Goal: Task Accomplishment & Management: Use online tool/utility

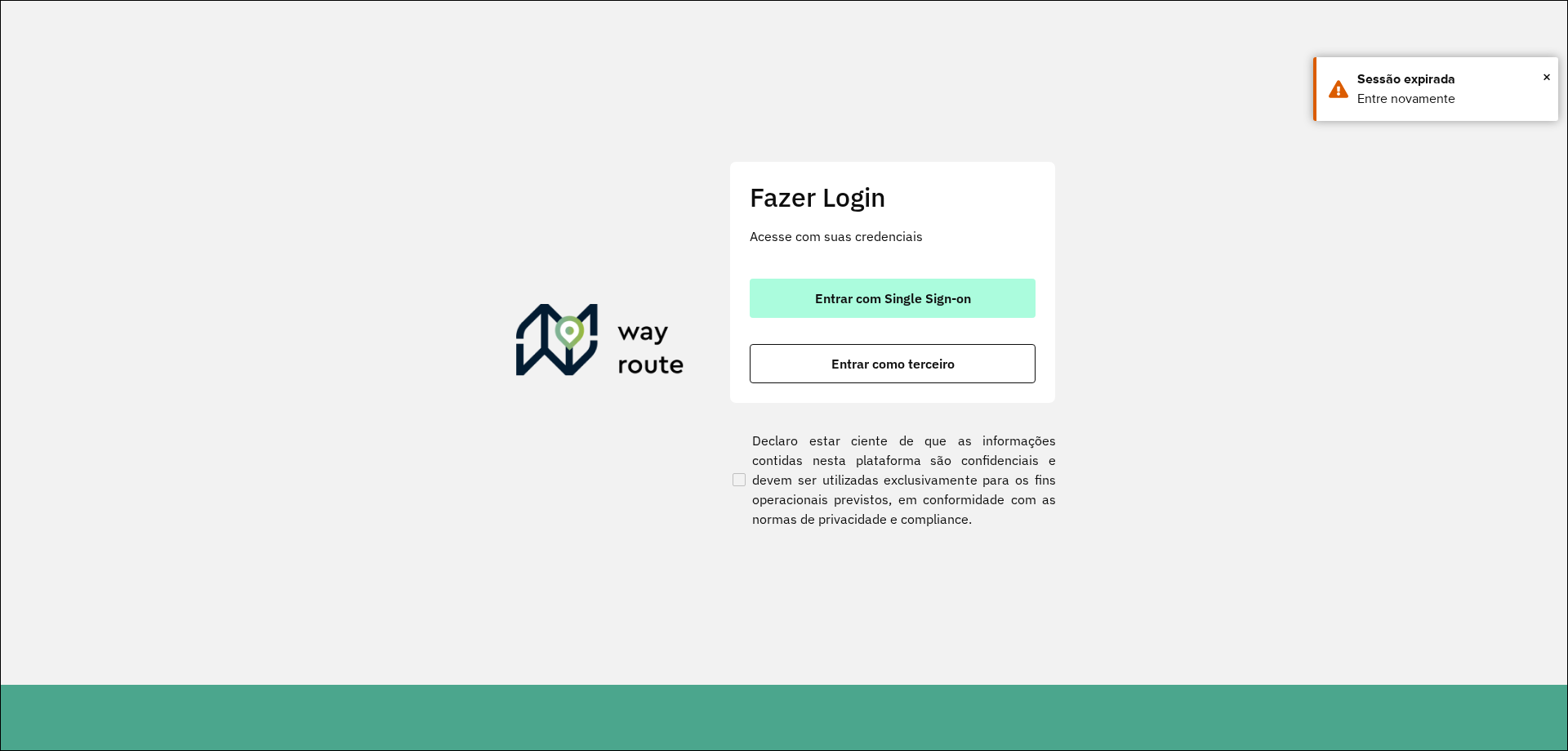
click at [917, 312] on button "Entrar com Single Sign-on" at bounding box center [893, 298] width 286 height 39
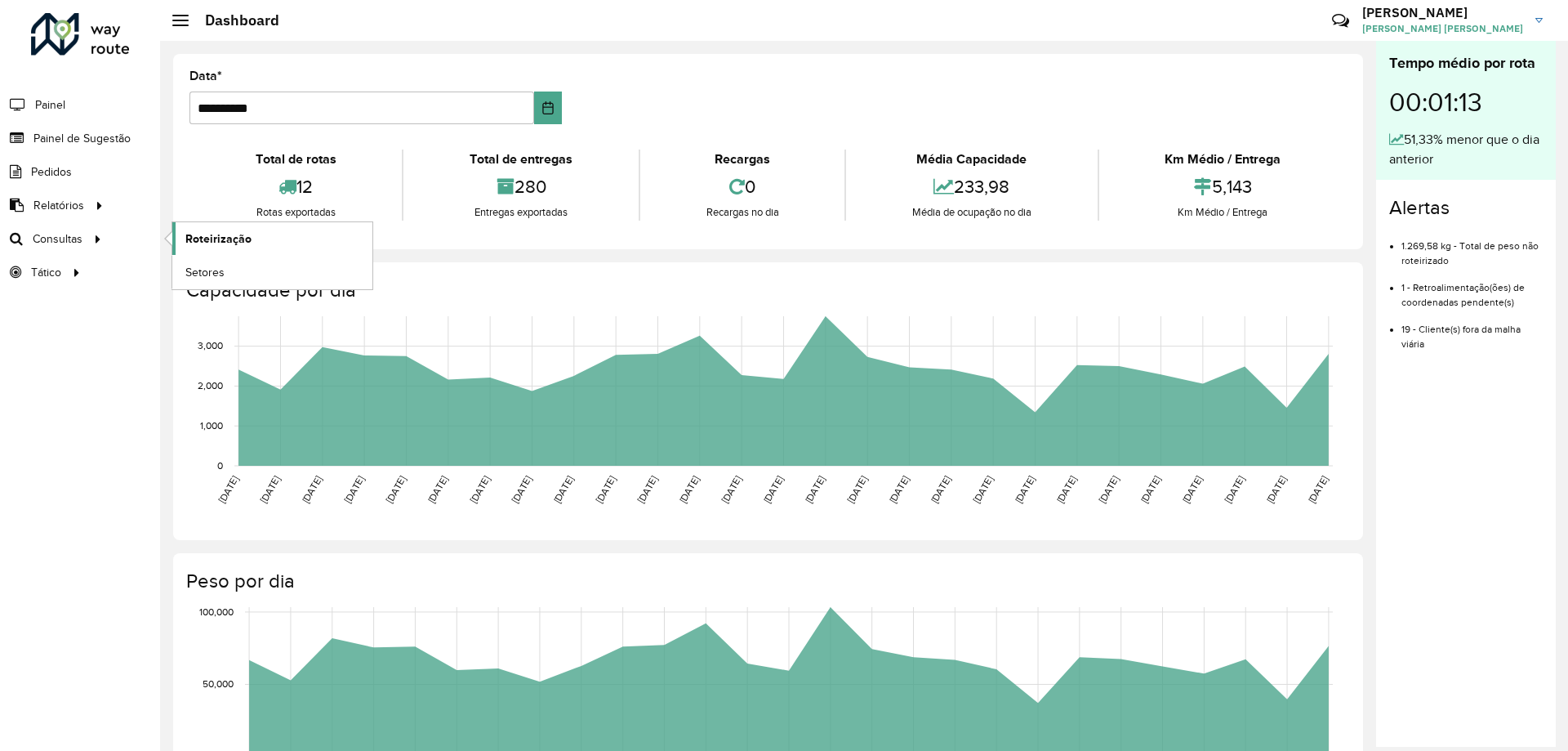
click at [200, 235] on span "Roteirização" at bounding box center [219, 239] width 66 height 17
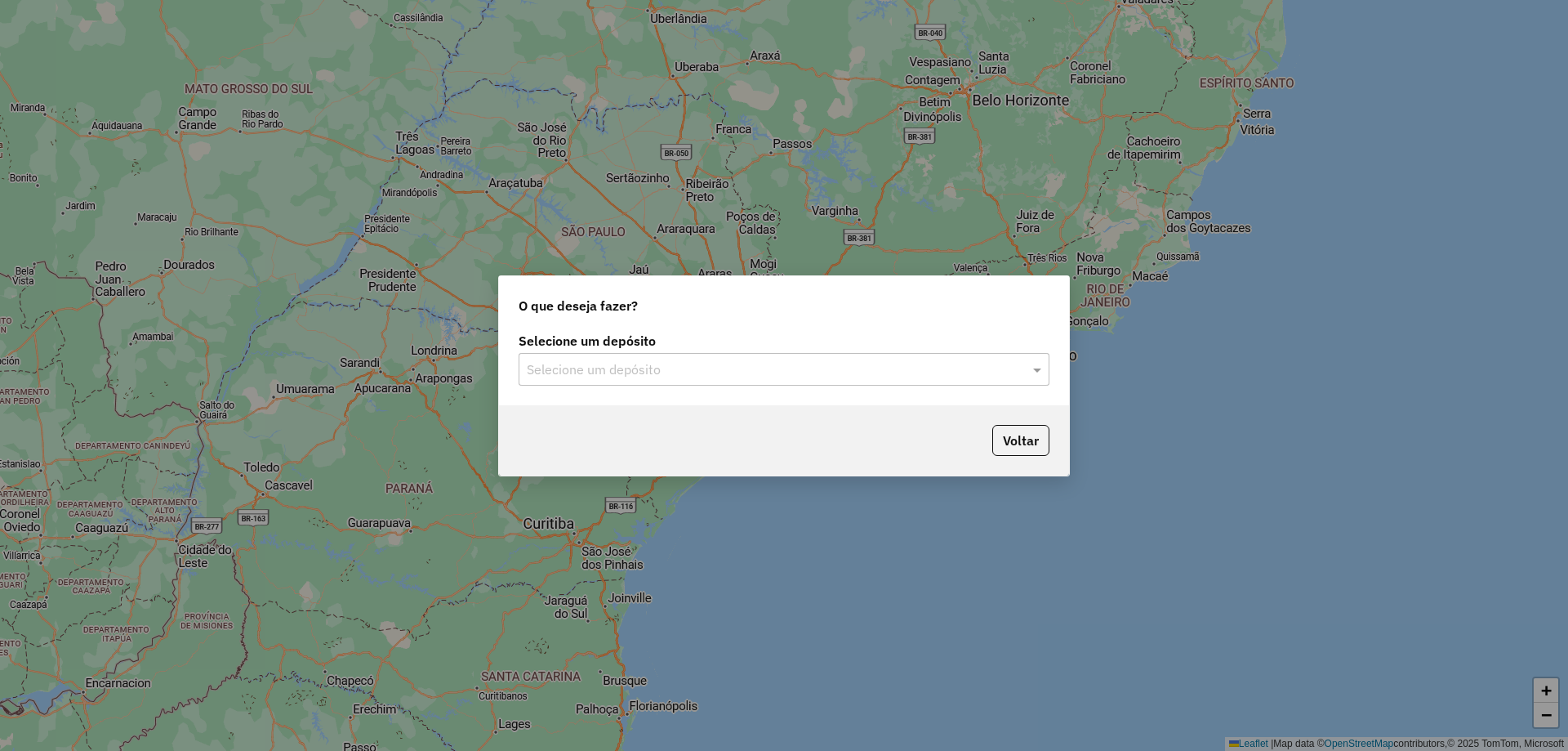
click at [711, 377] on input "text" at bounding box center [768, 371] width 482 height 20
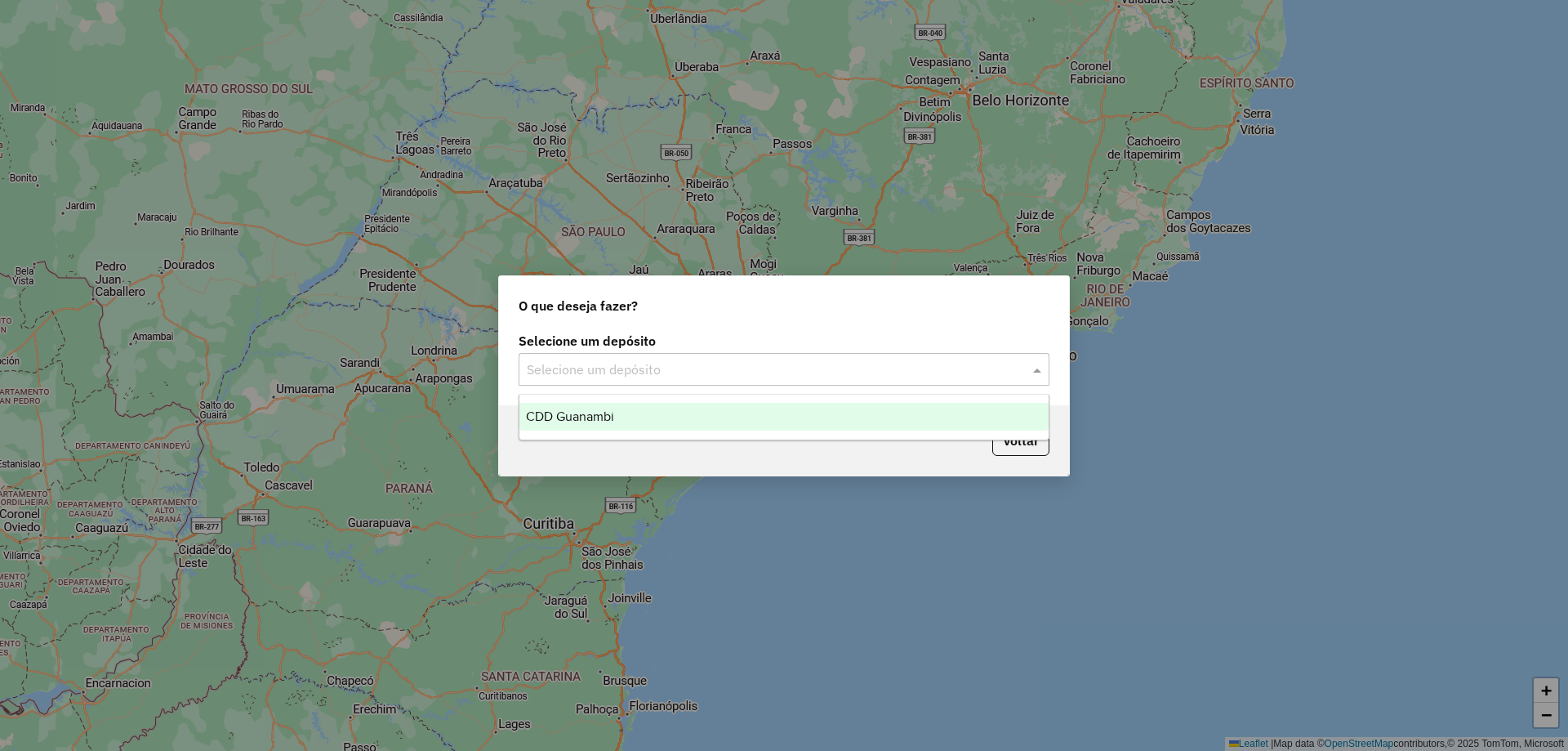
click at [643, 412] on div "CDD Guanambi" at bounding box center [784, 416] width 529 height 28
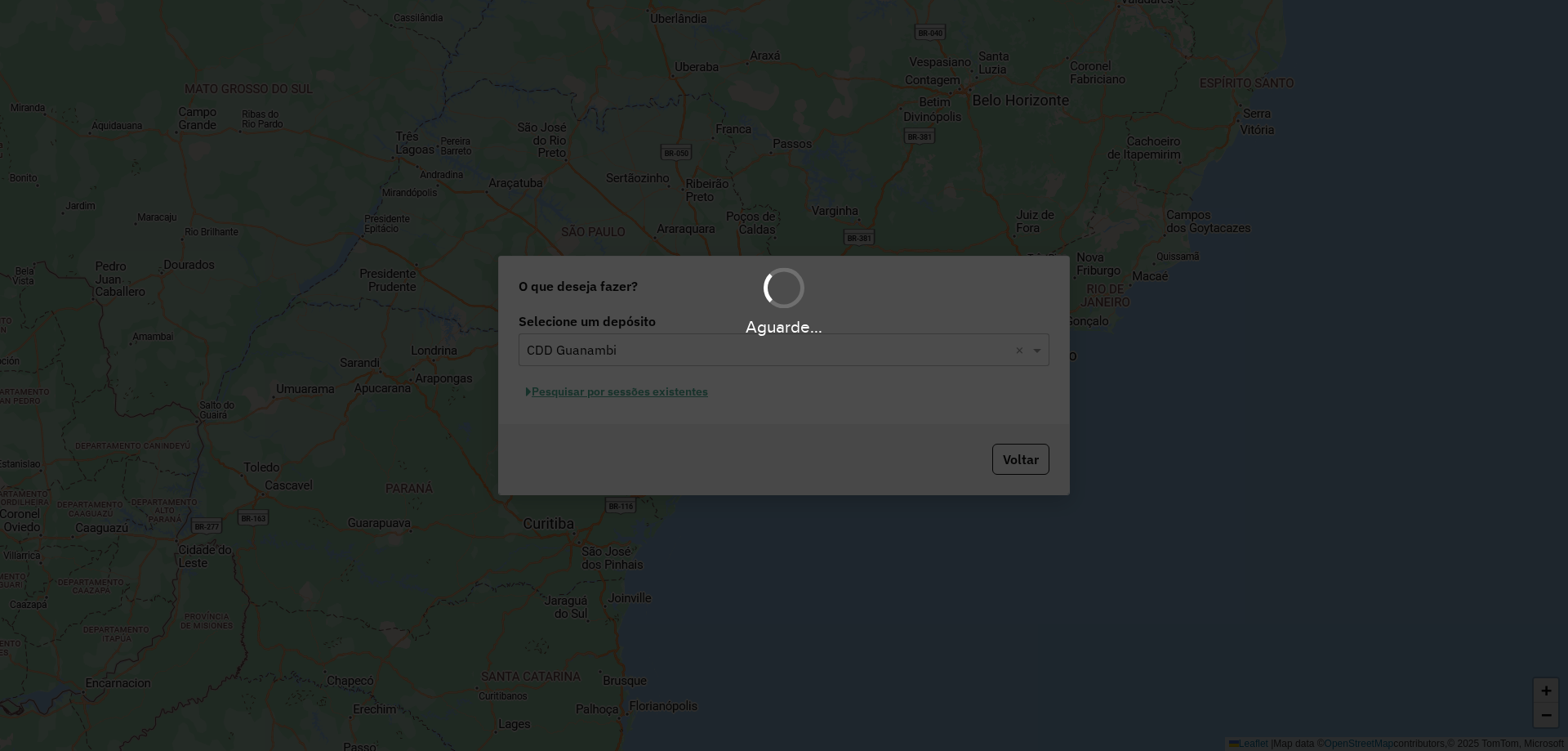
click at [585, 396] on div "Aguarde..." at bounding box center [784, 376] width 1568 height 751
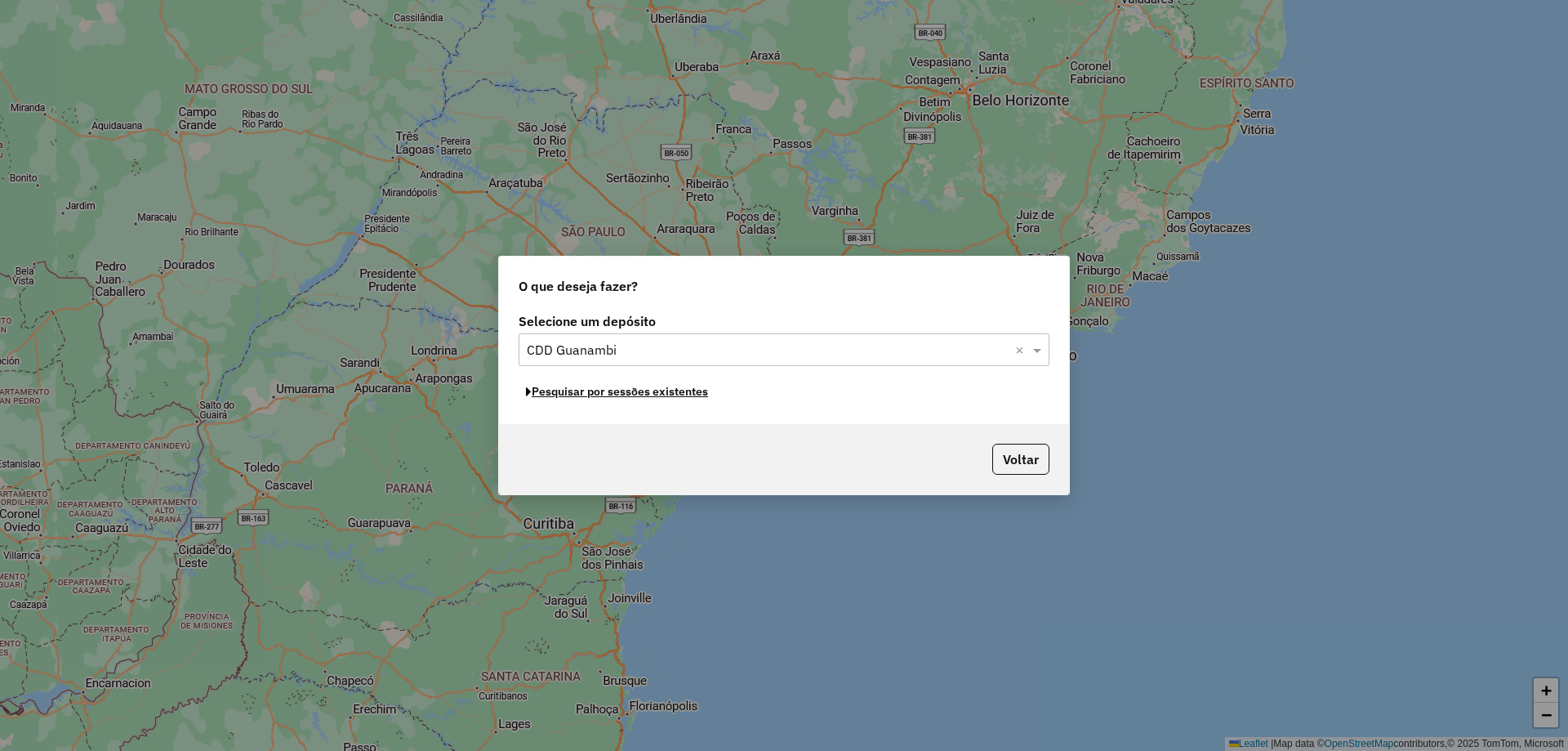
click at [585, 396] on button "Pesquisar por sessões existentes" at bounding box center [616, 390] width 197 height 25
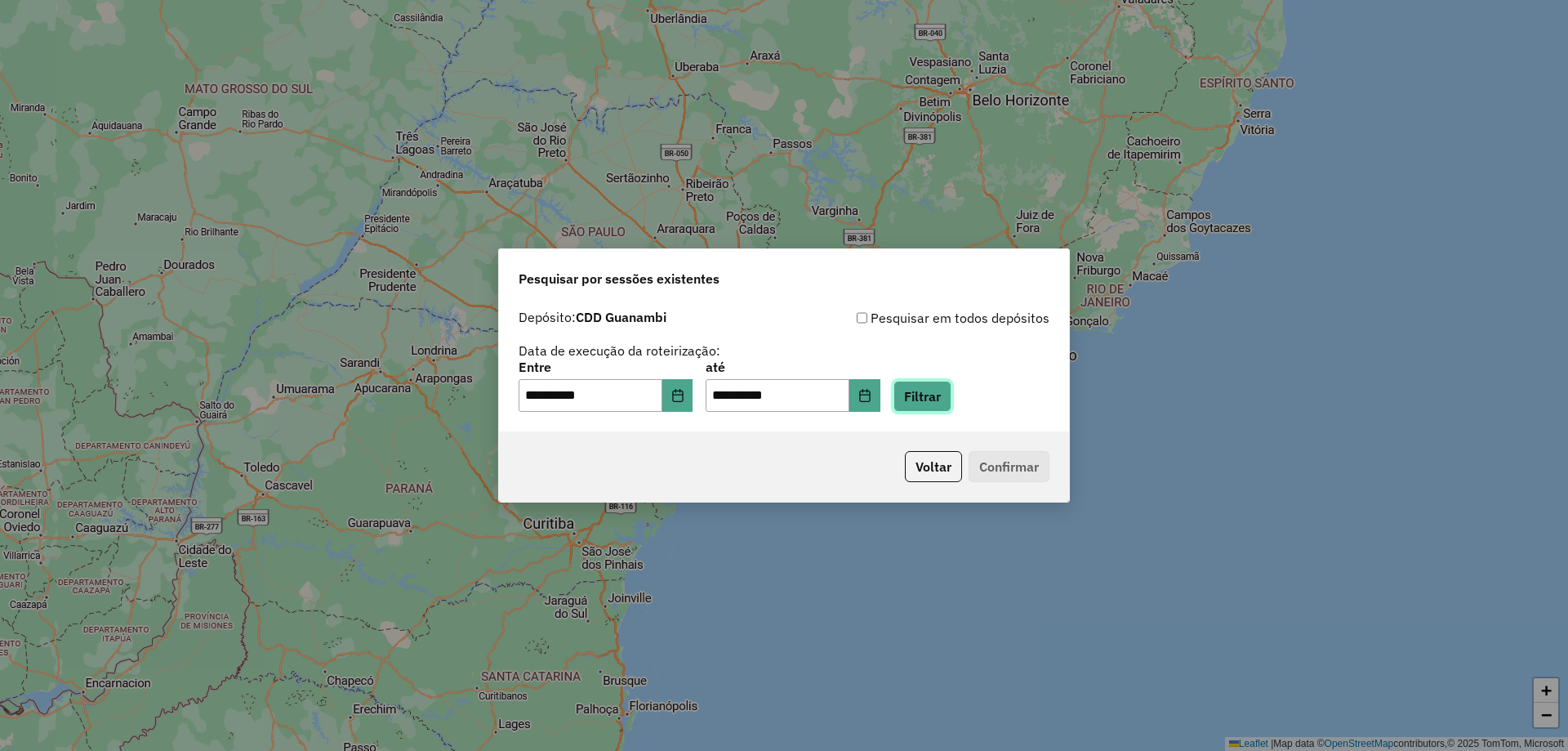
click at [952, 396] on button "Filtrar" at bounding box center [923, 395] width 58 height 31
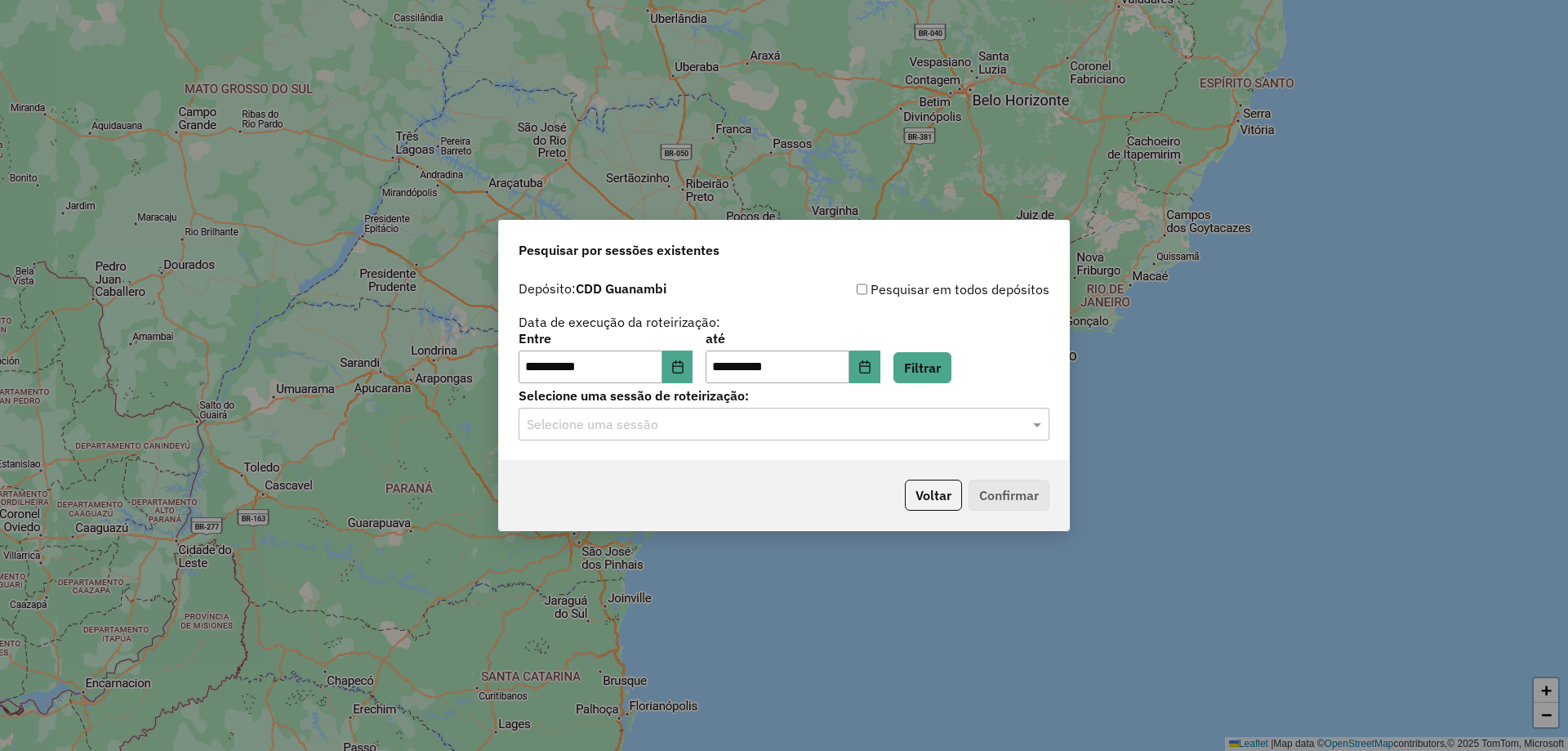
click at [708, 425] on input "text" at bounding box center [768, 424] width 482 height 20
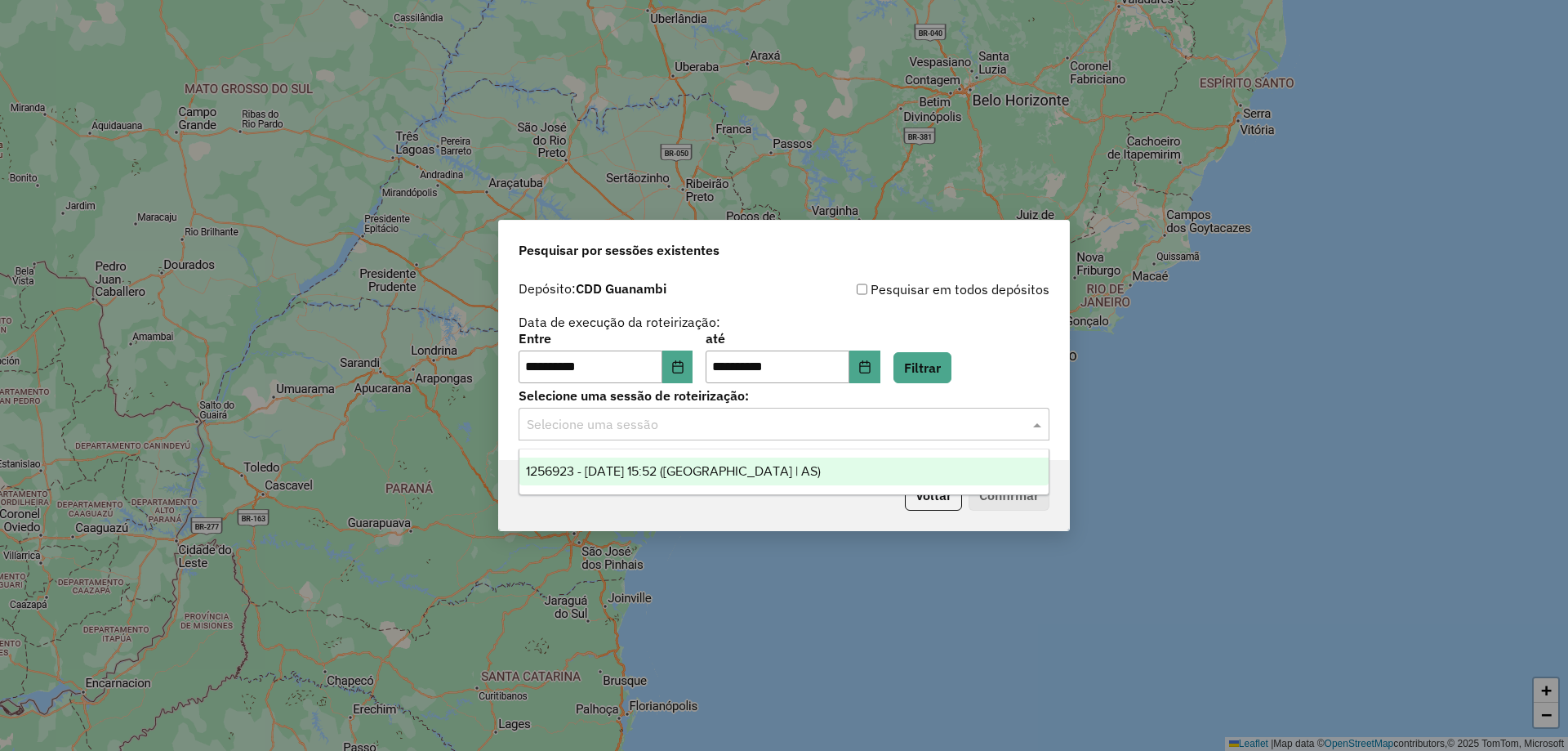
click at [694, 468] on span "1256923 - 01/09/2025 15:52 (Rota | AS)" at bounding box center [673, 471] width 295 height 14
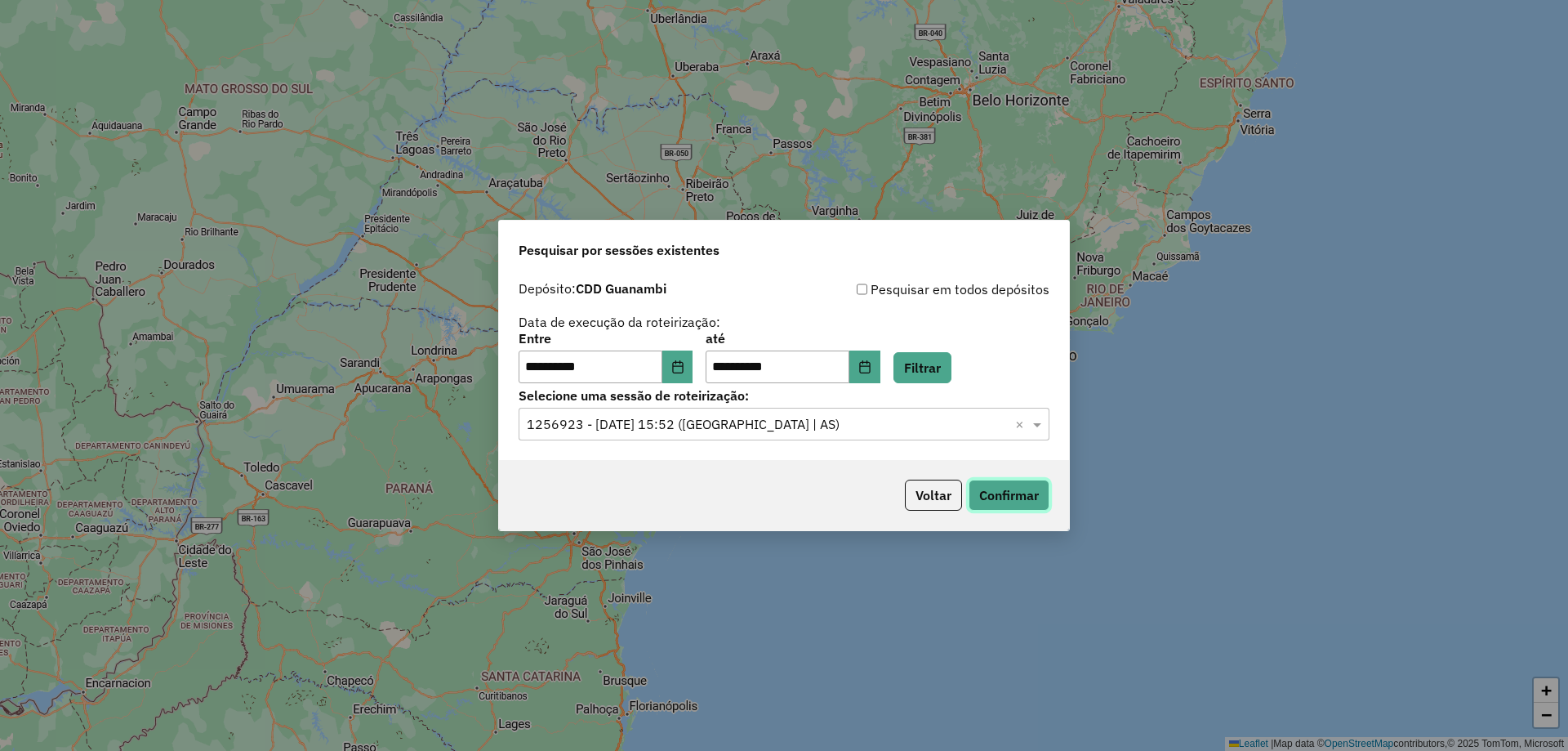
click at [1012, 492] on button "Confirmar" at bounding box center [1009, 494] width 81 height 31
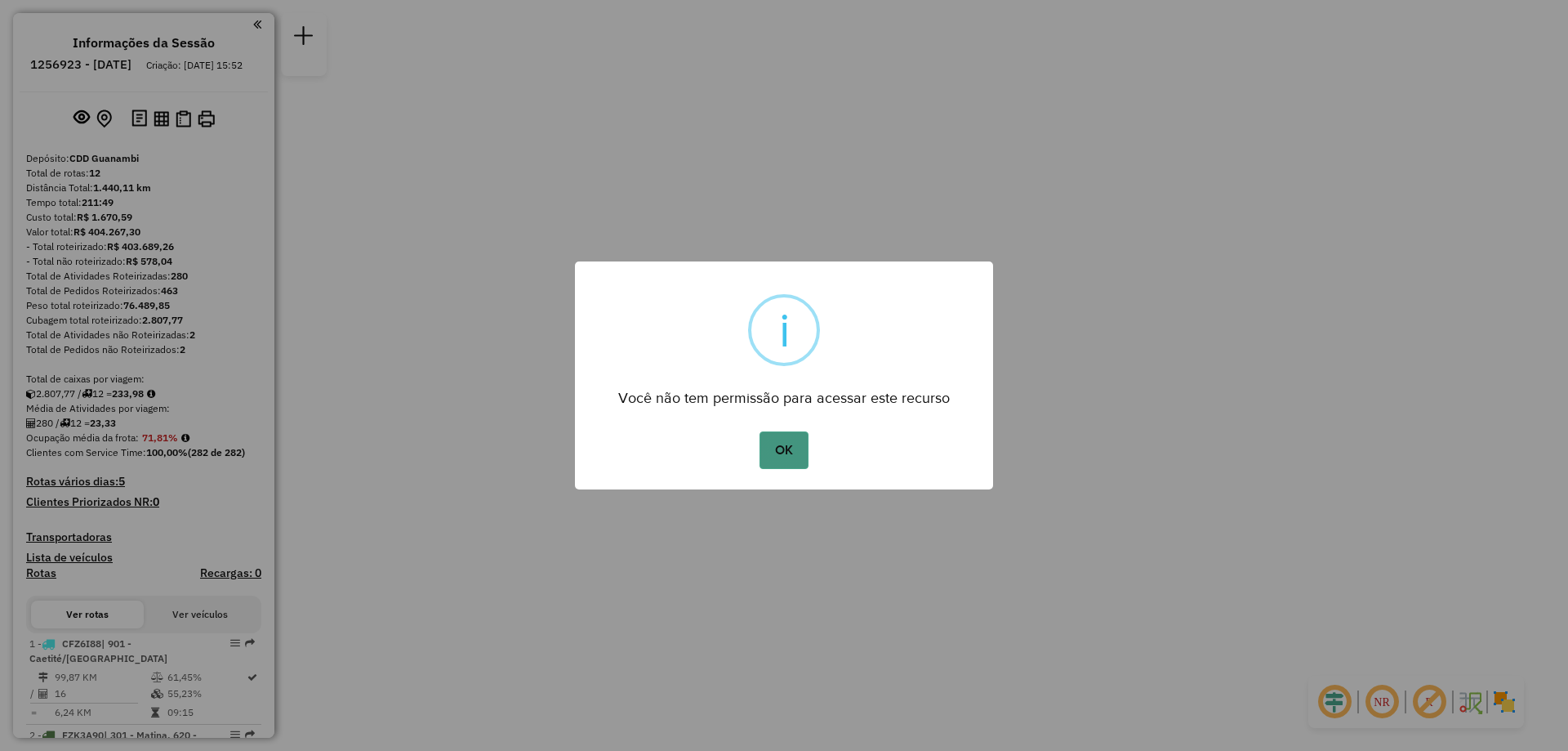
click at [778, 443] on button "OK" at bounding box center [784, 450] width 48 height 38
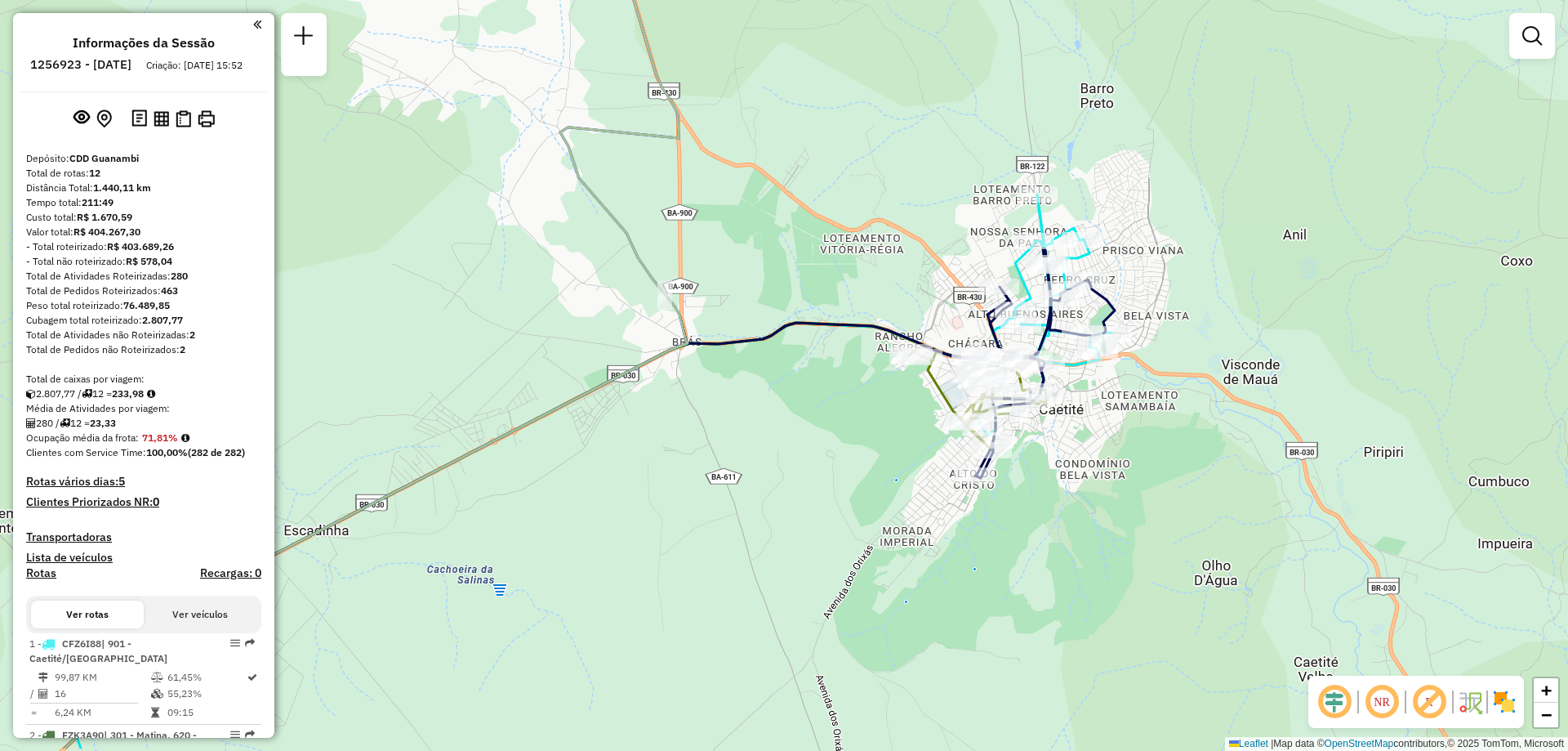
drag, startPoint x: 1290, startPoint y: 446, endPoint x: 1110, endPoint y: 353, distance: 202.6
click at [1110, 353] on div "Rota 1 - Placa CFZ6I88 40704902 - DISTRIBUIDORA CTE Janela de atendimento Grade…" at bounding box center [784, 376] width 1568 height 751
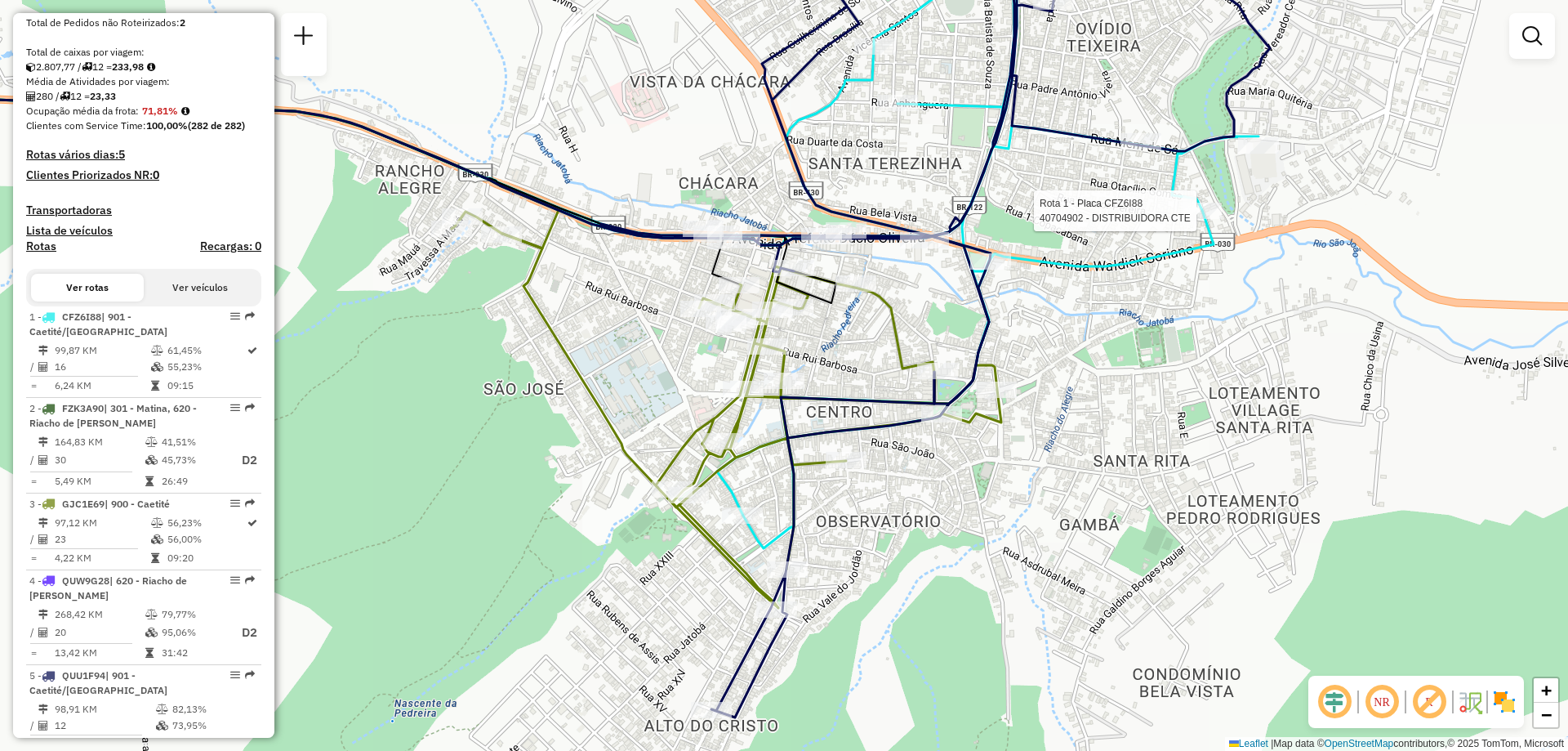
scroll to position [653, 0]
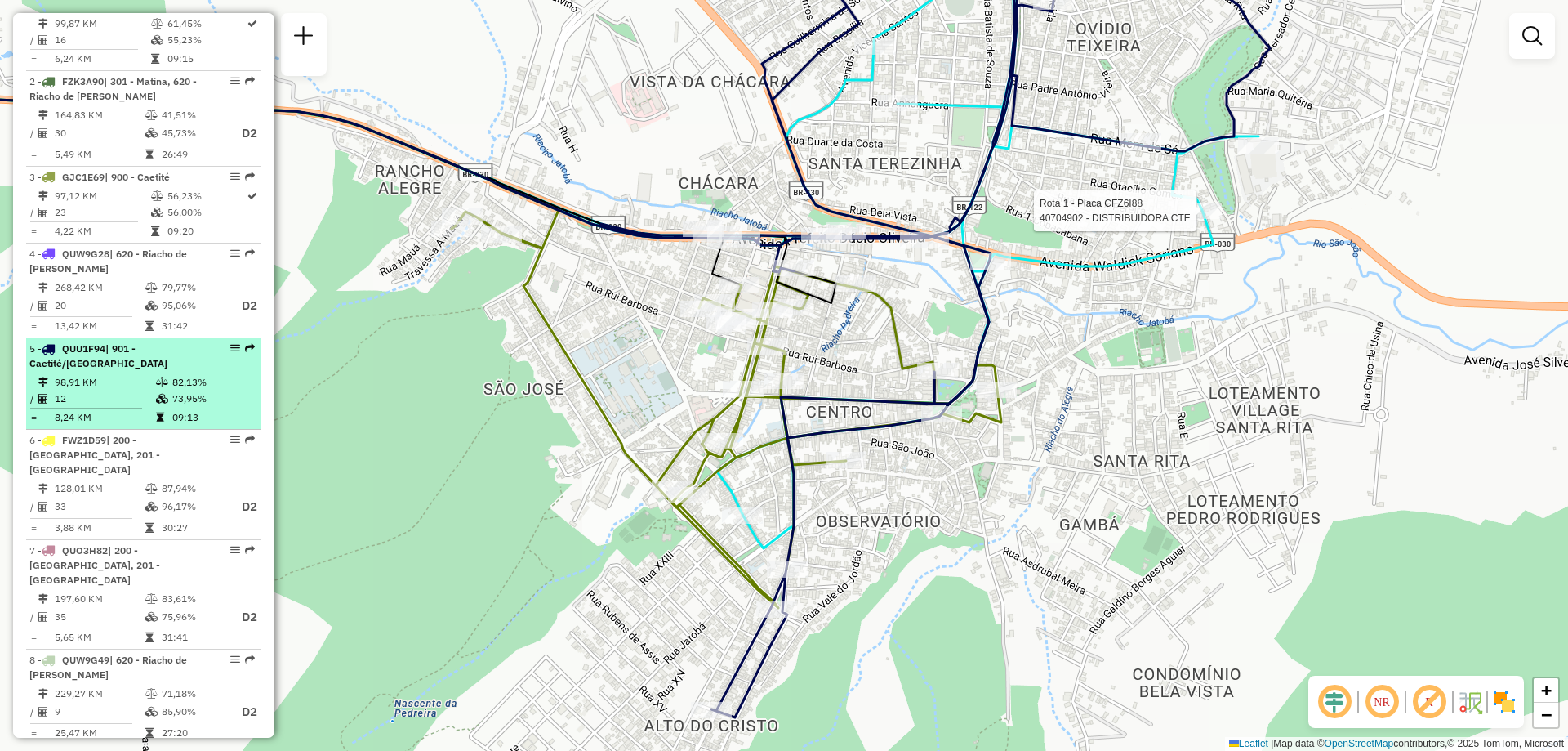
select select "**********"
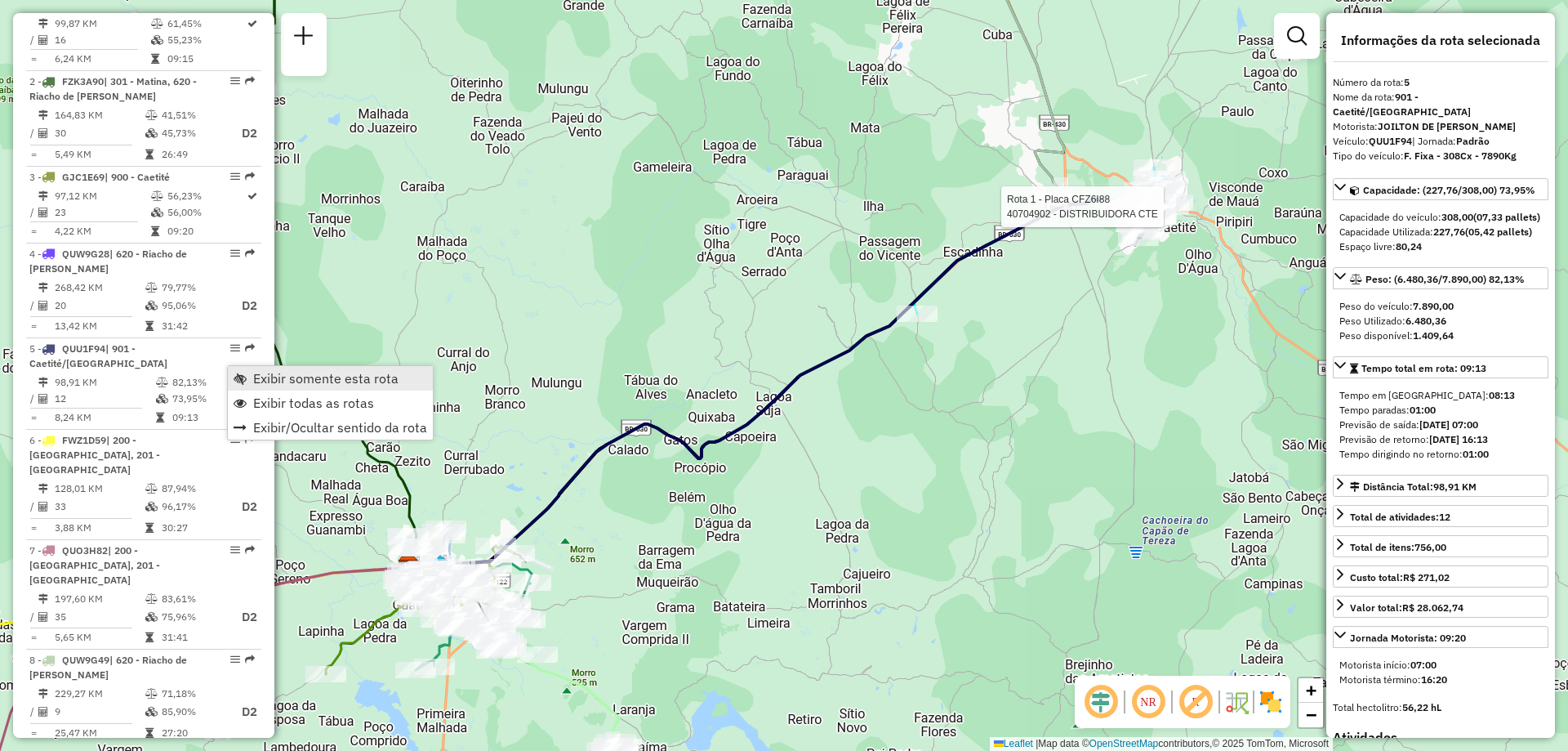
click at [292, 381] on span "Exibir somente esta rota" at bounding box center [327, 377] width 146 height 13
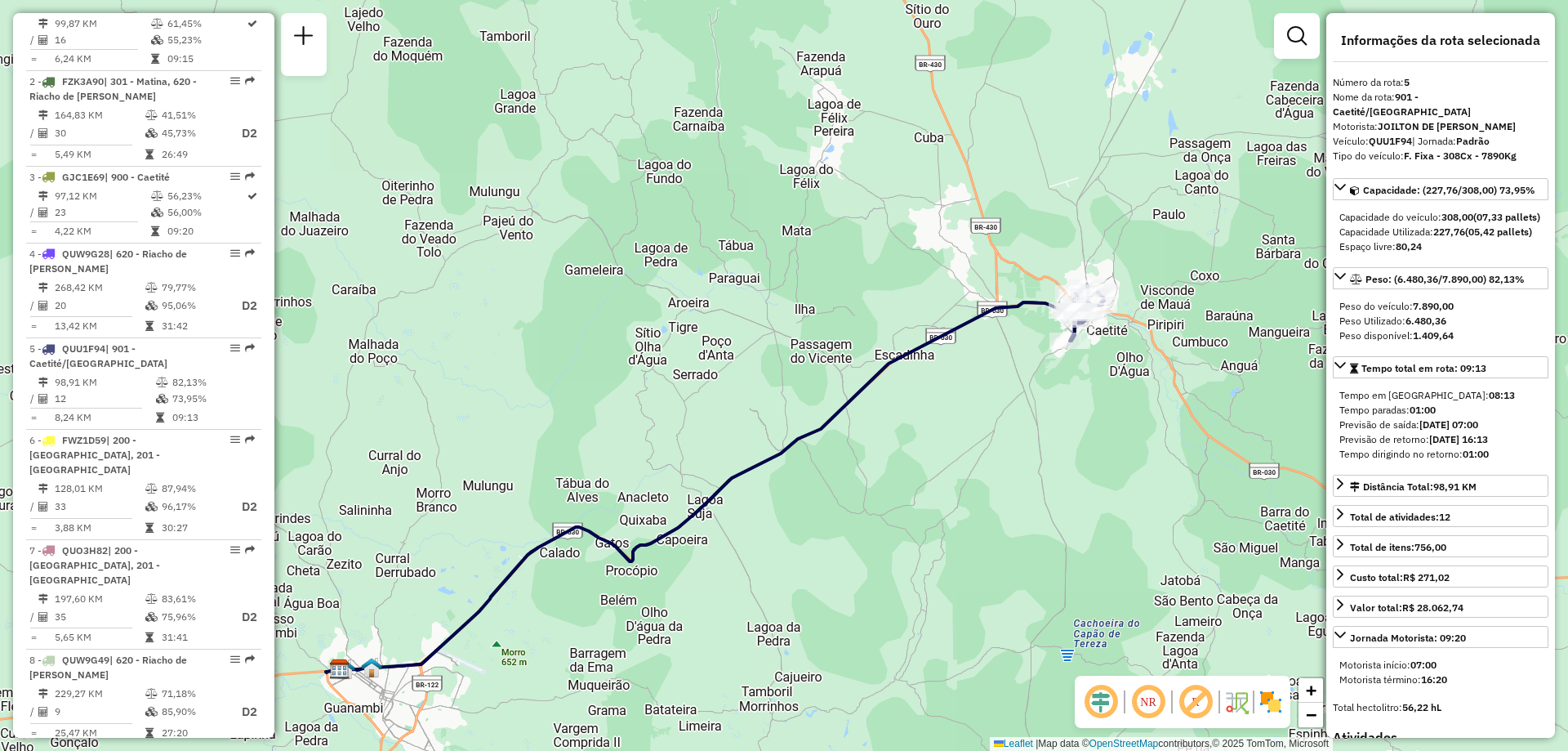
drag, startPoint x: 1123, startPoint y: 359, endPoint x: 985, endPoint y: 527, distance: 217.4
click at [985, 530] on div "Janela de atendimento Grade de atendimento Capacidade Transportadoras Veículos …" at bounding box center [784, 376] width 1568 height 751
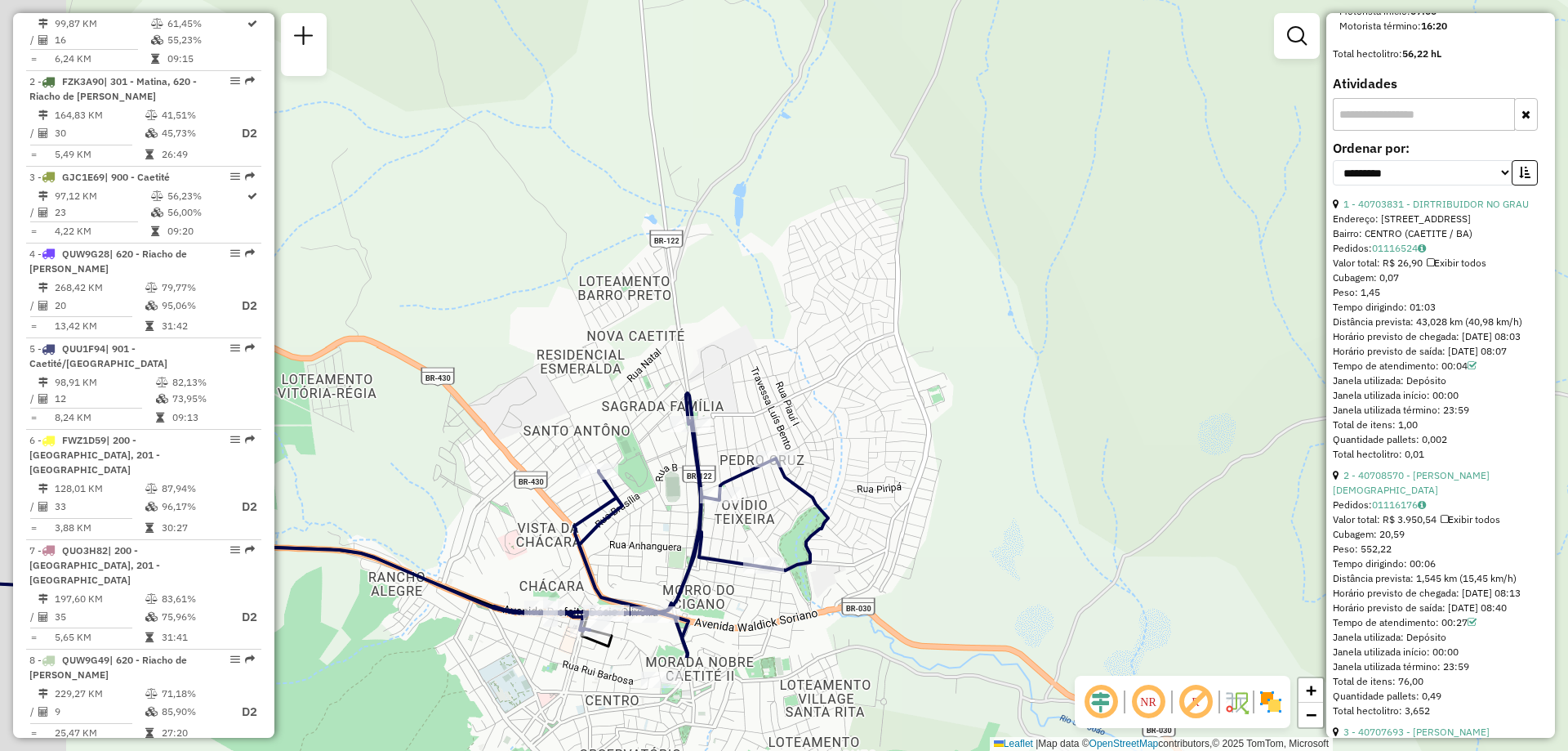
drag, startPoint x: 609, startPoint y: 501, endPoint x: 774, endPoint y: 259, distance: 292.9
click at [774, 259] on div "Janela de atendimento Grade de atendimento Capacidade Transportadoras Veículos …" at bounding box center [784, 376] width 1568 height 751
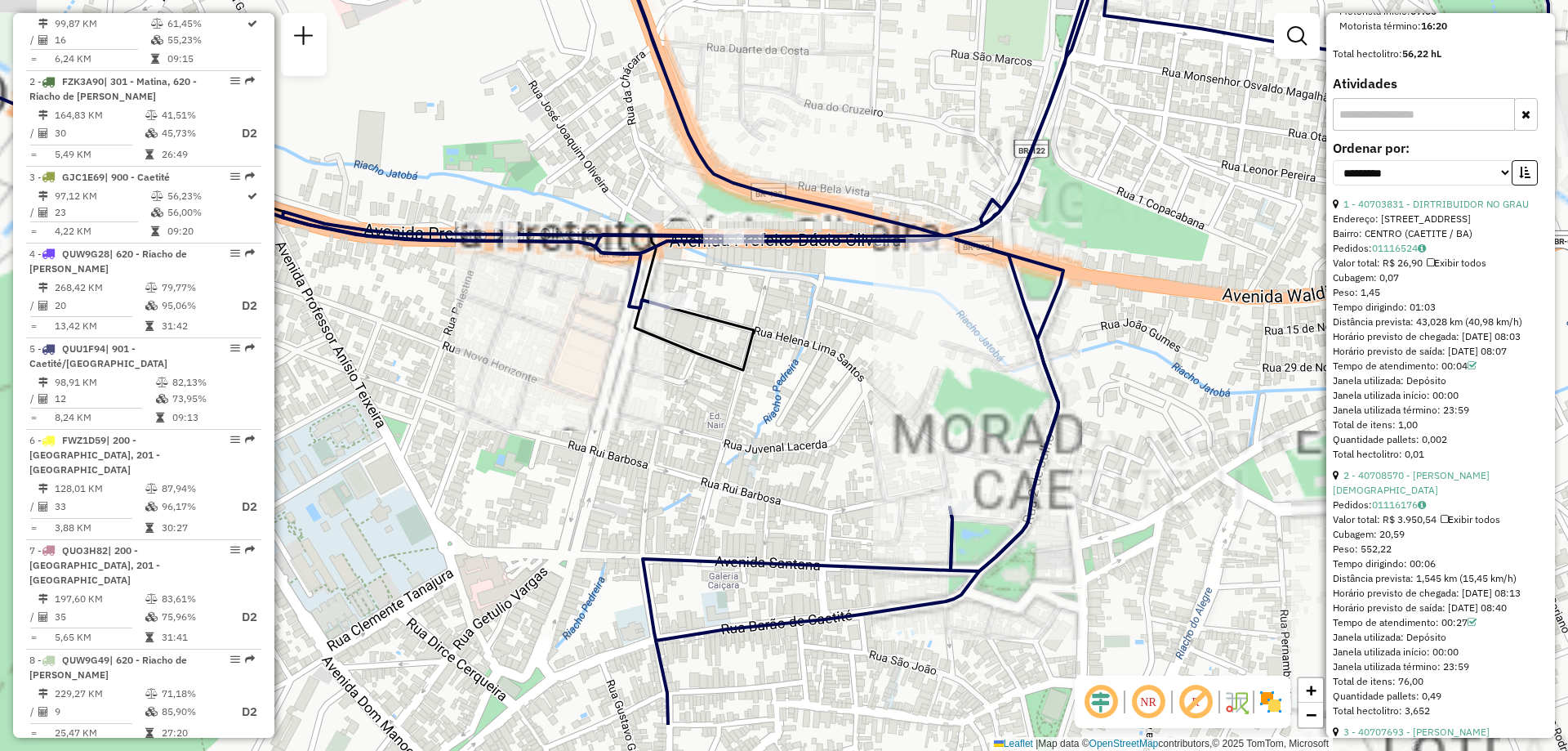
drag, startPoint x: 654, startPoint y: 581, endPoint x: 715, endPoint y: 480, distance: 118.0
click at [715, 480] on div "Janela de atendimento Grade de atendimento Capacidade Transportadoras Veículos …" at bounding box center [784, 376] width 1568 height 751
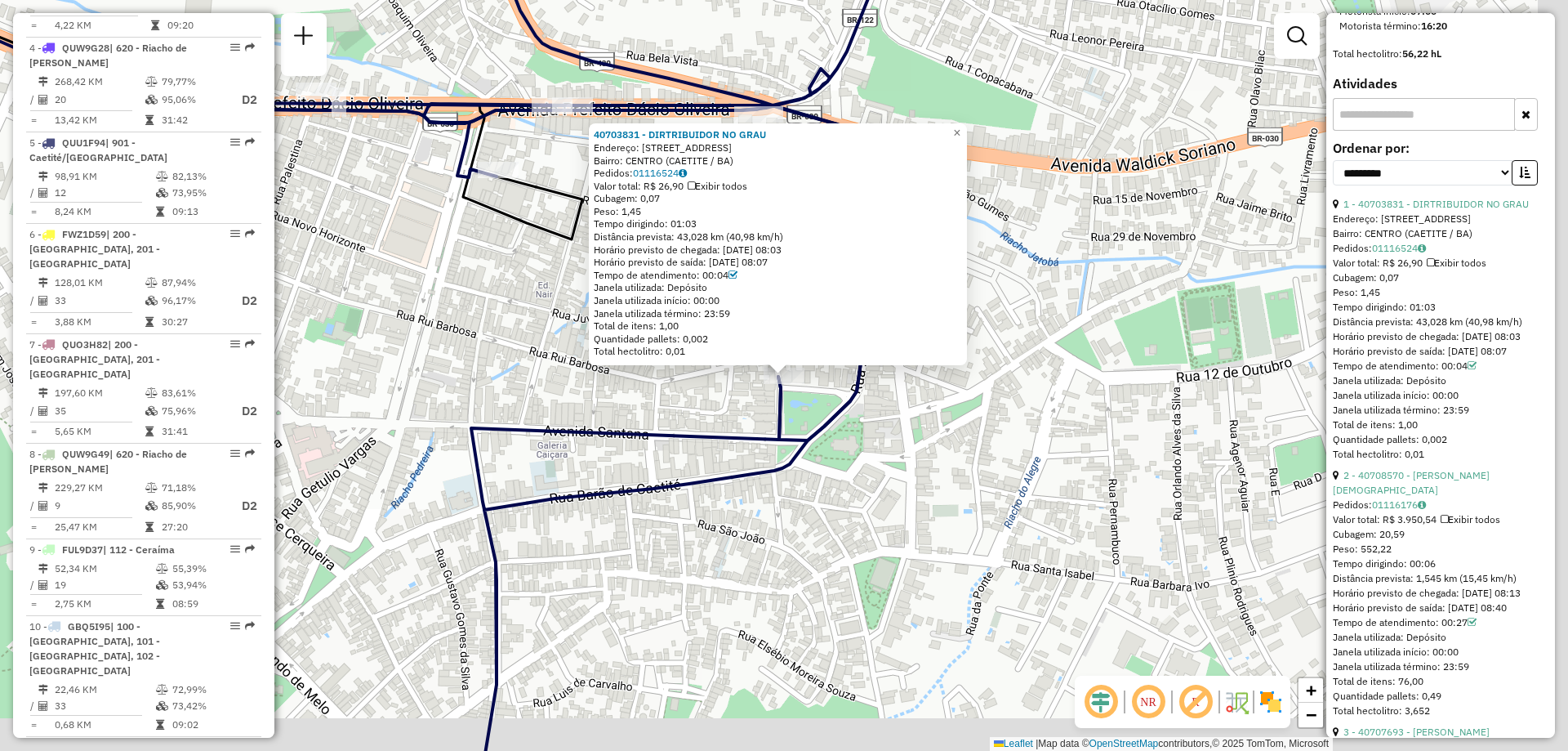
scroll to position [994, 0]
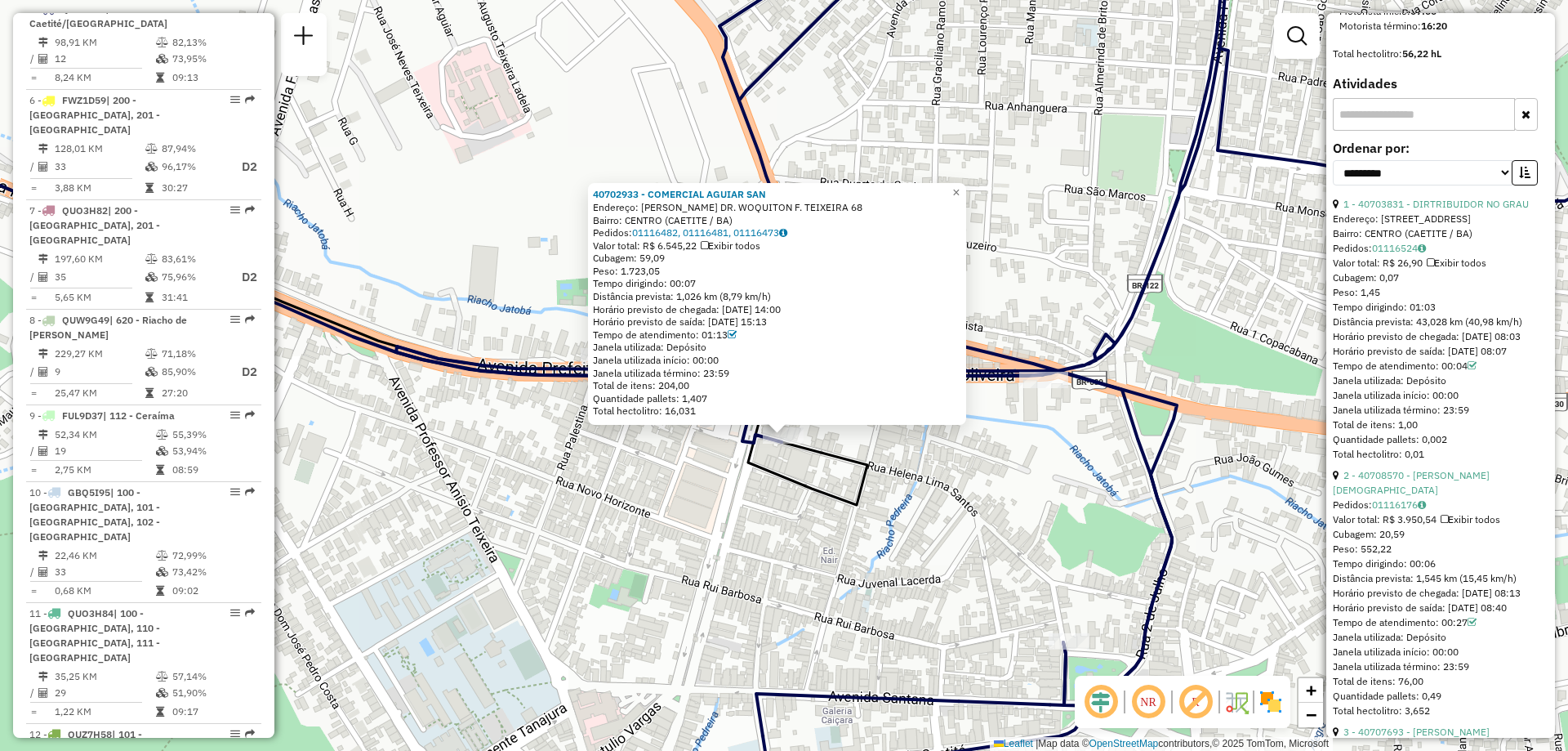
drag, startPoint x: 957, startPoint y: 388, endPoint x: 956, endPoint y: 441, distance: 53.0
click at [956, 441] on div "40702933 - COMERCIAL AGUIAR SAN Endereço: [GEOGRAPHIC_DATA]. WOQUITON F. [PERSO…" at bounding box center [784, 376] width 1568 height 751
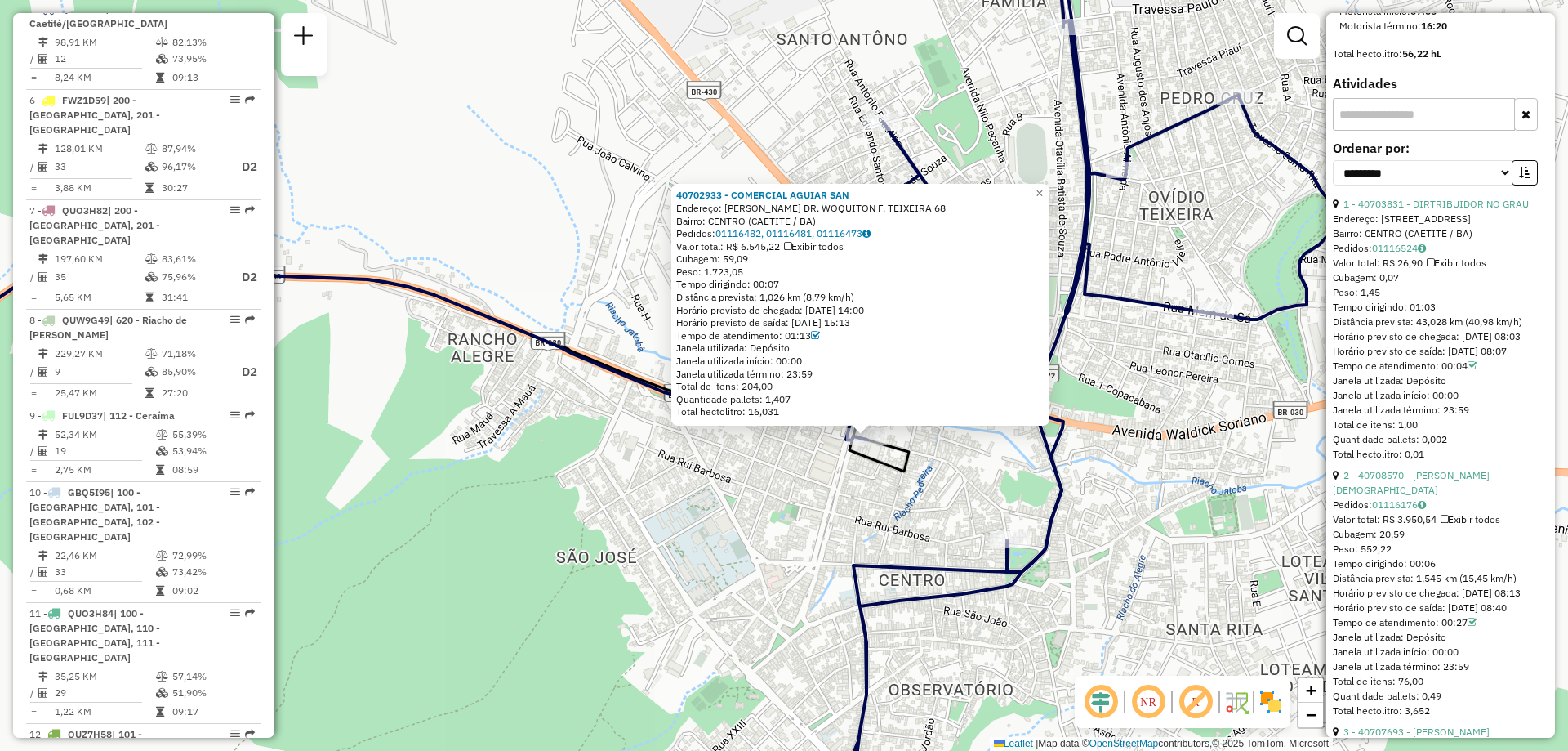
click at [1097, 475] on div "40702933 - COMERCIAL AGUIAR SAN Endereço: [GEOGRAPHIC_DATA]. WOQUITON F. [PERSO…" at bounding box center [784, 376] width 1568 height 751
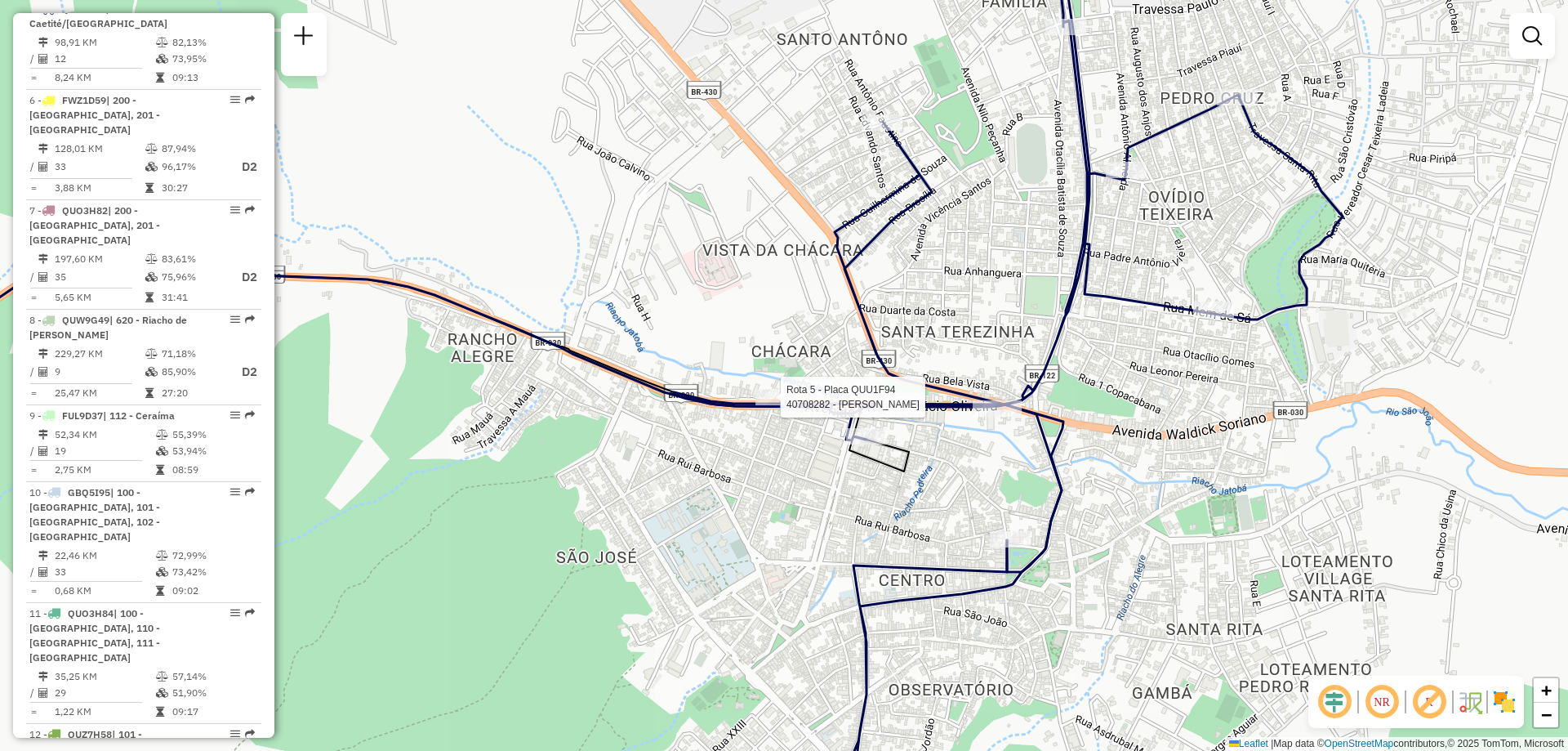
select select "**********"
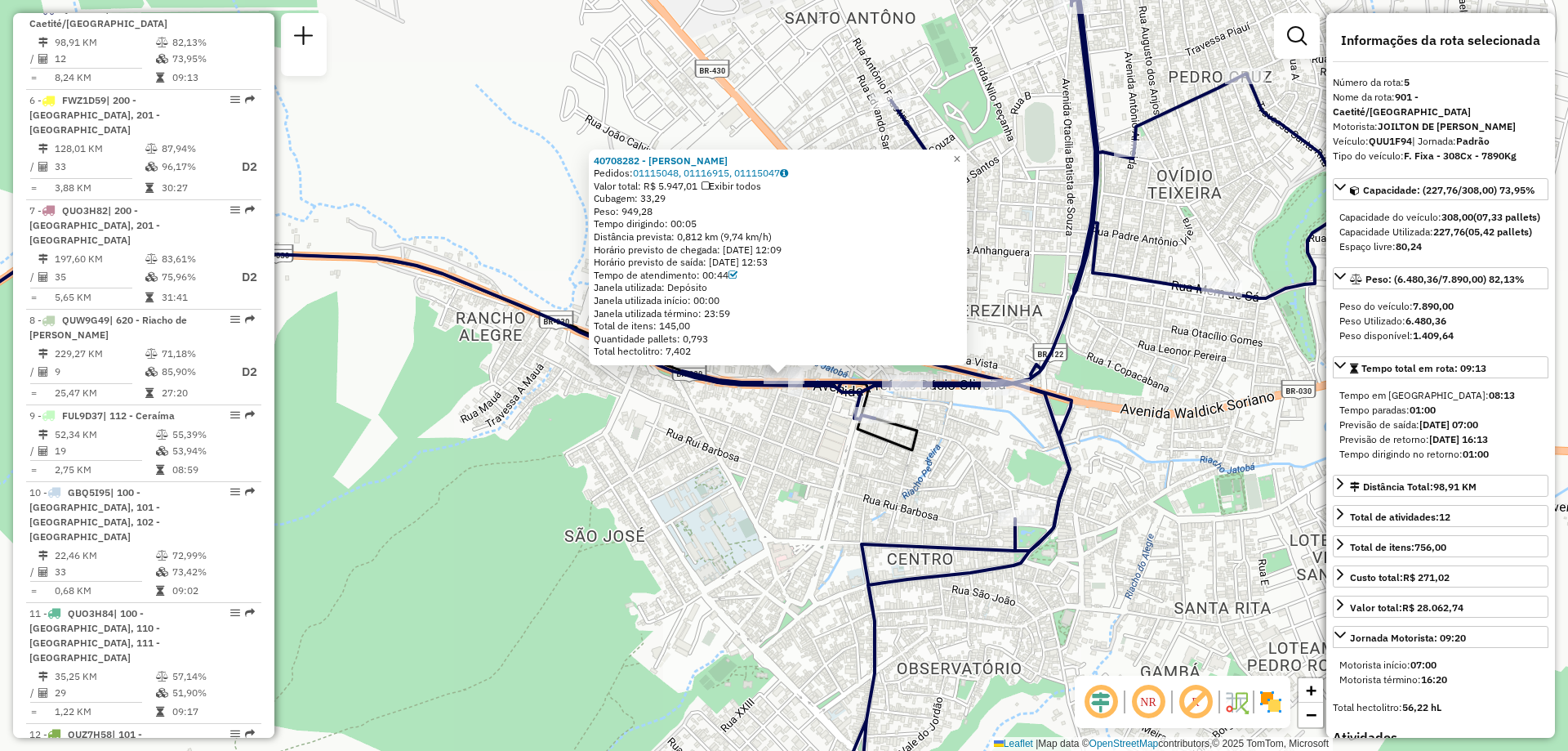
click at [968, 466] on div "40708282 - [PERSON_NAME]: 01115048, 01116915, 01115047 Valor total: R$ 5.947,01…" at bounding box center [784, 376] width 1568 height 751
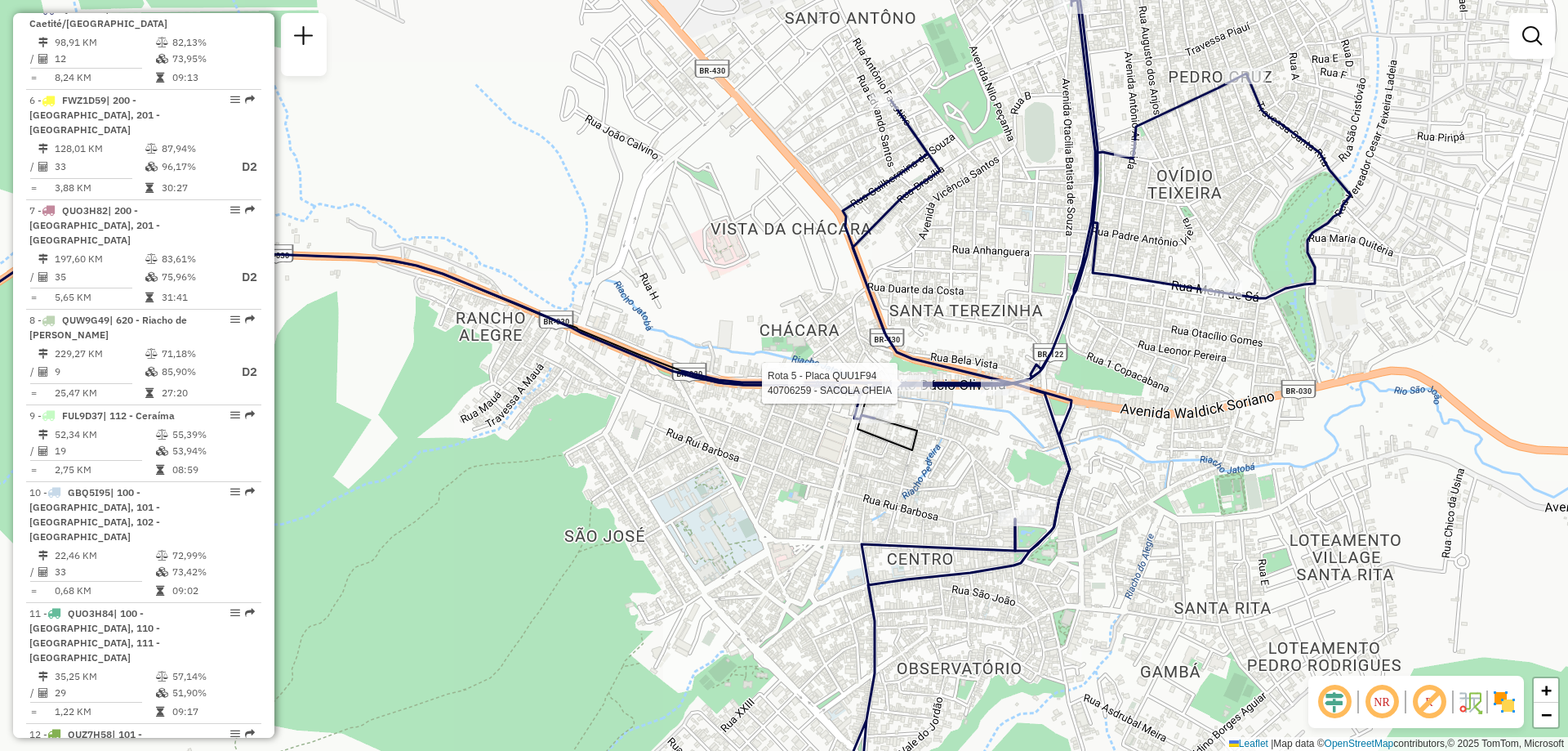
select select "**********"
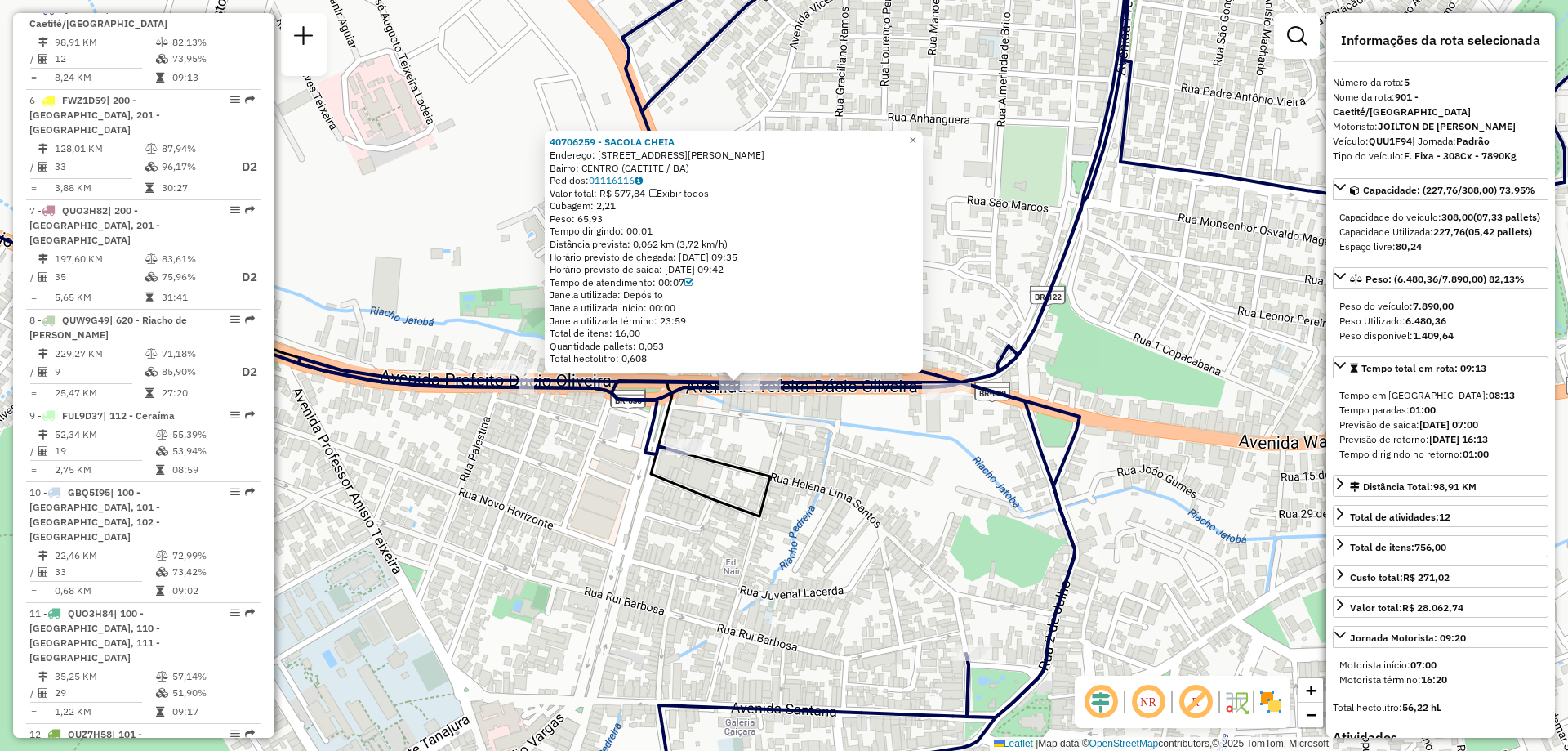
drag, startPoint x: 835, startPoint y: 425, endPoint x: 884, endPoint y: 491, distance: 82.2
click at [884, 491] on div "40706259 - [PERSON_NAME]: [STREET_ADDRESS][PERSON_NAME] Pedidos: 01116116 Valor…" at bounding box center [784, 376] width 1568 height 751
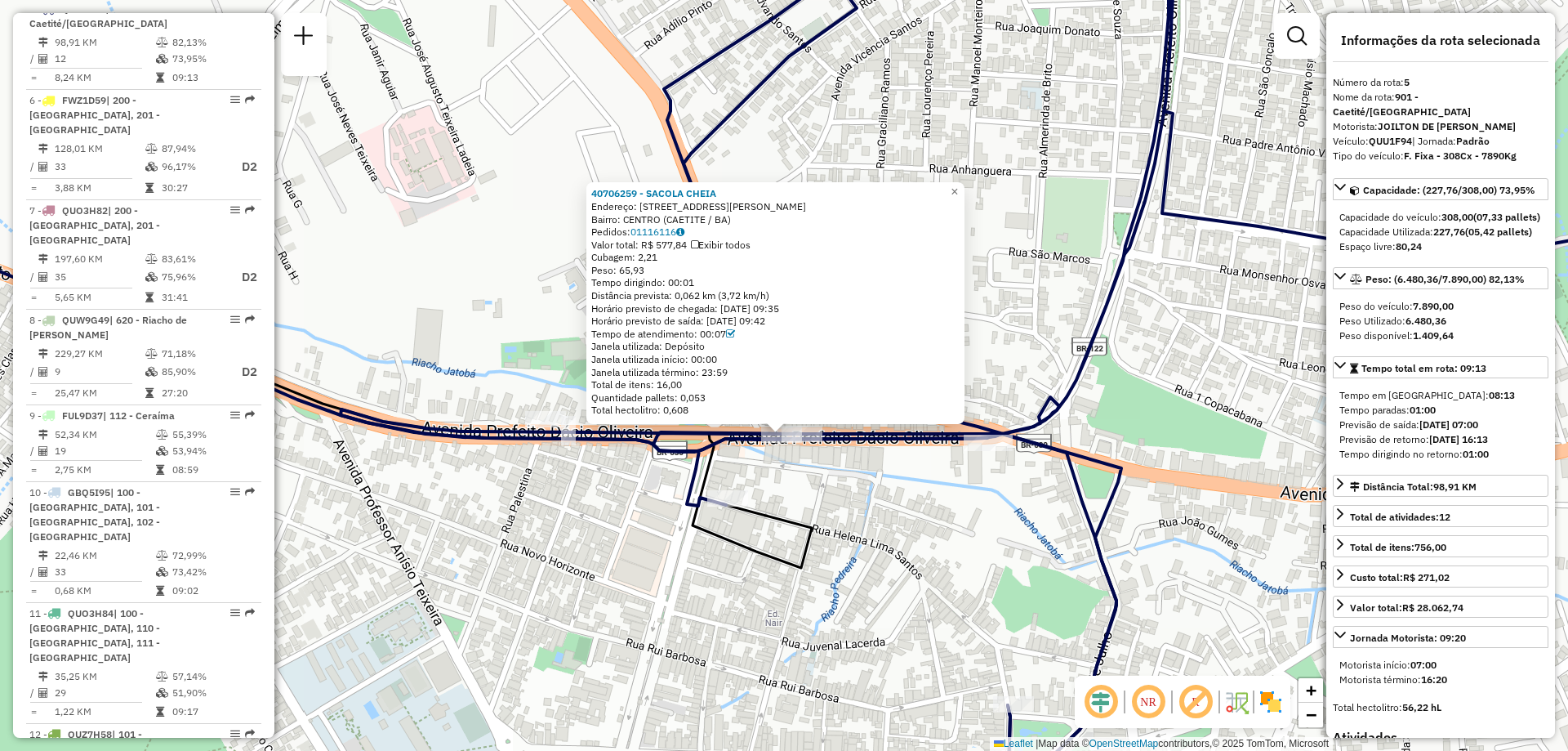
click at [847, 491] on div "40706259 - [PERSON_NAME]: [STREET_ADDRESS][PERSON_NAME] Pedidos: 01116116 Valor…" at bounding box center [784, 376] width 1568 height 751
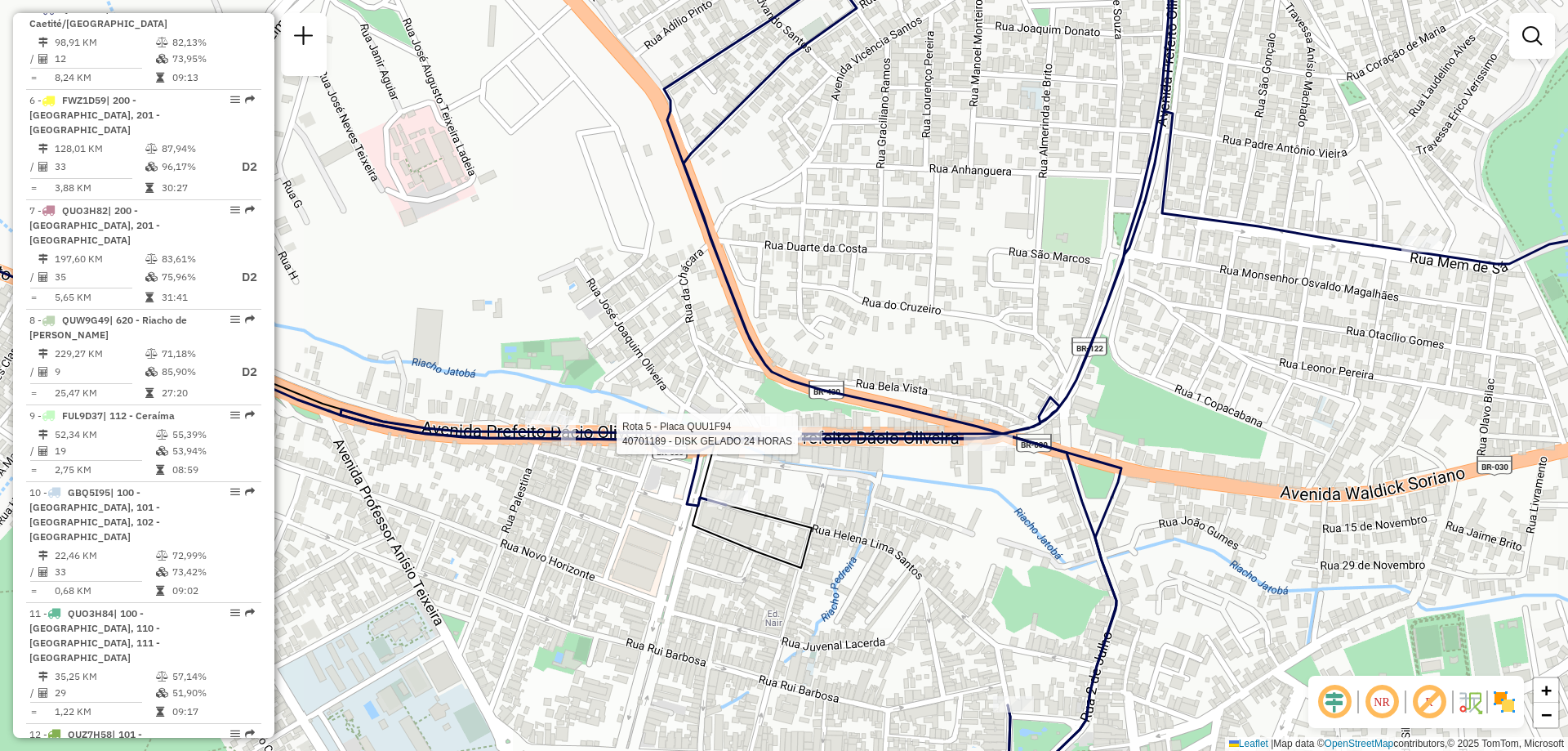
select select "**********"
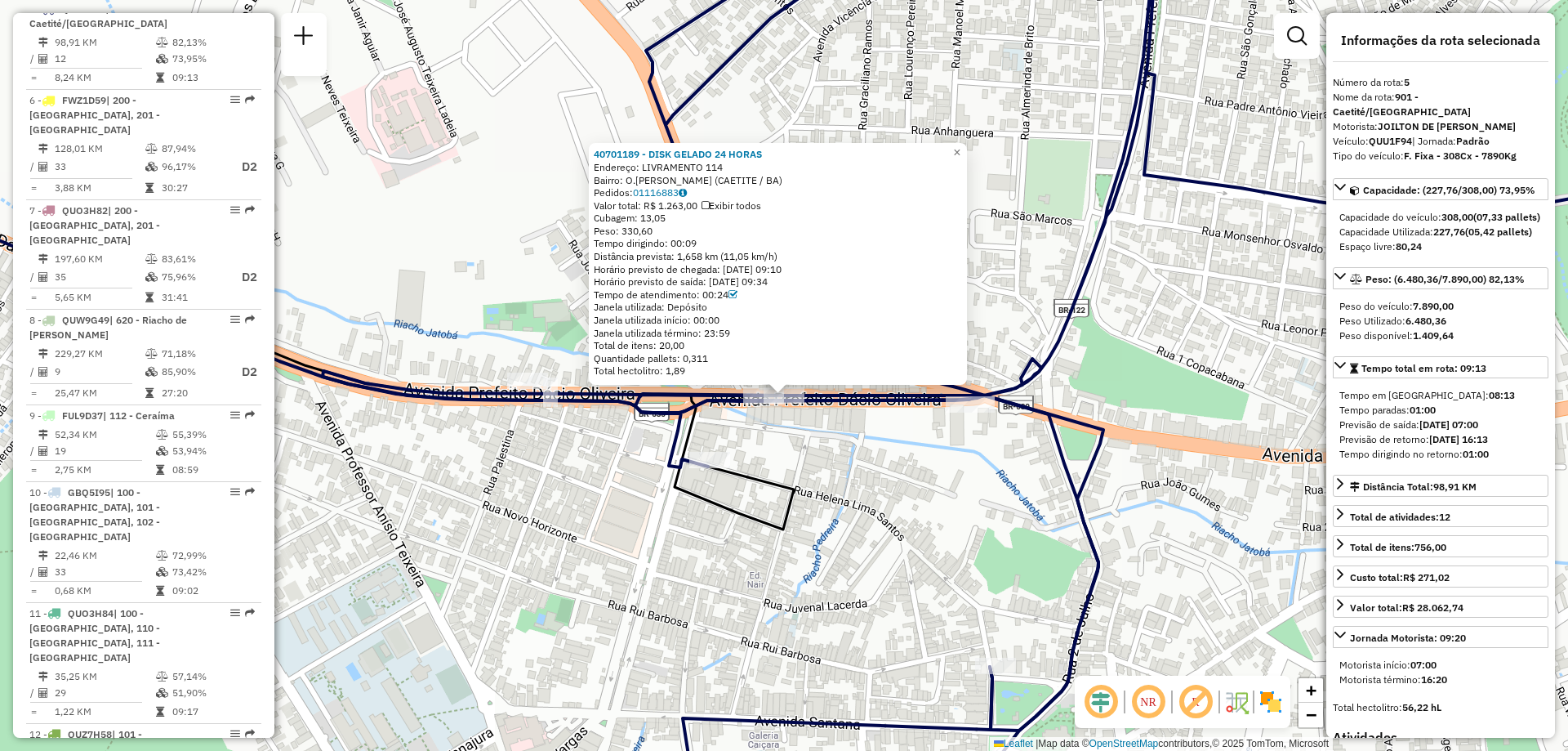
drag, startPoint x: 1557, startPoint y: 122, endPoint x: 1557, endPoint y: 139, distance: 17.0
click at [1557, 139] on div "40701189 - DISK GELADO 24 HORAS Endereço: LIVRAMENTO 114 Bairro: O.[PERSON_NAME…" at bounding box center [784, 376] width 1568 height 751
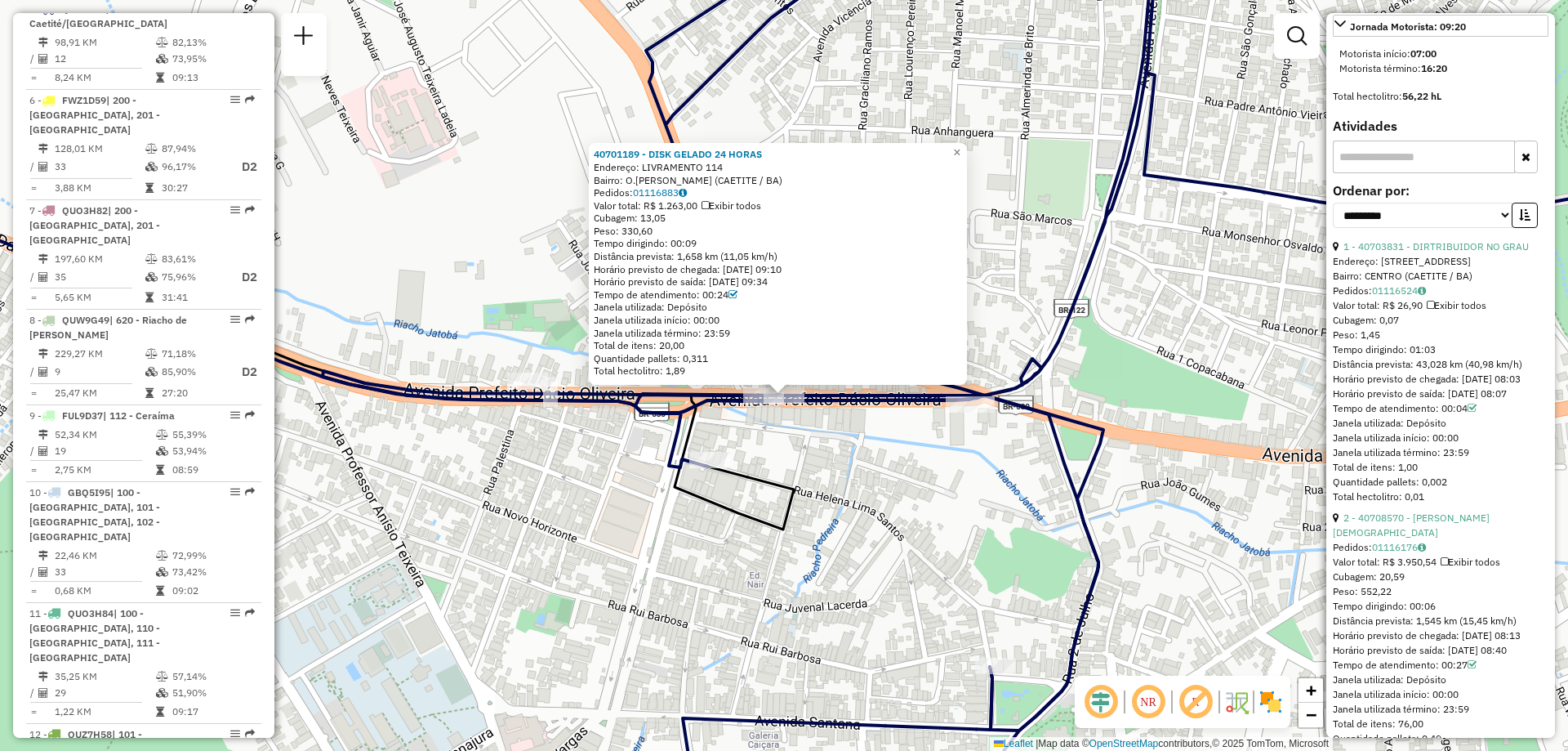
scroll to position [660, 0]
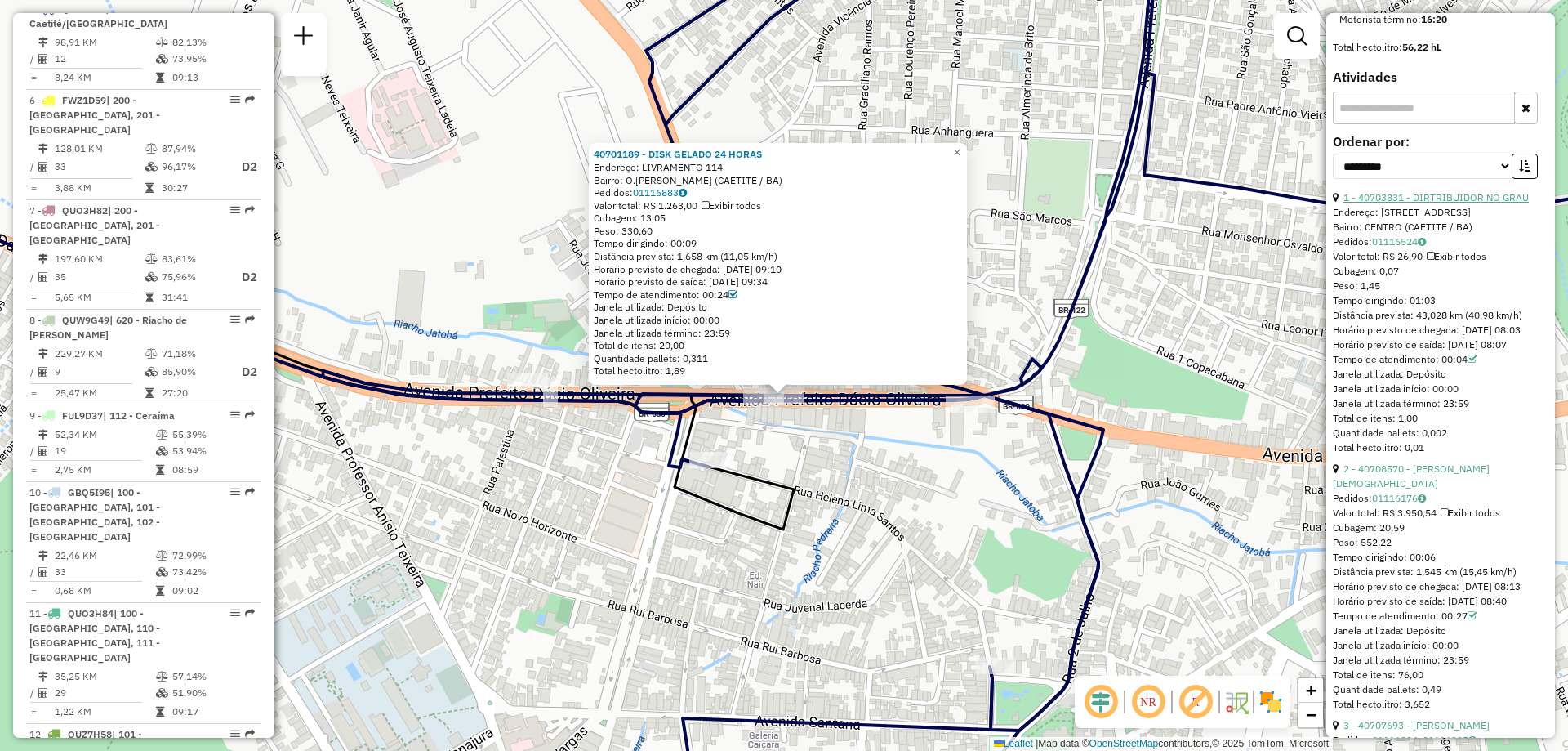
click at [1407, 204] on link "1 - 40703831 - DIRTRIBUIDOR NO GRAU" at bounding box center [1436, 197] width 186 height 12
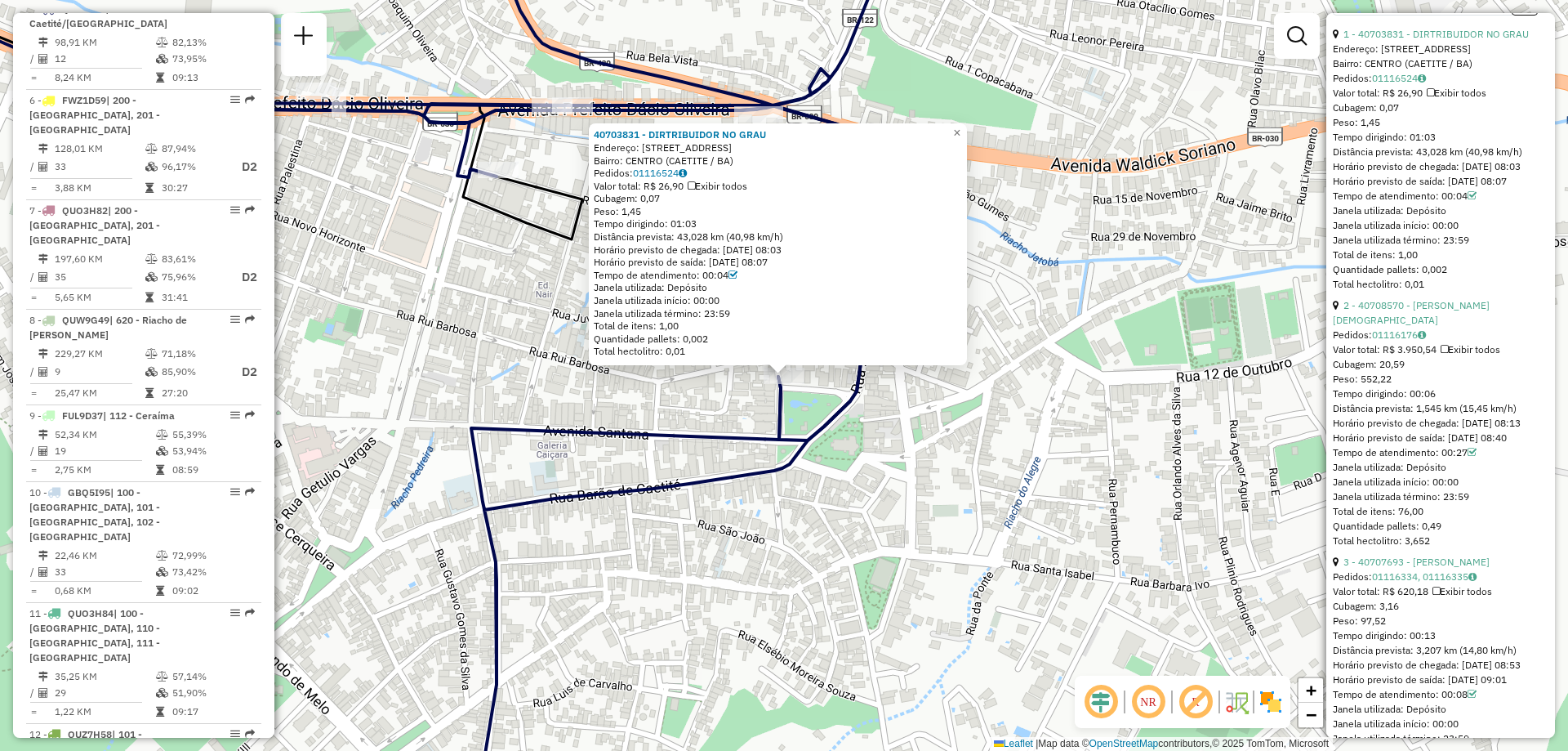
scroll to position [905, 0]
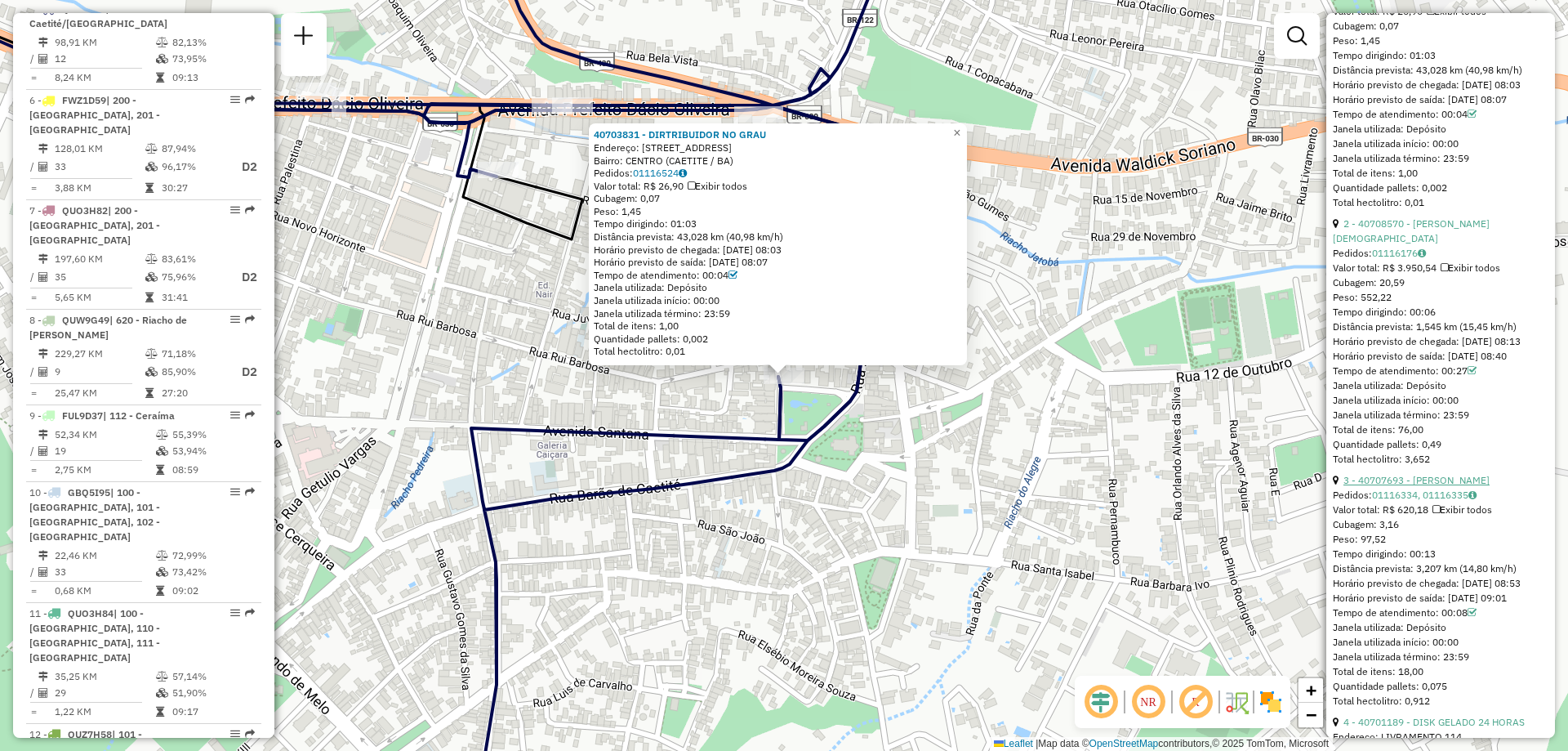
click at [1452, 486] on link "3 - 40707693 - [PERSON_NAME]" at bounding box center [1416, 479] width 146 height 12
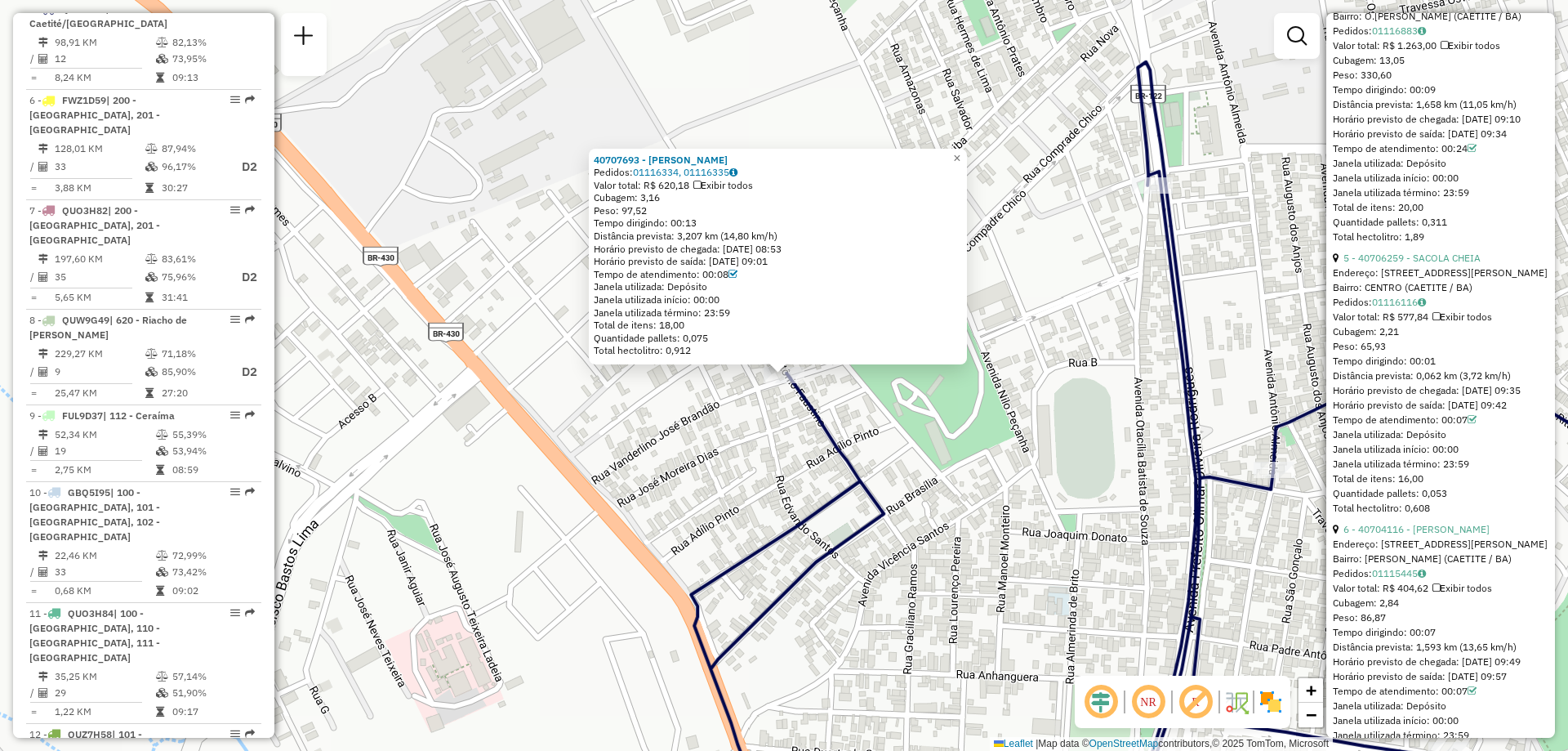
scroll to position [1804, 0]
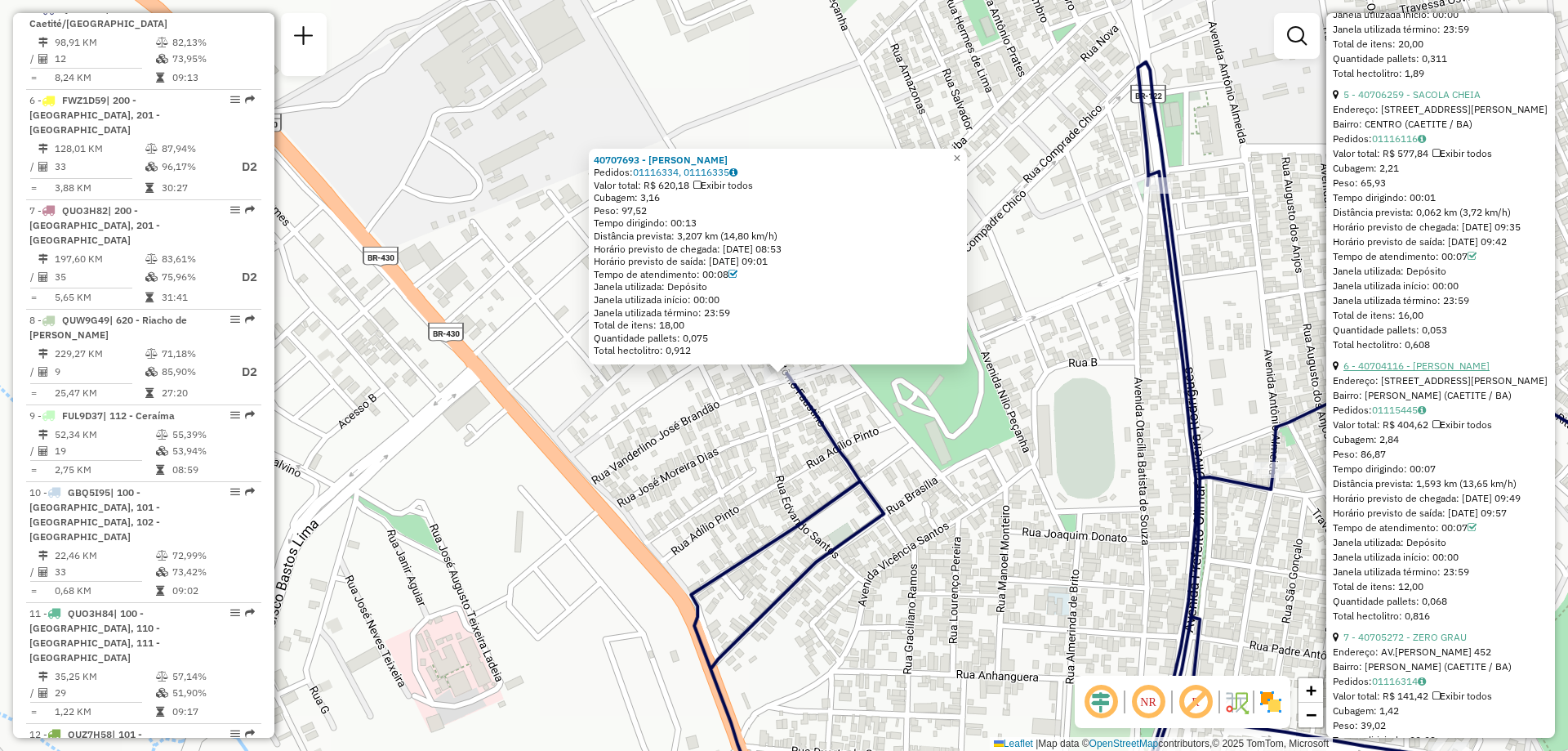
click at [1452, 372] on link "6 - 40704116 - [PERSON_NAME]" at bounding box center [1416, 366] width 146 height 12
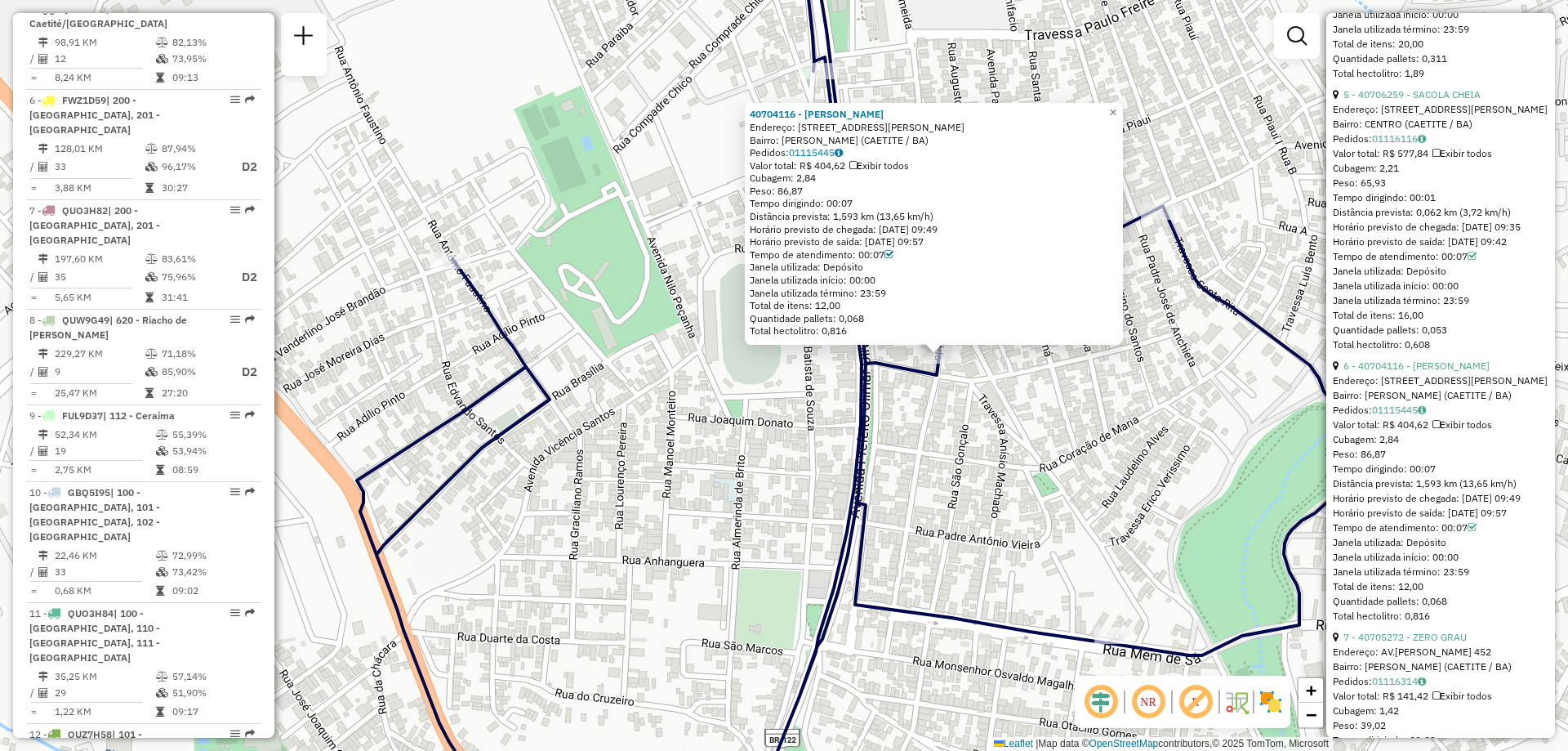
drag, startPoint x: 410, startPoint y: 469, endPoint x: 543, endPoint y: 454, distance: 133.8
click at [543, 454] on div "40704116 - [PERSON_NAME] SA Endereço: [STREET_ADDRESS][PERSON_NAME] Bairro: [PE…" at bounding box center [784, 376] width 1568 height 751
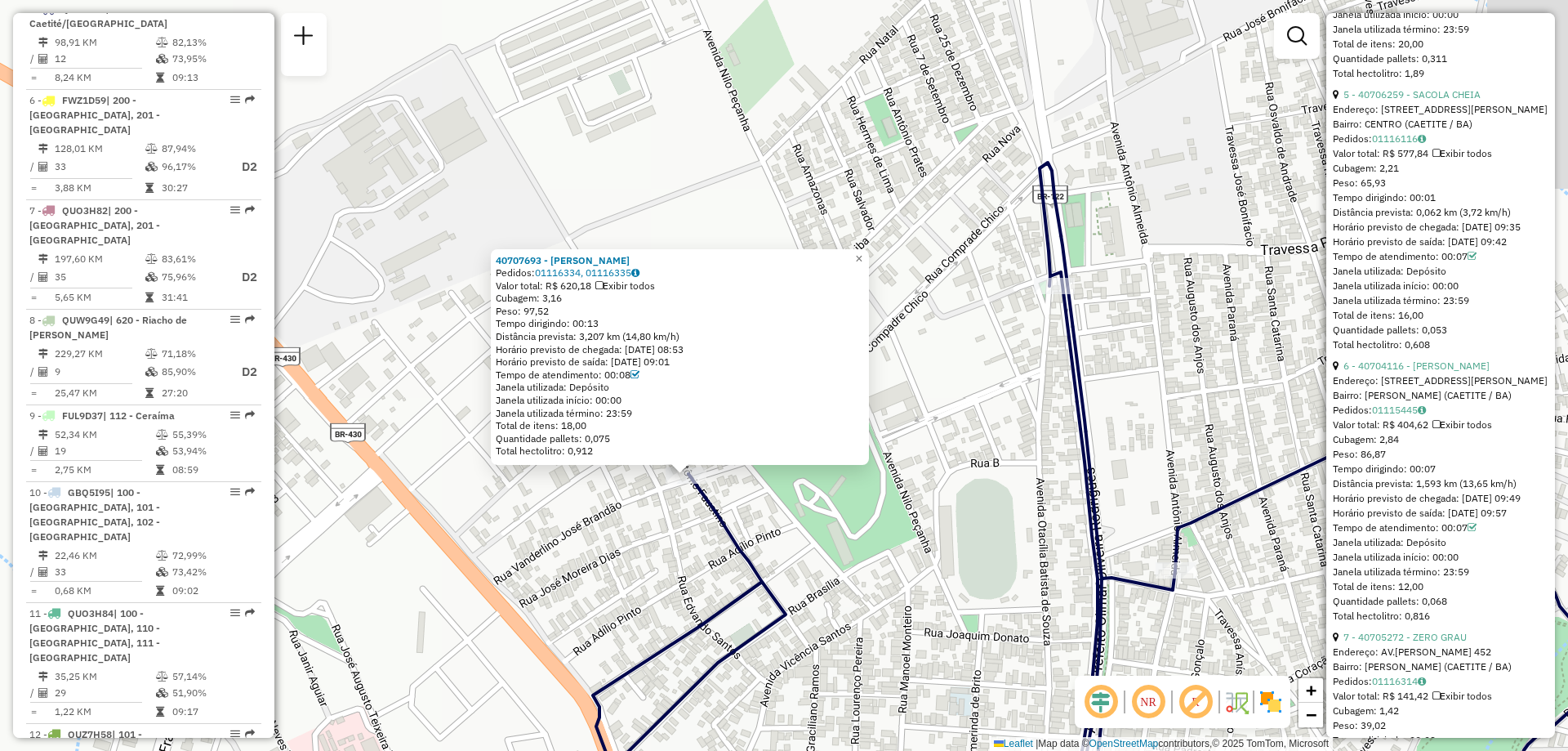
drag, startPoint x: 942, startPoint y: 366, endPoint x: 856, endPoint y: 423, distance: 103.2
click at [859, 423] on div "40707693 - DELIS SANTOS Pedidos: 01116334, 01116335 Valor total: R$ 620,18 Exib…" at bounding box center [784, 376] width 1568 height 751
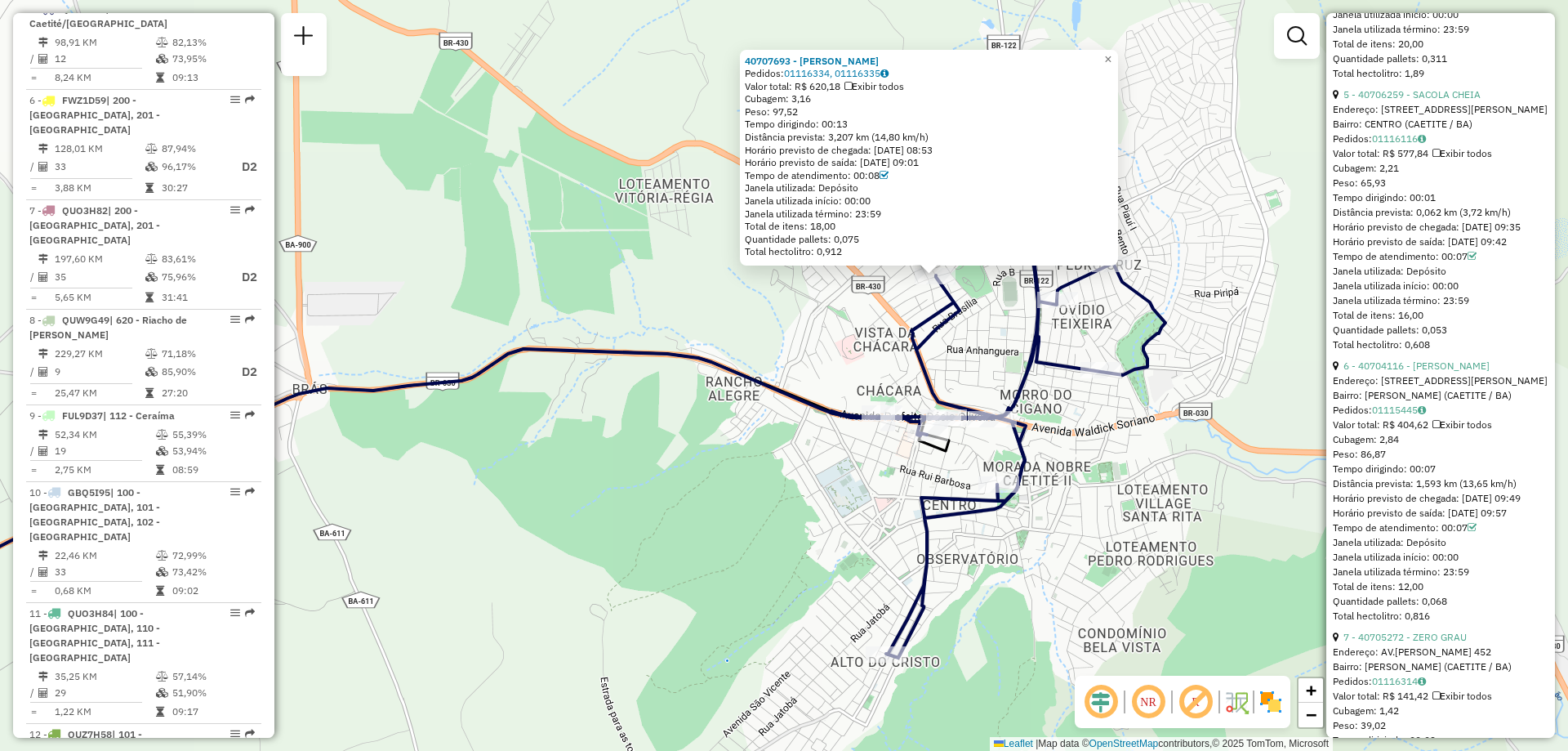
drag, startPoint x: 1003, startPoint y: 574, endPoint x: 874, endPoint y: 584, distance: 129.4
click at [938, 514] on icon at bounding box center [998, 427] width 335 height 459
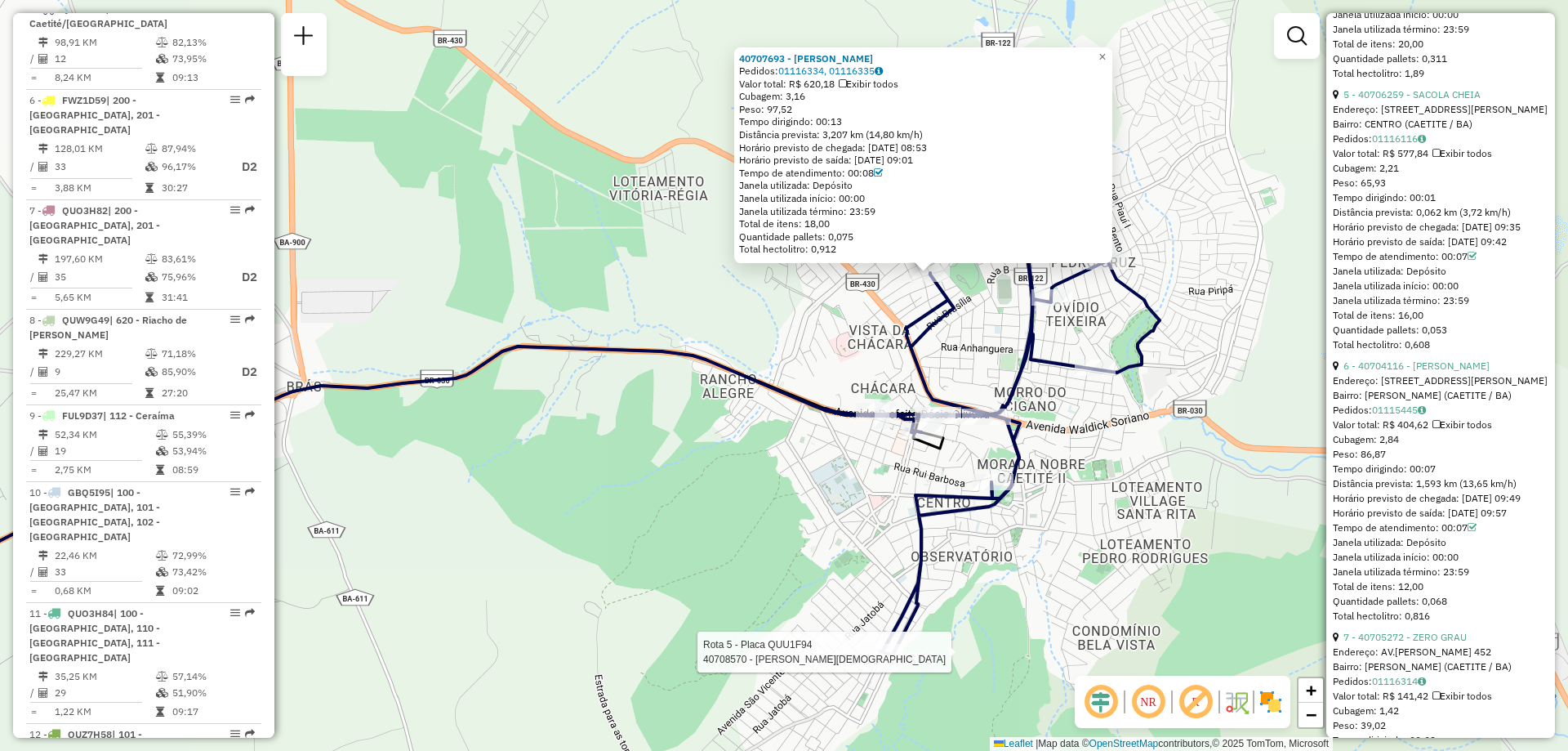
click at [873, 660] on div at bounding box center [880, 651] width 41 height 16
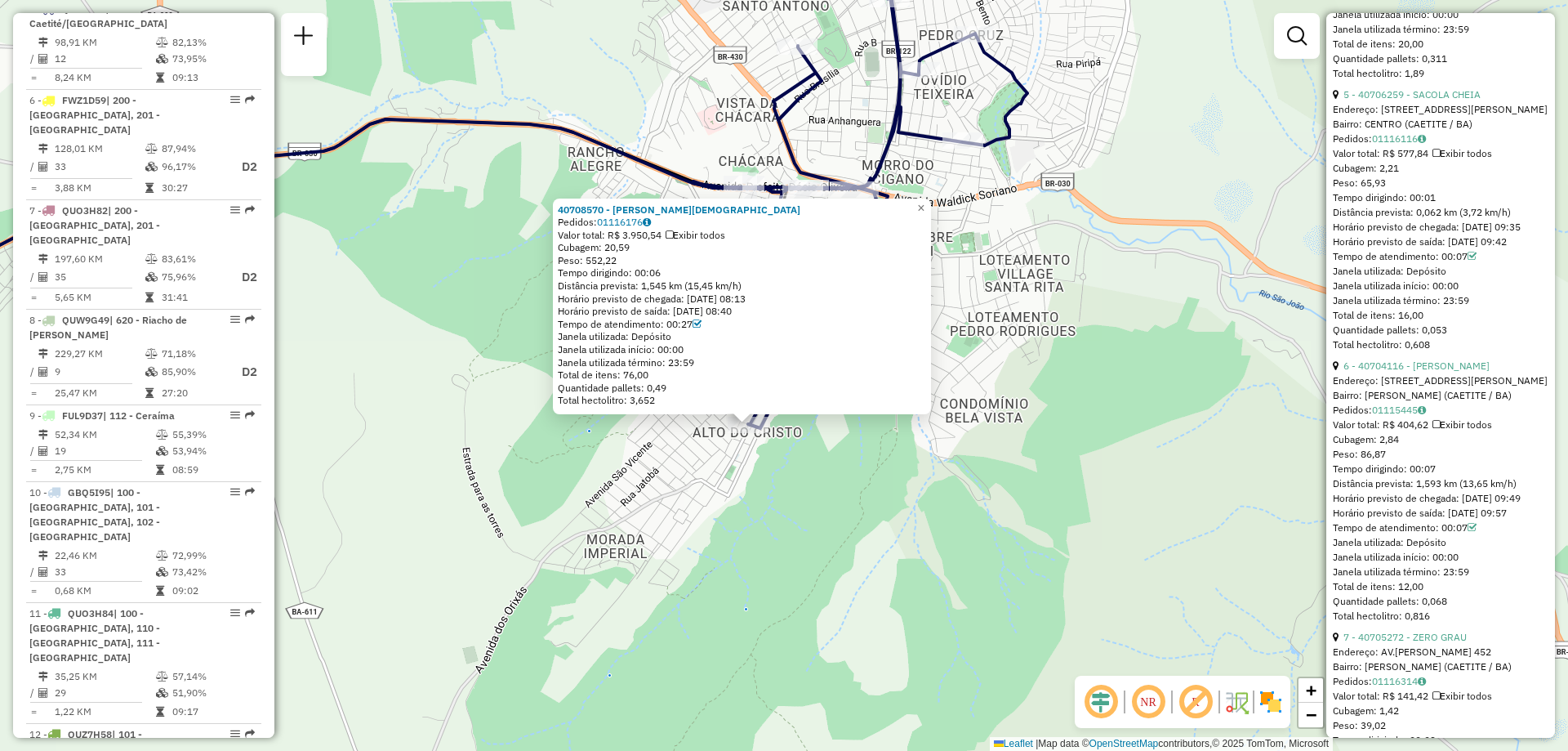
drag, startPoint x: 922, startPoint y: 406, endPoint x: 880, endPoint y: 454, distance: 63.8
click at [880, 454] on div "40708570 - [PERSON_NAME] Pedidos: 01116176 Valor total: R$ 3.950,54 Exibir todo…" at bounding box center [784, 376] width 1568 height 751
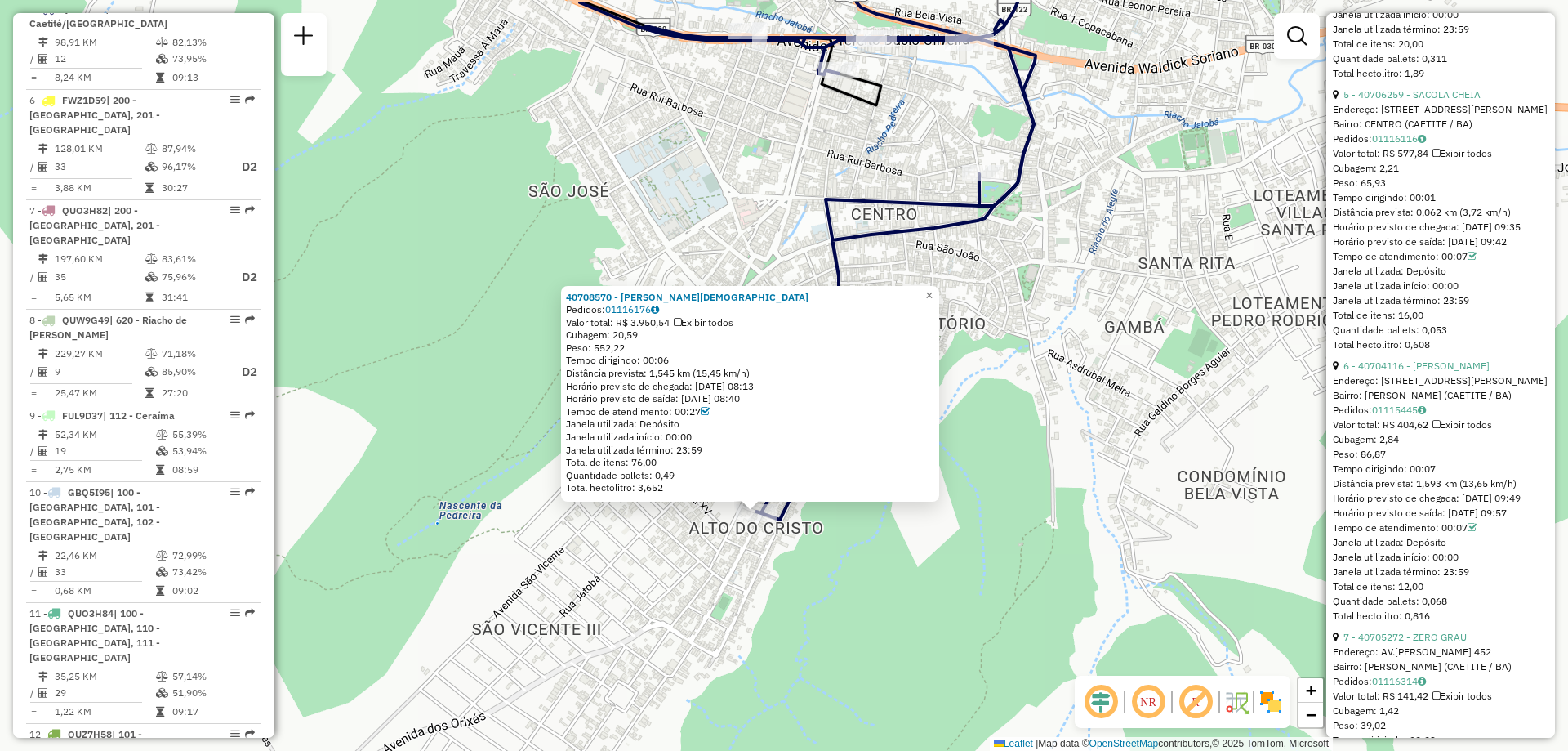
drag, startPoint x: 697, startPoint y: 482, endPoint x: 783, endPoint y: 551, distance: 110.3
click at [783, 551] on div "40708570 - [PERSON_NAME] Pedidos: 01116176 Valor total: R$ 3.950,54 Exibir todo…" at bounding box center [784, 376] width 1568 height 751
drag, startPoint x: 1549, startPoint y: 392, endPoint x: 1549, endPoint y: 416, distance: 24.0
click at [1548, 435] on div "**********" at bounding box center [1440, 375] width 229 height 724
click at [1548, 409] on div "**********" at bounding box center [1440, 375] width 229 height 724
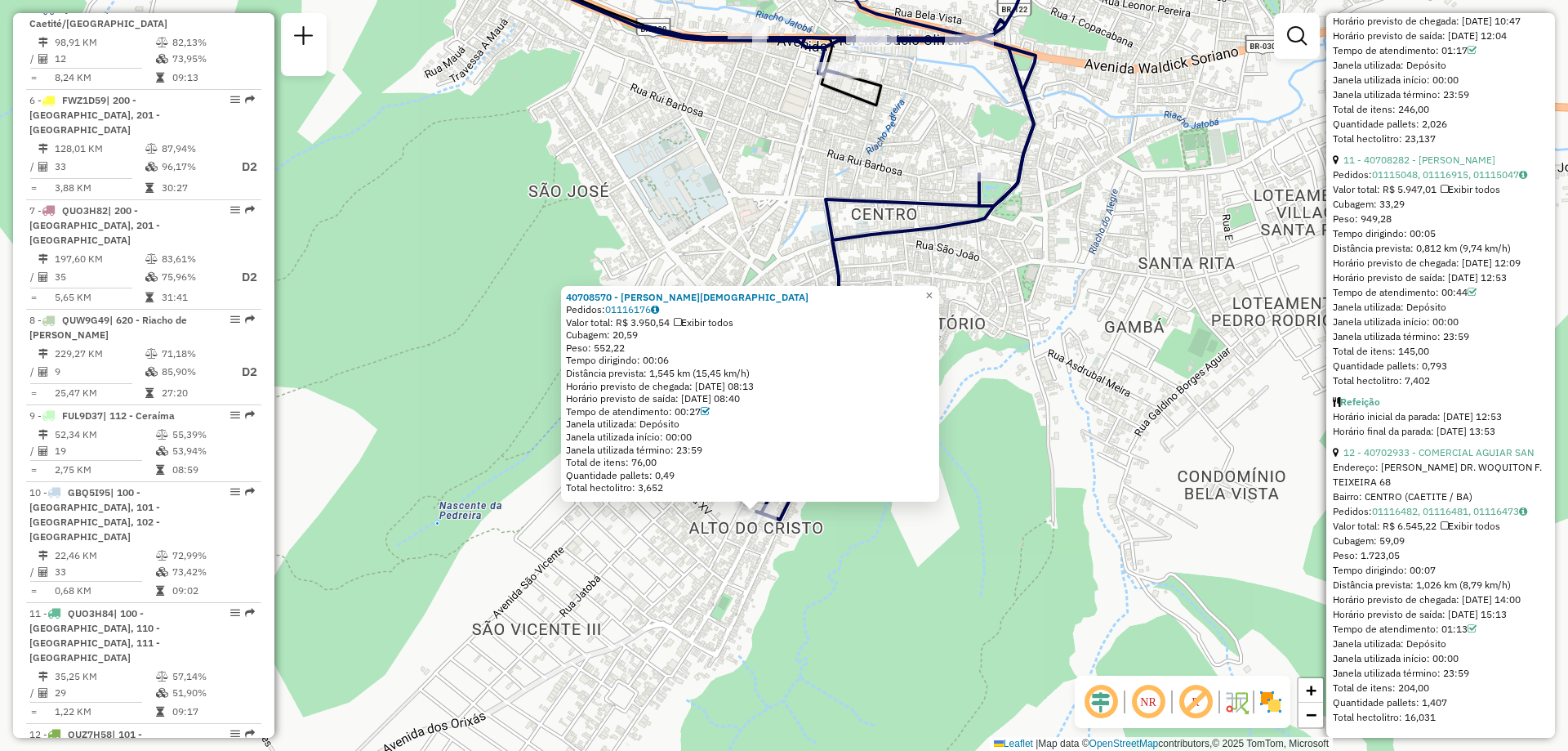
scroll to position [3541, 0]
click at [1527, 506] on icon at bounding box center [1523, 511] width 8 height 10
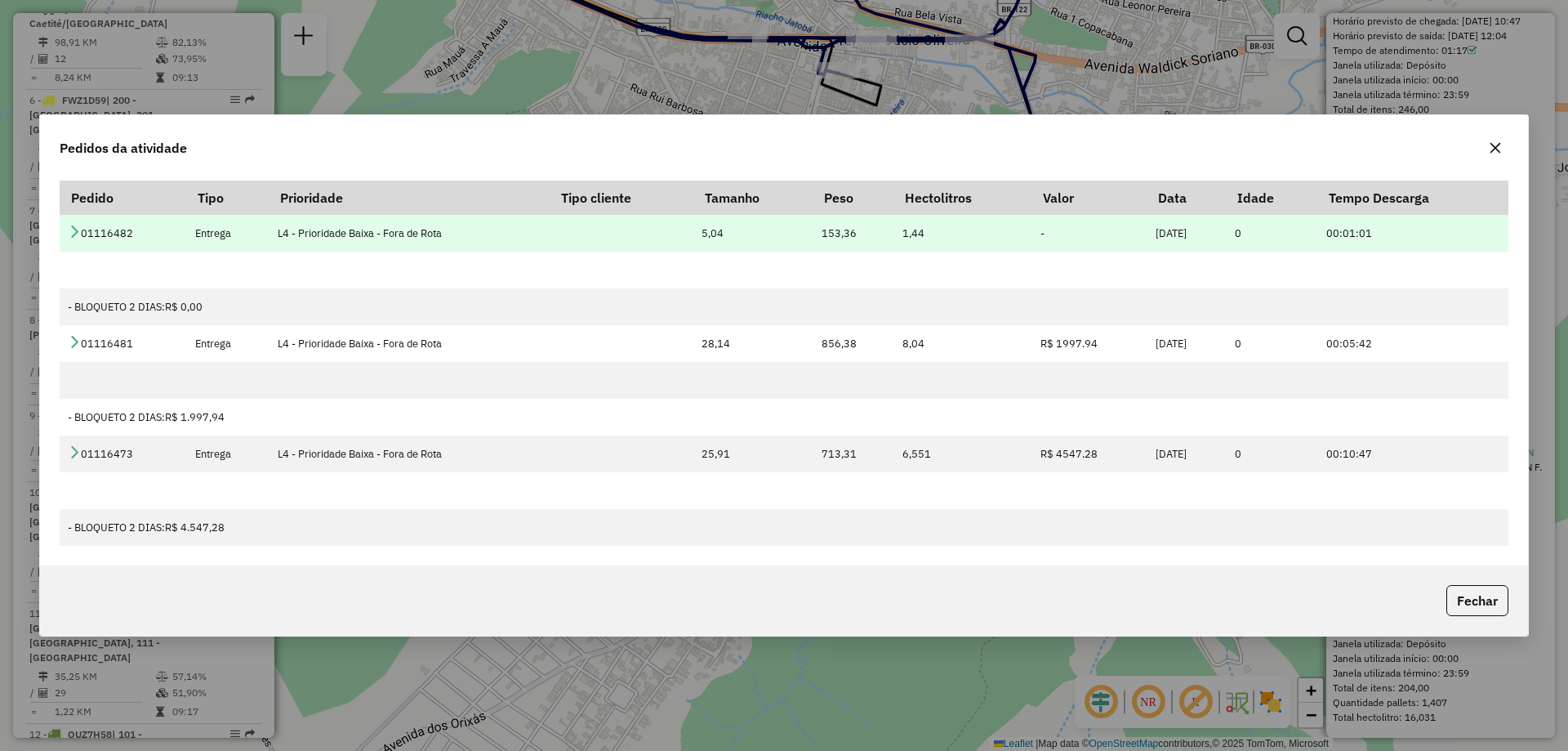
click at [77, 230] on icon at bounding box center [74, 231] width 13 height 13
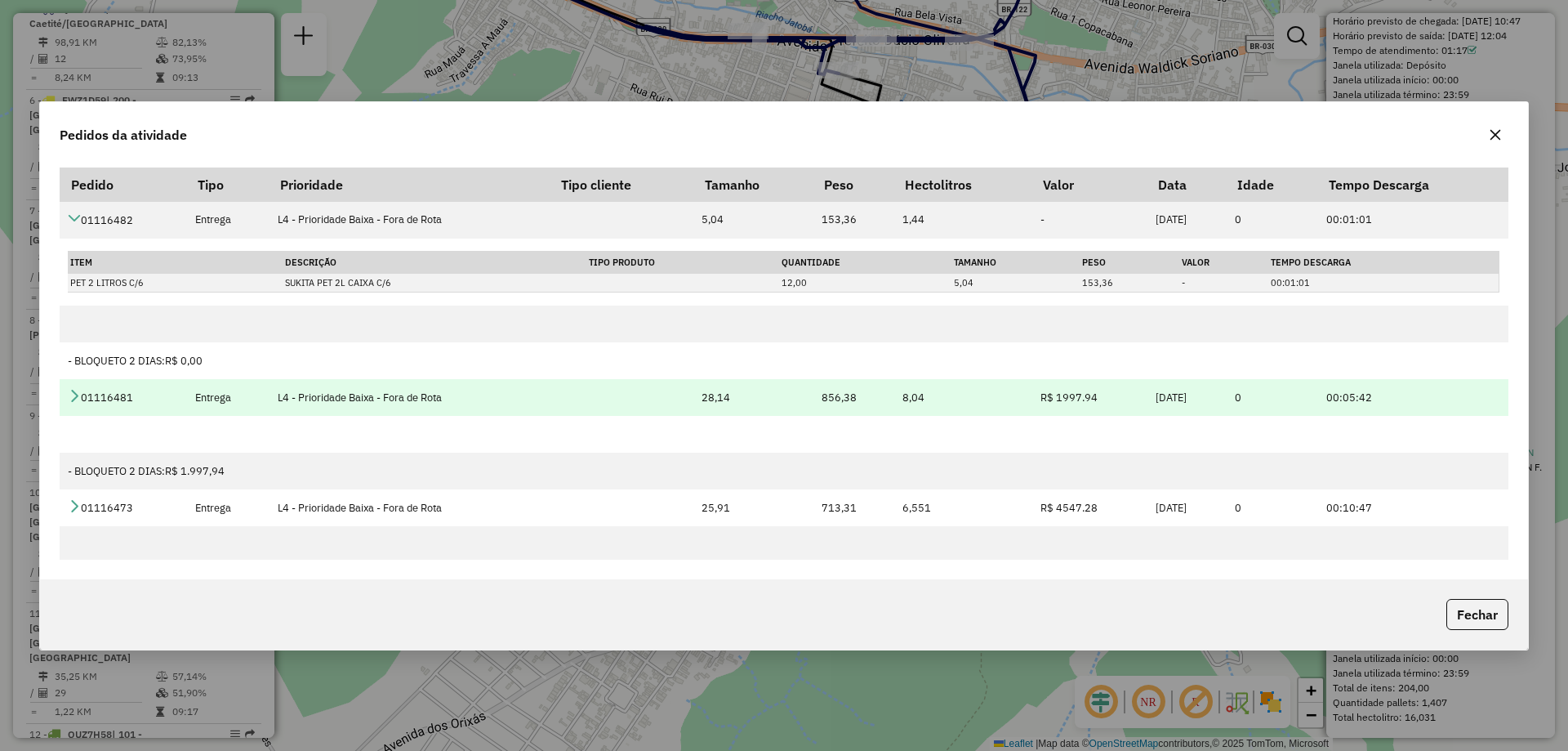
click at [82, 396] on td "01116481" at bounding box center [124, 396] width 128 height 37
click at [74, 394] on icon at bounding box center [74, 394] width 13 height 13
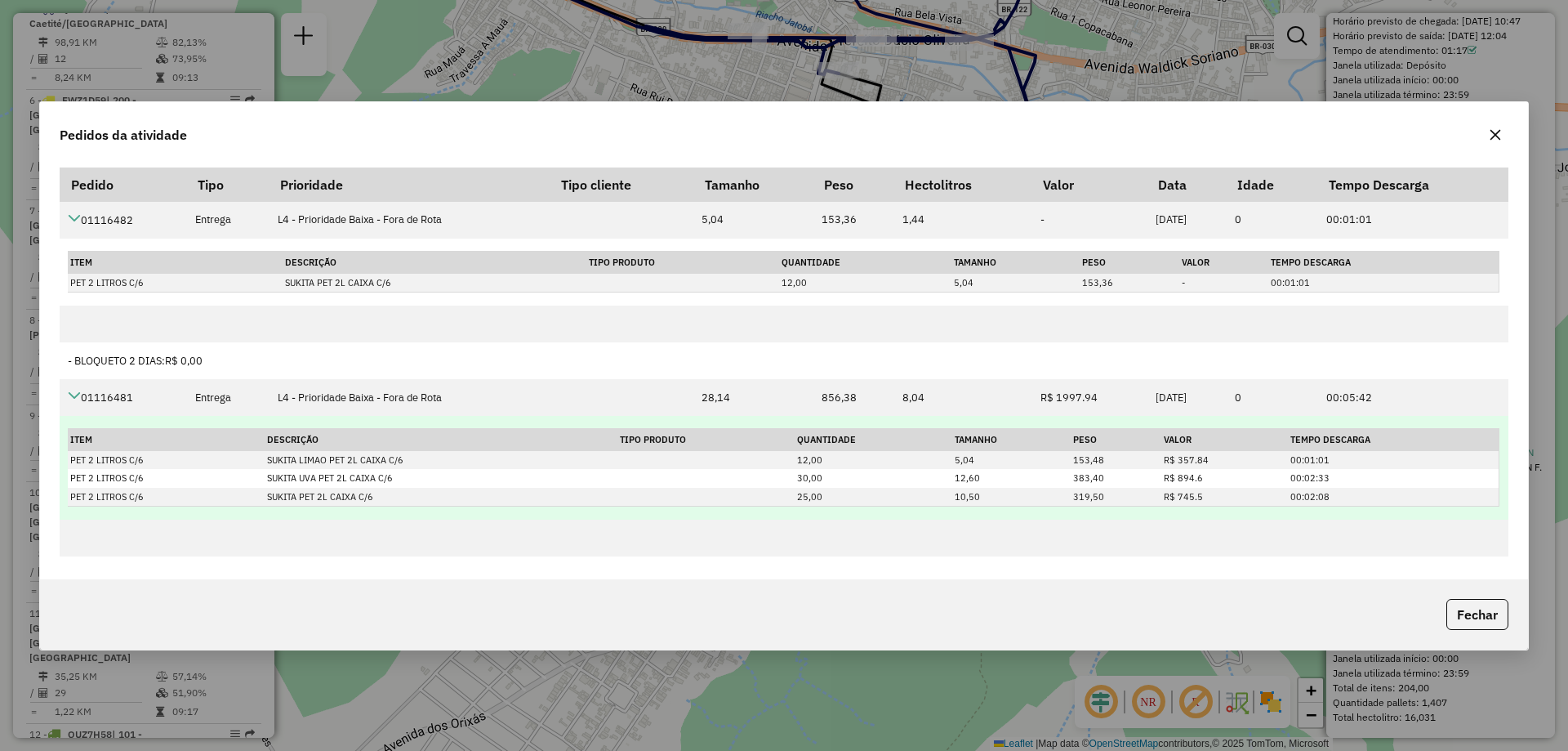
scroll to position [144, 0]
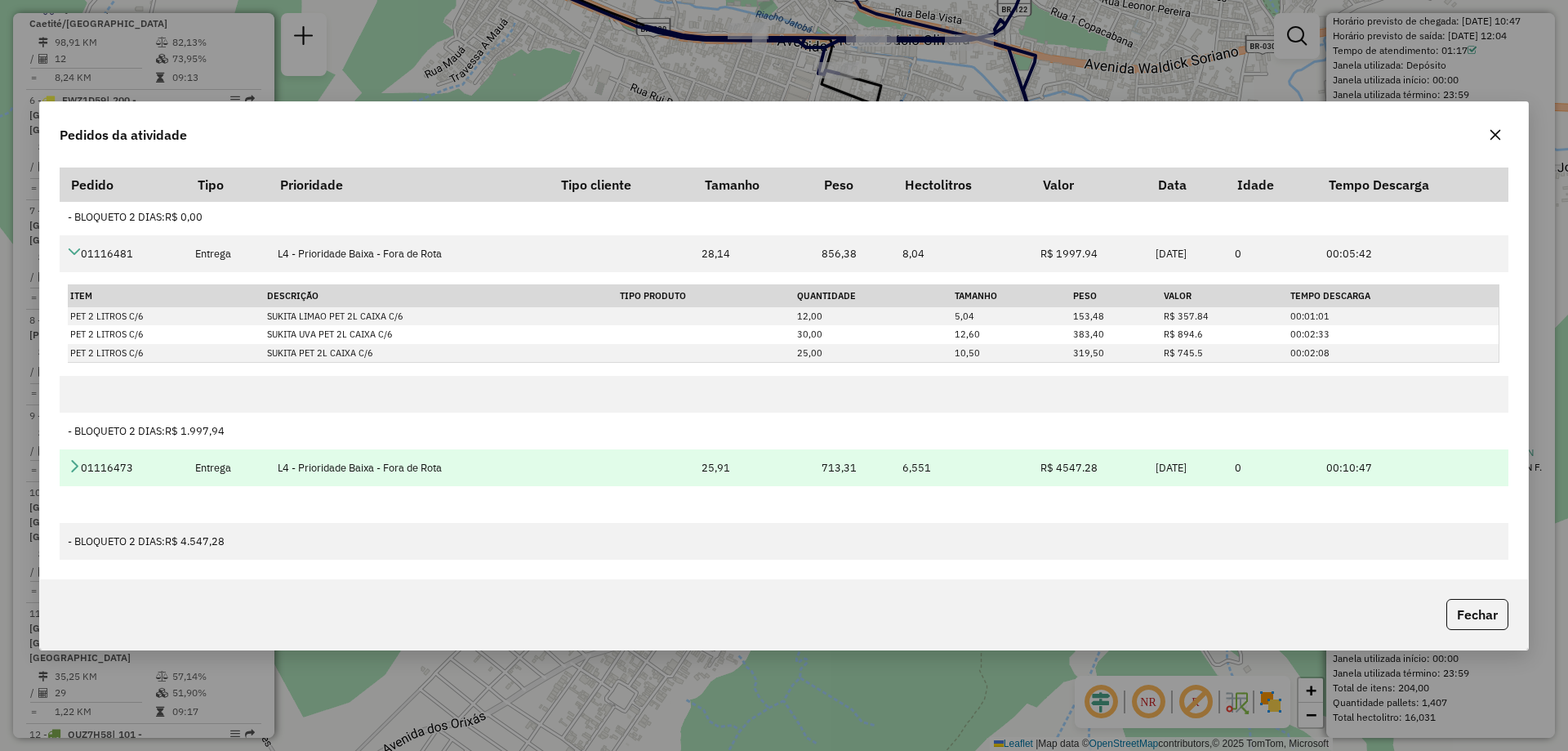
click at [73, 464] on icon at bounding box center [74, 465] width 13 height 13
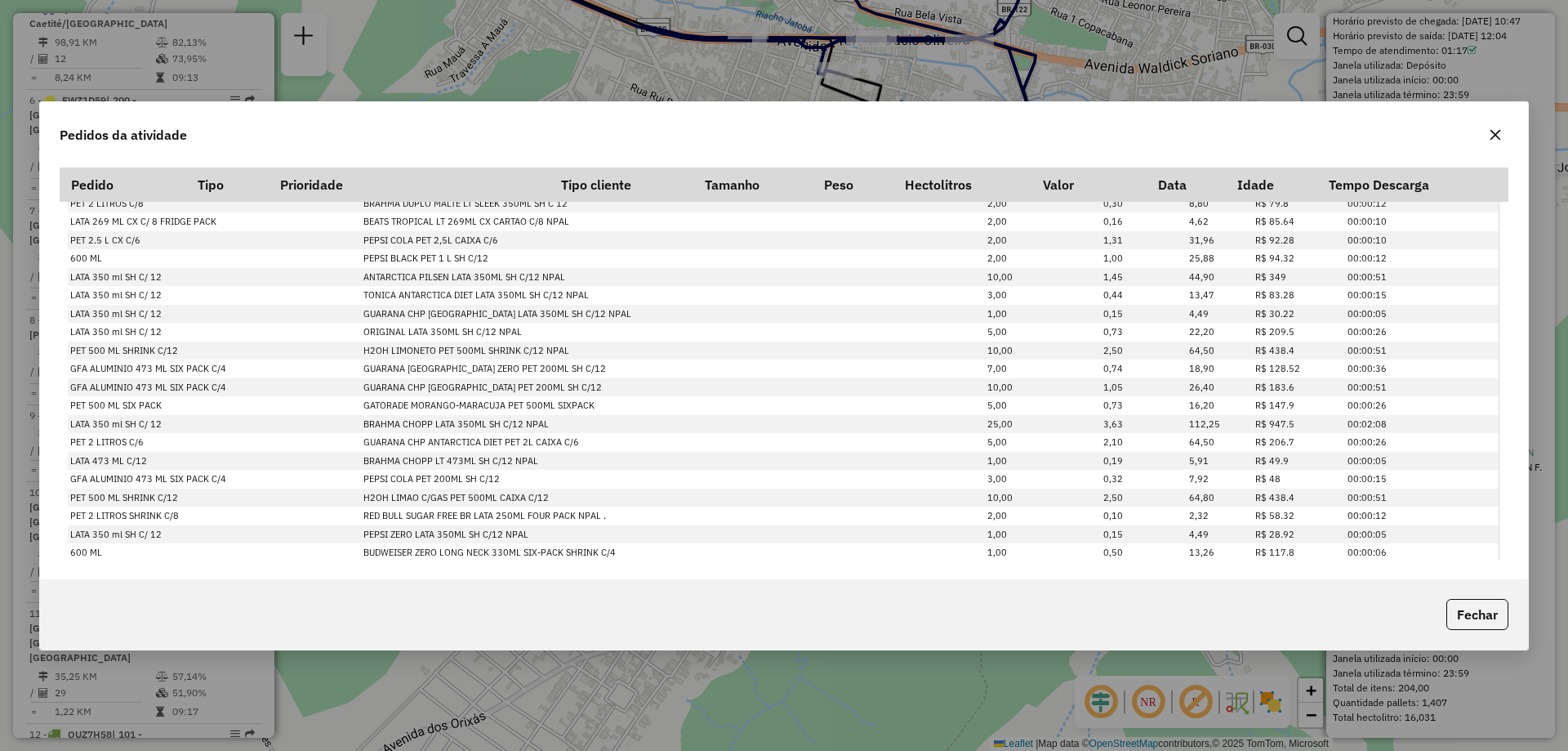
scroll to position [707, 0]
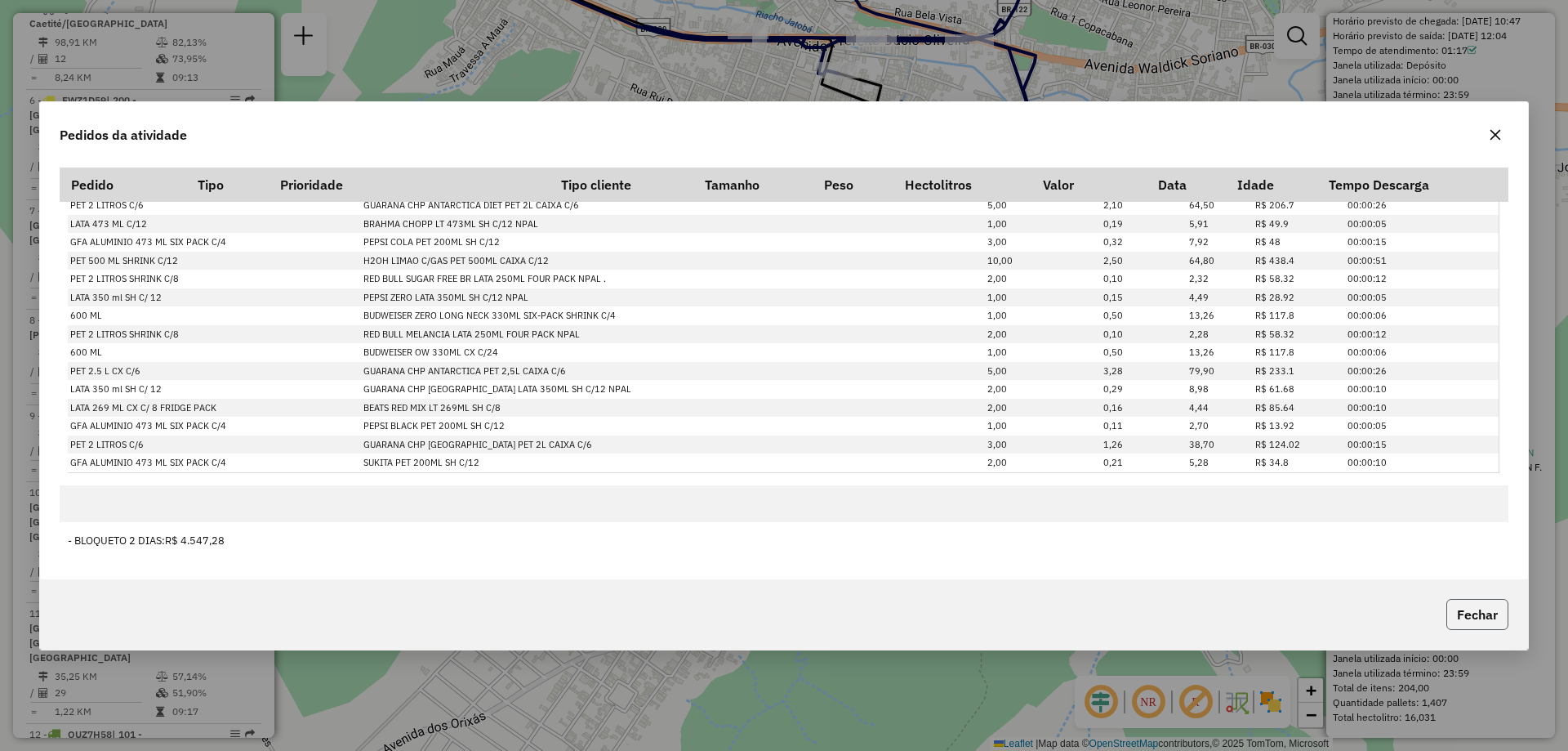
click at [1477, 601] on button "Fechar" at bounding box center [1477, 613] width 62 height 31
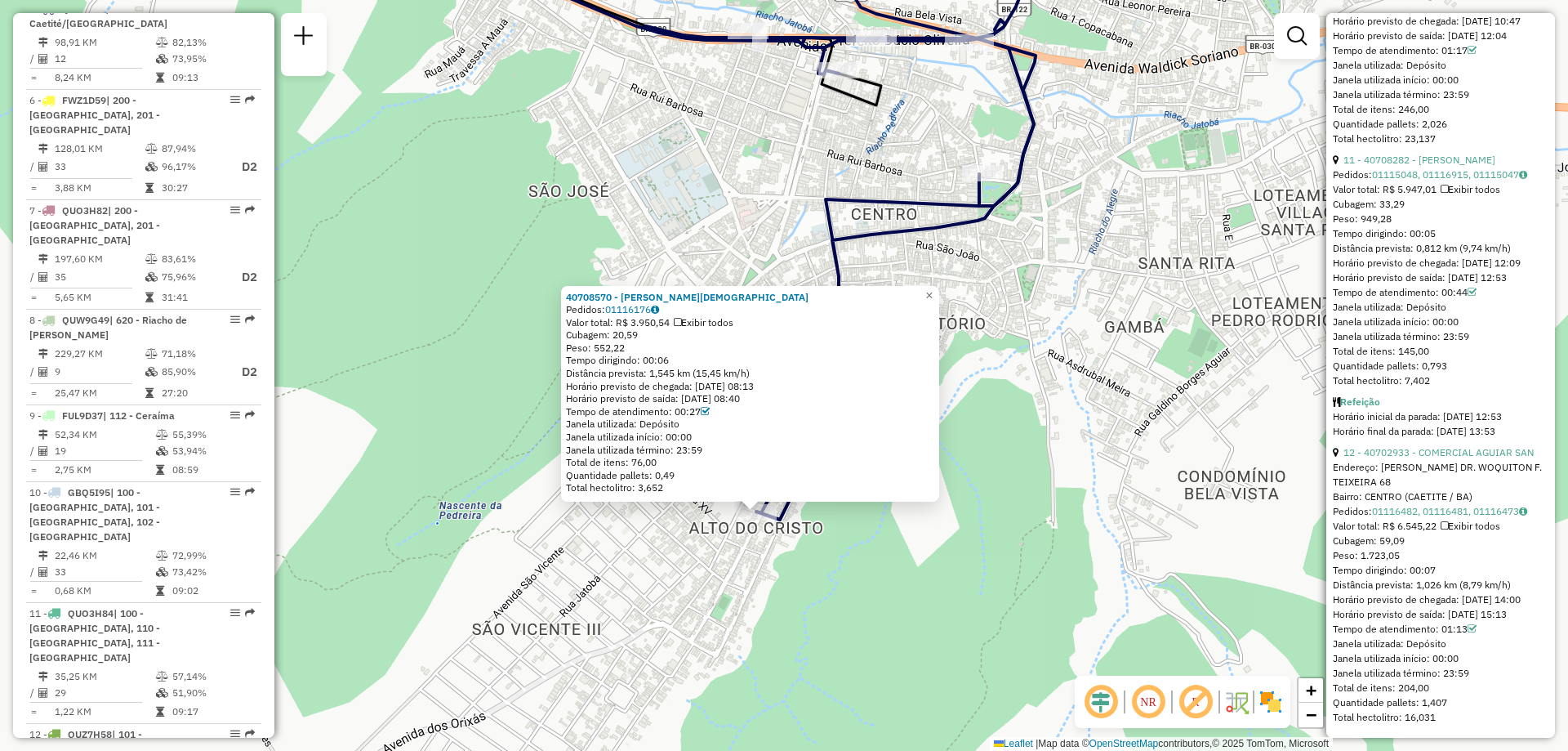
scroll to position [3297, 0]
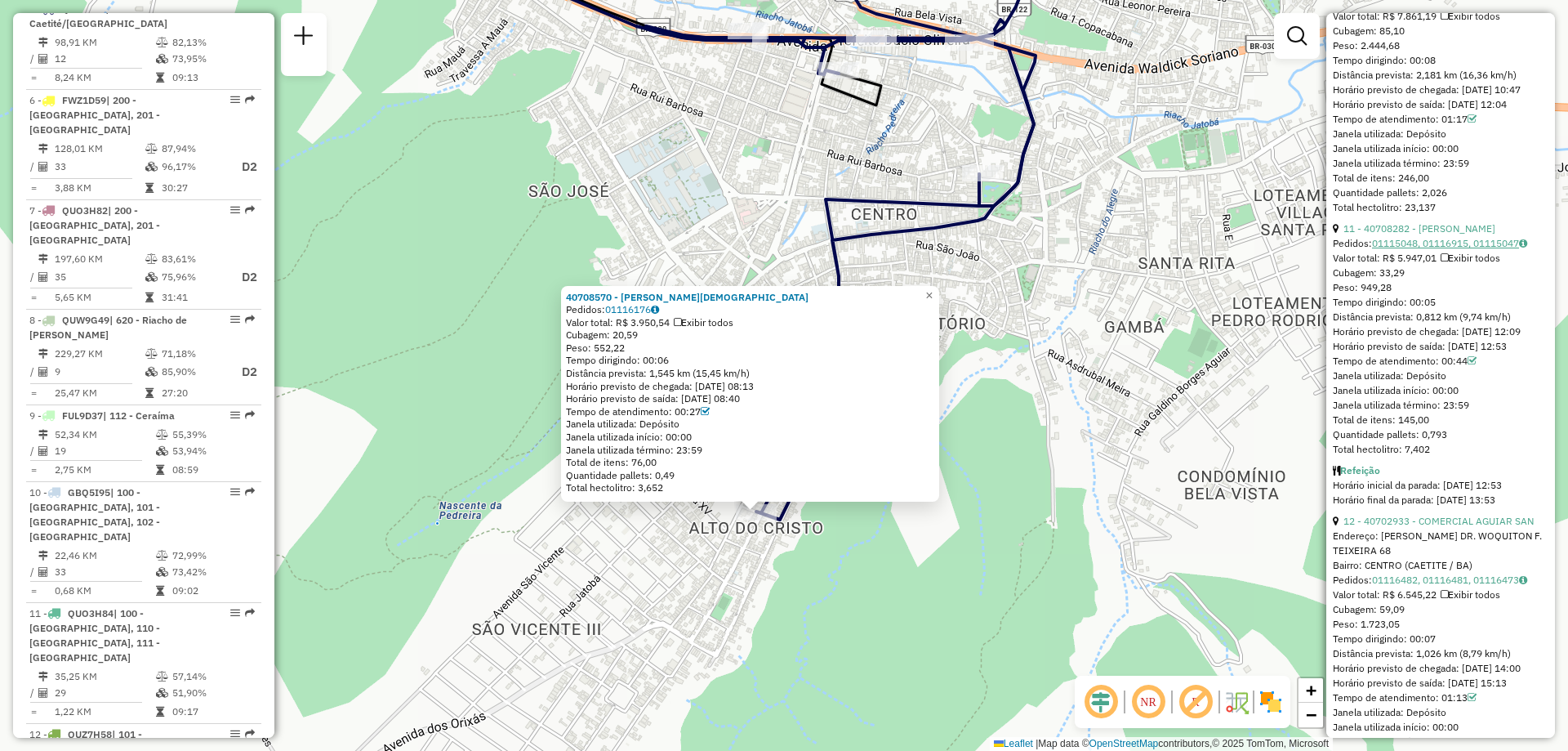
click at [1456, 249] on link "01115048, 01116915, 01115047" at bounding box center [1449, 243] width 155 height 12
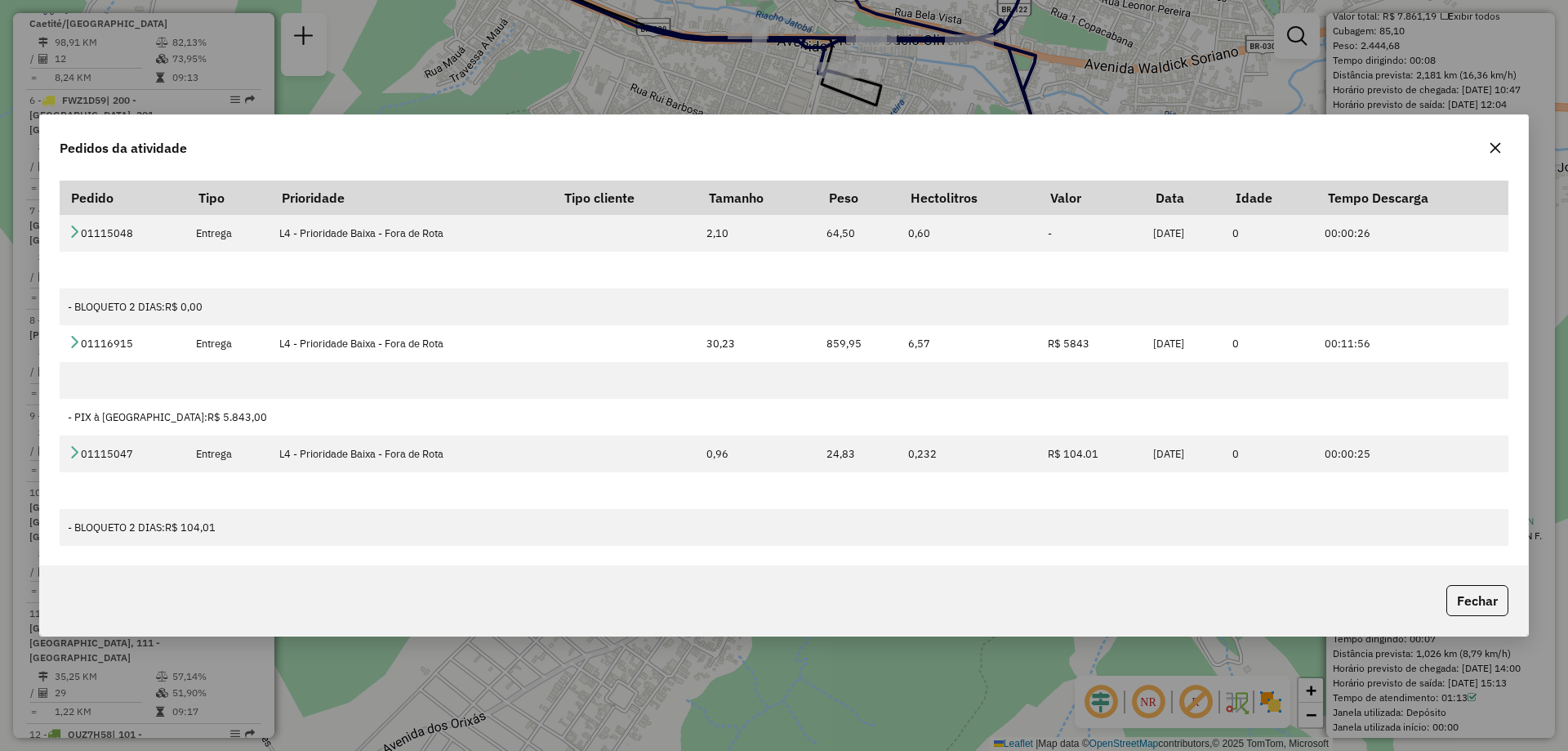
click at [1490, 149] on icon "button" at bounding box center [1495, 147] width 13 height 13
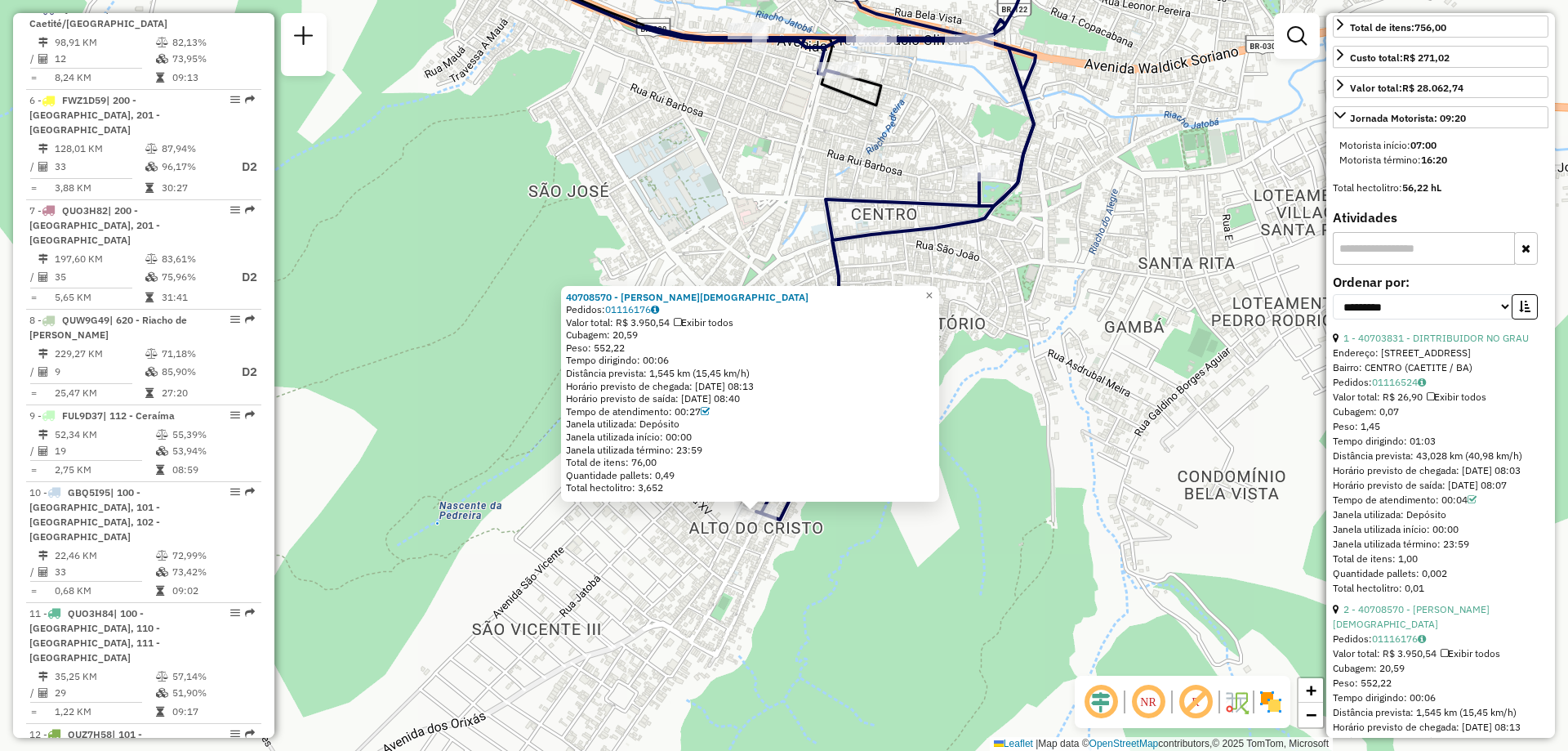
scroll to position [601, 0]
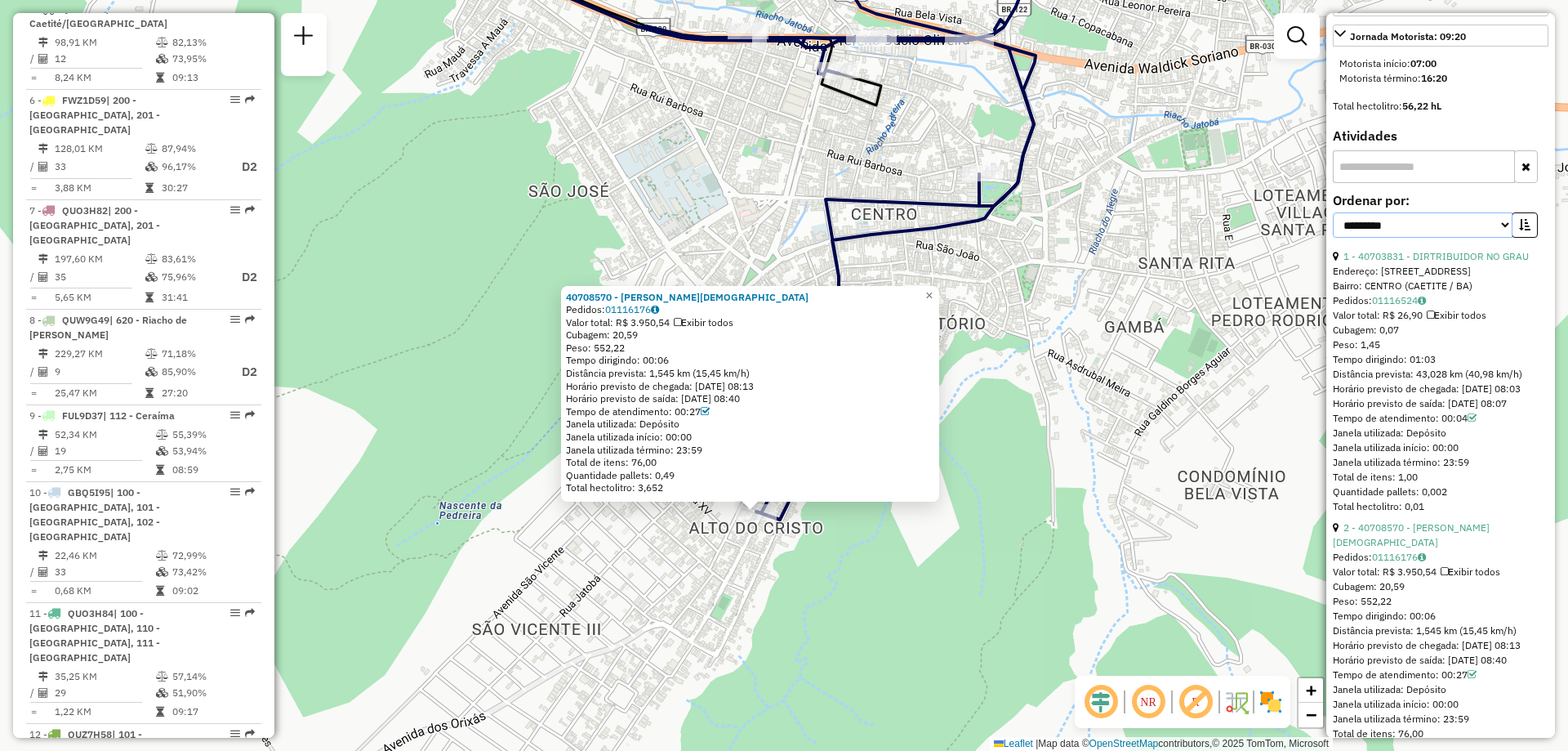
click at [1499, 236] on select "**********" at bounding box center [1423, 225] width 180 height 25
click at [1495, 238] on select "**********" at bounding box center [1423, 225] width 180 height 25
drag, startPoint x: 971, startPoint y: 331, endPoint x: 978, endPoint y: 339, distance: 10.6
click at [974, 336] on div "40708570 - [PERSON_NAME] Pedidos: 01116176 Valor total: R$ 3.950,54 Exibir todo…" at bounding box center [784, 376] width 1568 height 751
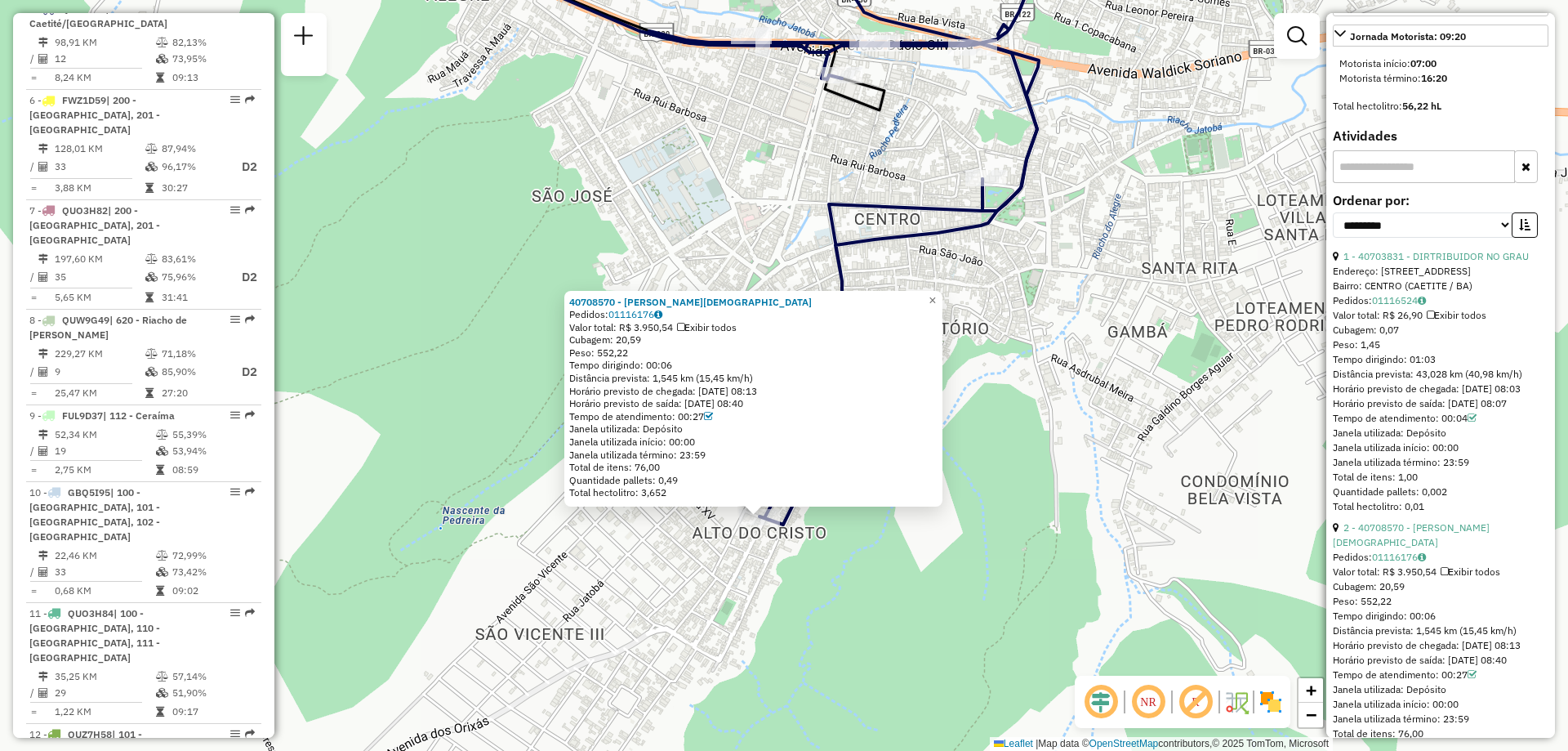
click at [943, 307] on div "40708570 - [PERSON_NAME] Pedidos: 01116176 Valor total: R$ 3.950,54 Exibir todo…" at bounding box center [753, 398] width 379 height 217
click at [936, 298] on span "×" at bounding box center [932, 301] width 7 height 14
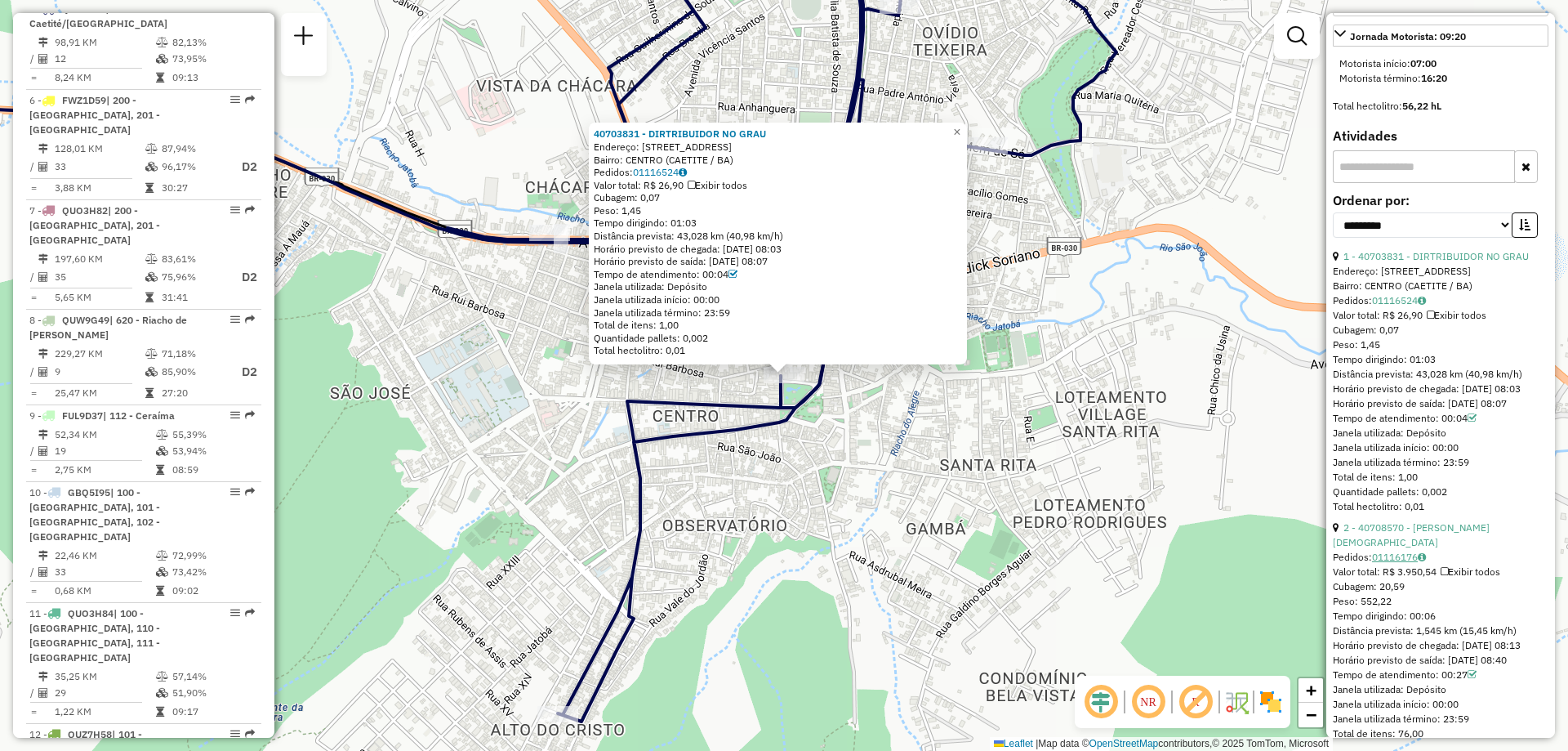
click at [1426, 562] on icon at bounding box center [1422, 557] width 8 height 10
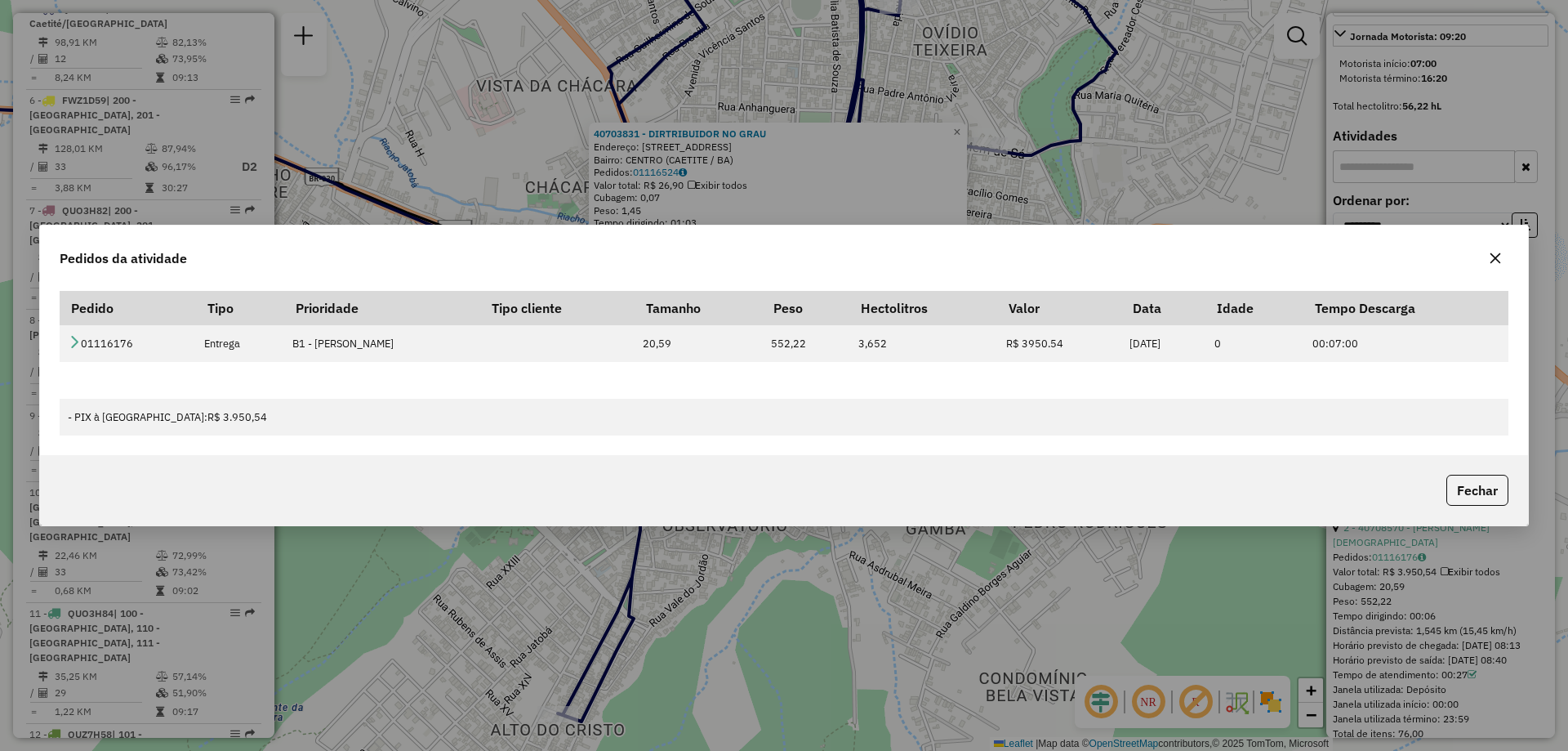
click at [1500, 256] on icon "button" at bounding box center [1495, 258] width 13 height 13
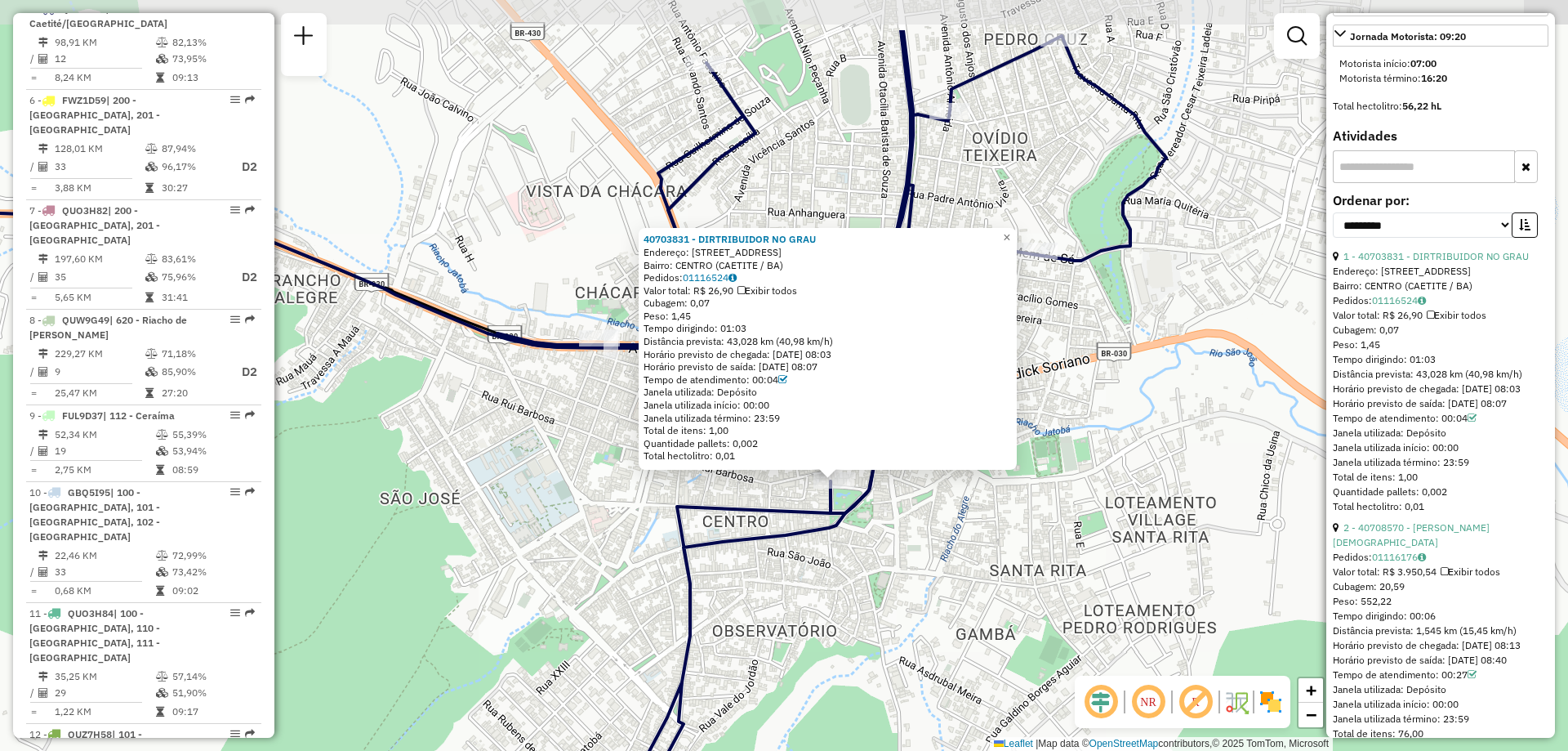
drag, startPoint x: 780, startPoint y: 488, endPoint x: 818, endPoint y: 570, distance: 90.4
click at [818, 570] on div "40703831 - DIRTRIBUIDOR NO GRAU Endereço: PCA.CATEDRAL 1 Bairro: CENTRO (CAETIT…" at bounding box center [784, 376] width 1568 height 751
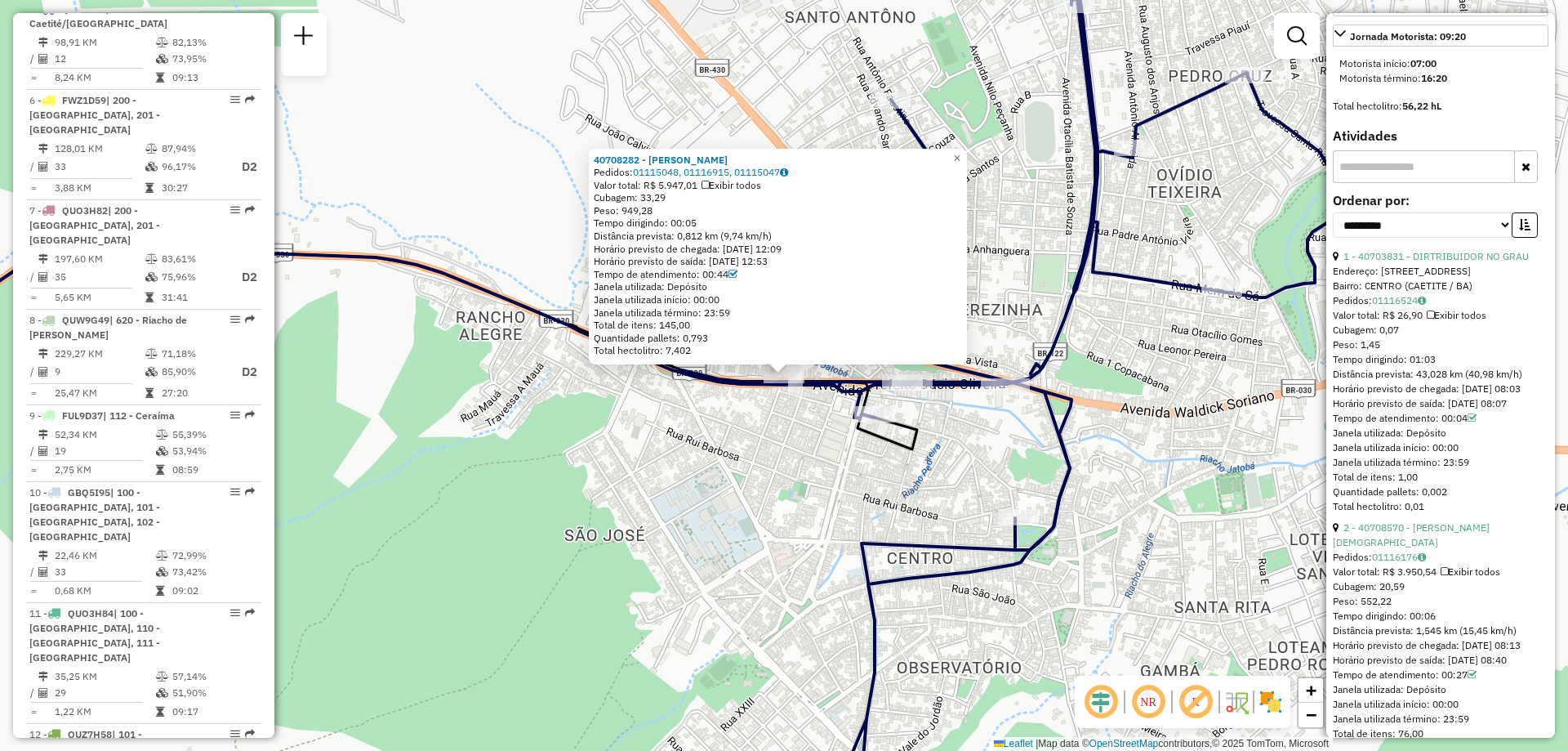
click at [842, 451] on div "40708282 - [PERSON_NAME]: 01115048, 01116915, 01115047 Valor total: R$ 5.947,01…" at bounding box center [784, 376] width 1568 height 751
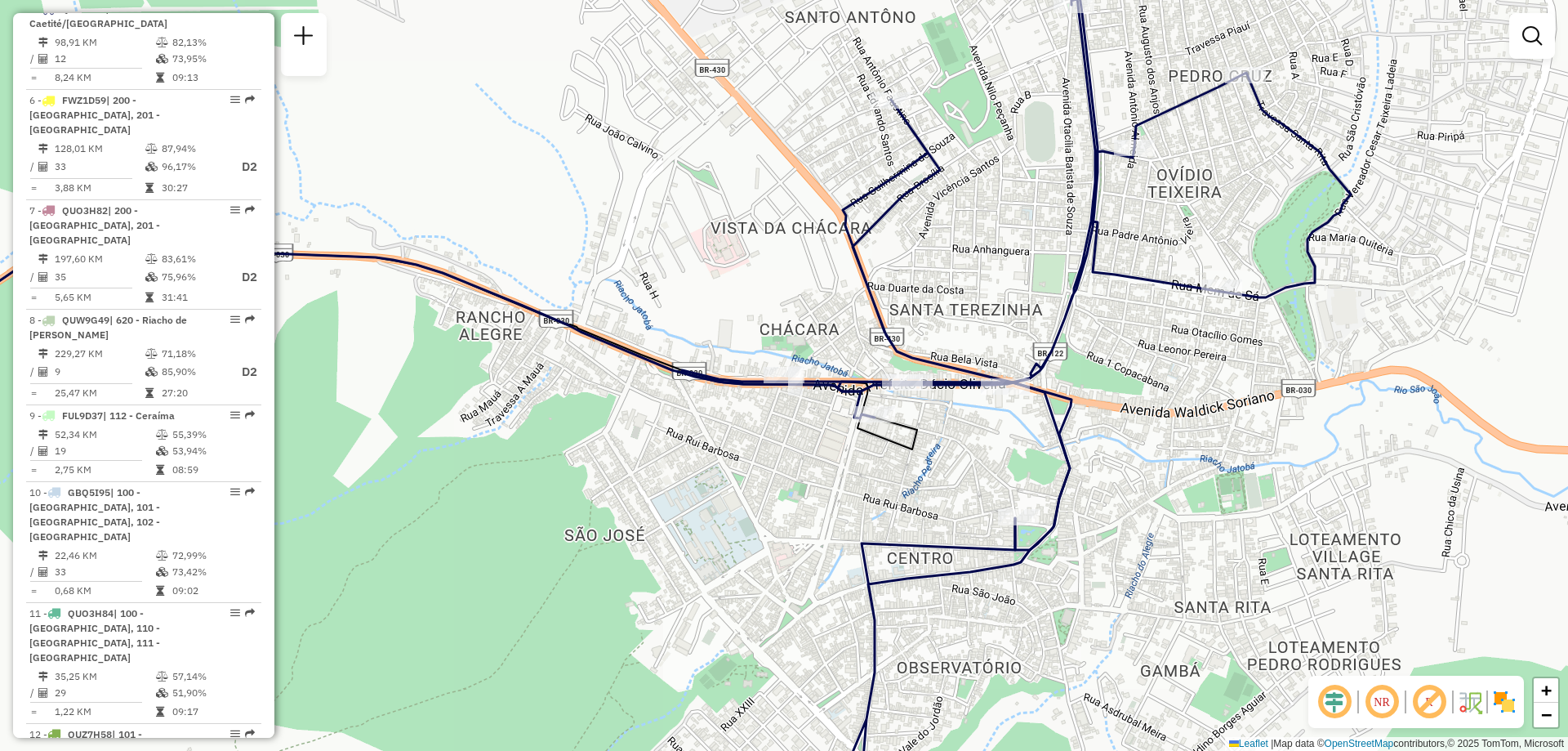
click at [903, 390] on div at bounding box center [902, 382] width 41 height 16
select select "**********"
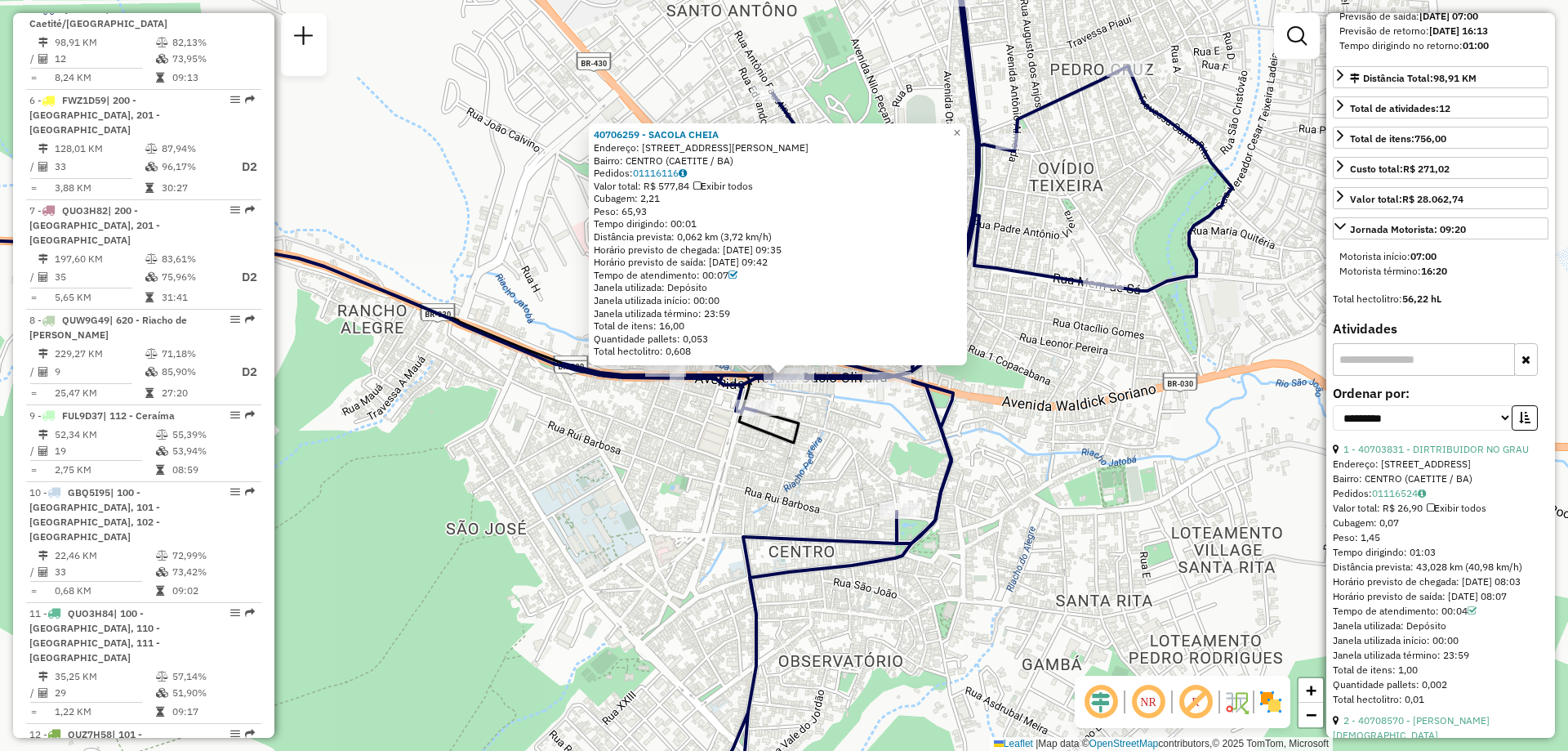
scroll to position [490, 0]
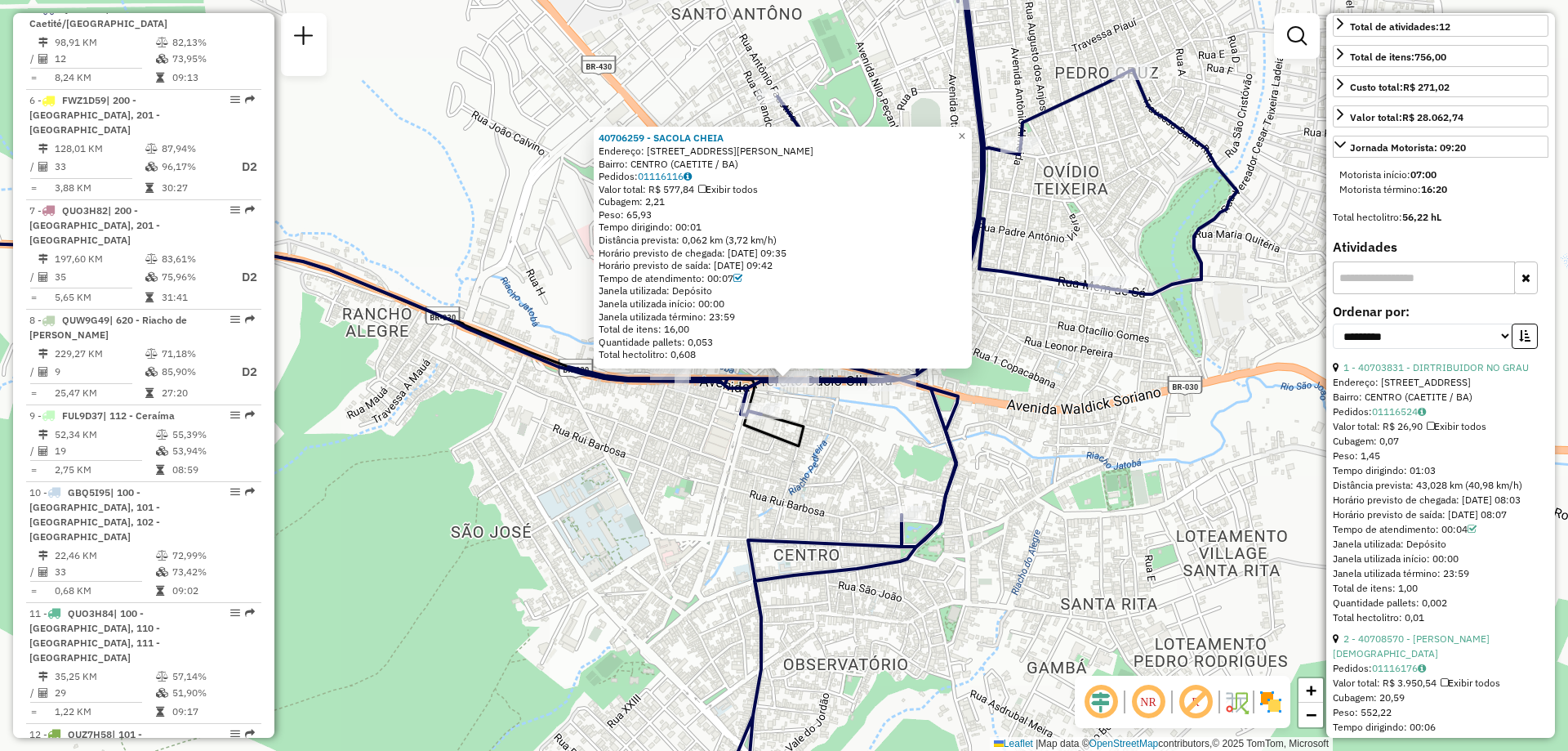
drag, startPoint x: 726, startPoint y: 477, endPoint x: 769, endPoint y: 483, distance: 43.4
click at [769, 483] on div "40706259 - [PERSON_NAME]: [STREET_ADDRESS][PERSON_NAME] Pedidos: 01116116 Valor…" at bounding box center [784, 376] width 1568 height 751
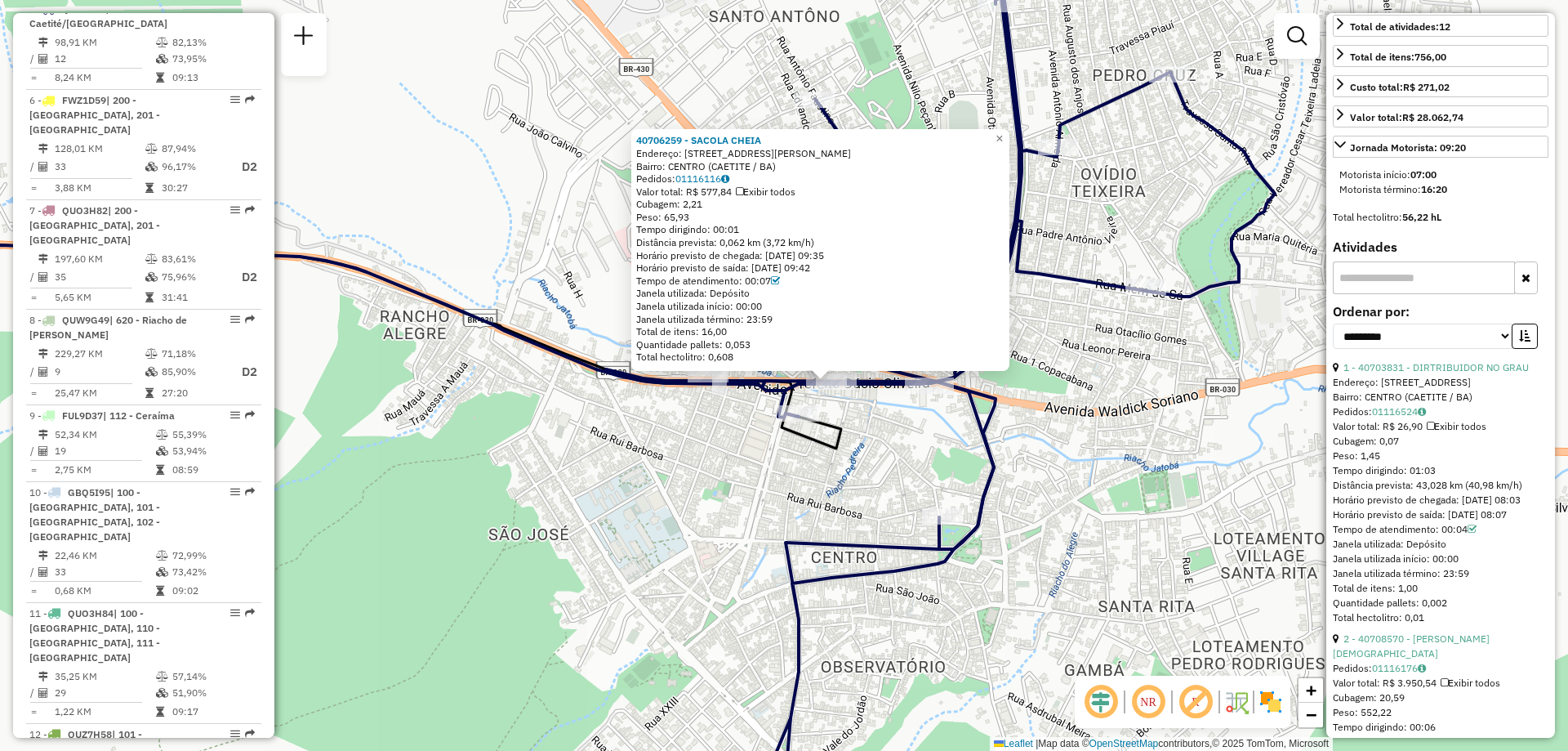
click at [699, 382] on div at bounding box center [708, 374] width 41 height 16
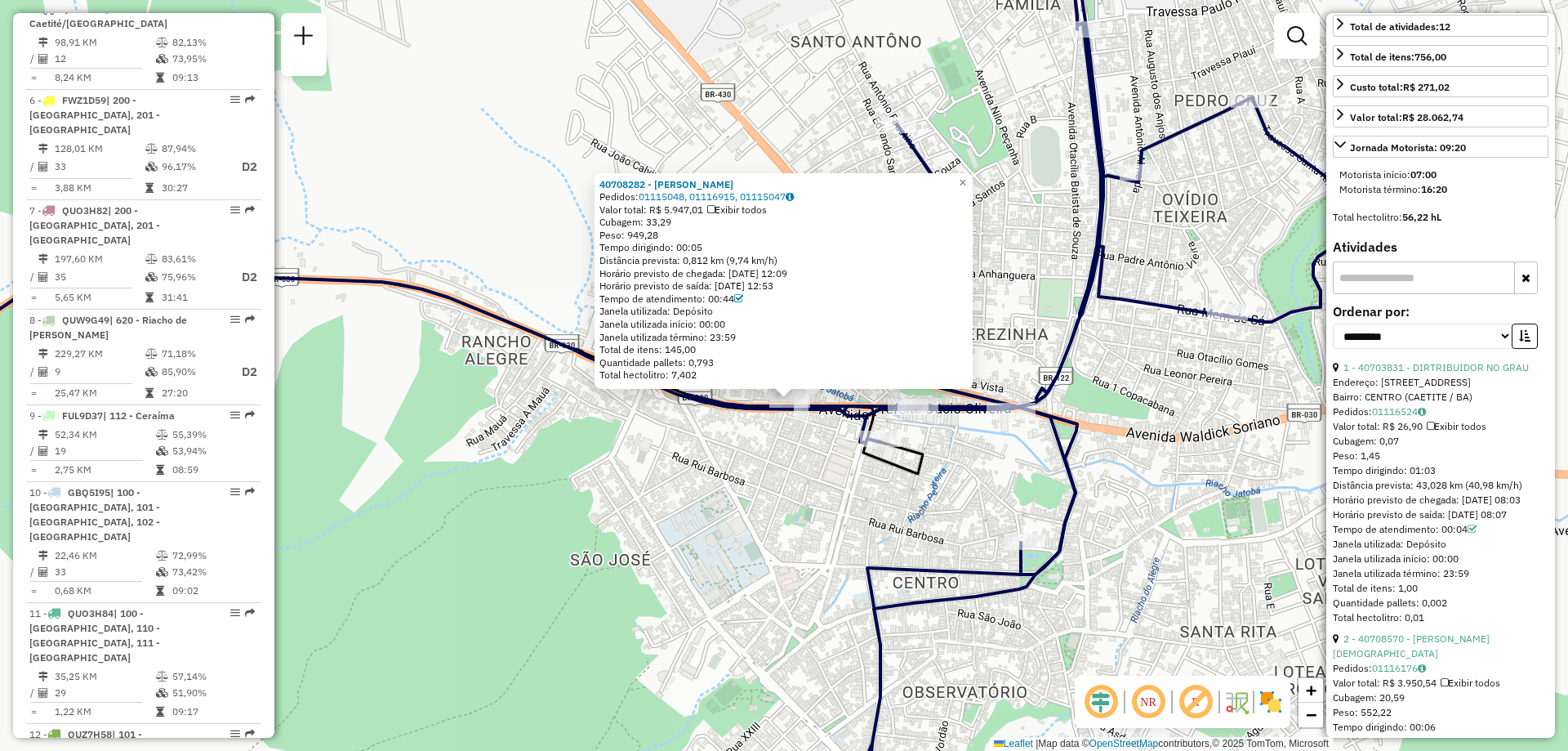
drag, startPoint x: 718, startPoint y: 428, endPoint x: 722, endPoint y: 437, distance: 9.8
click at [722, 437] on div "40708282 - [PERSON_NAME]: 01115048, 01116915, 01115047 Valor total: R$ 5.947,01…" at bounding box center [784, 376] width 1568 height 751
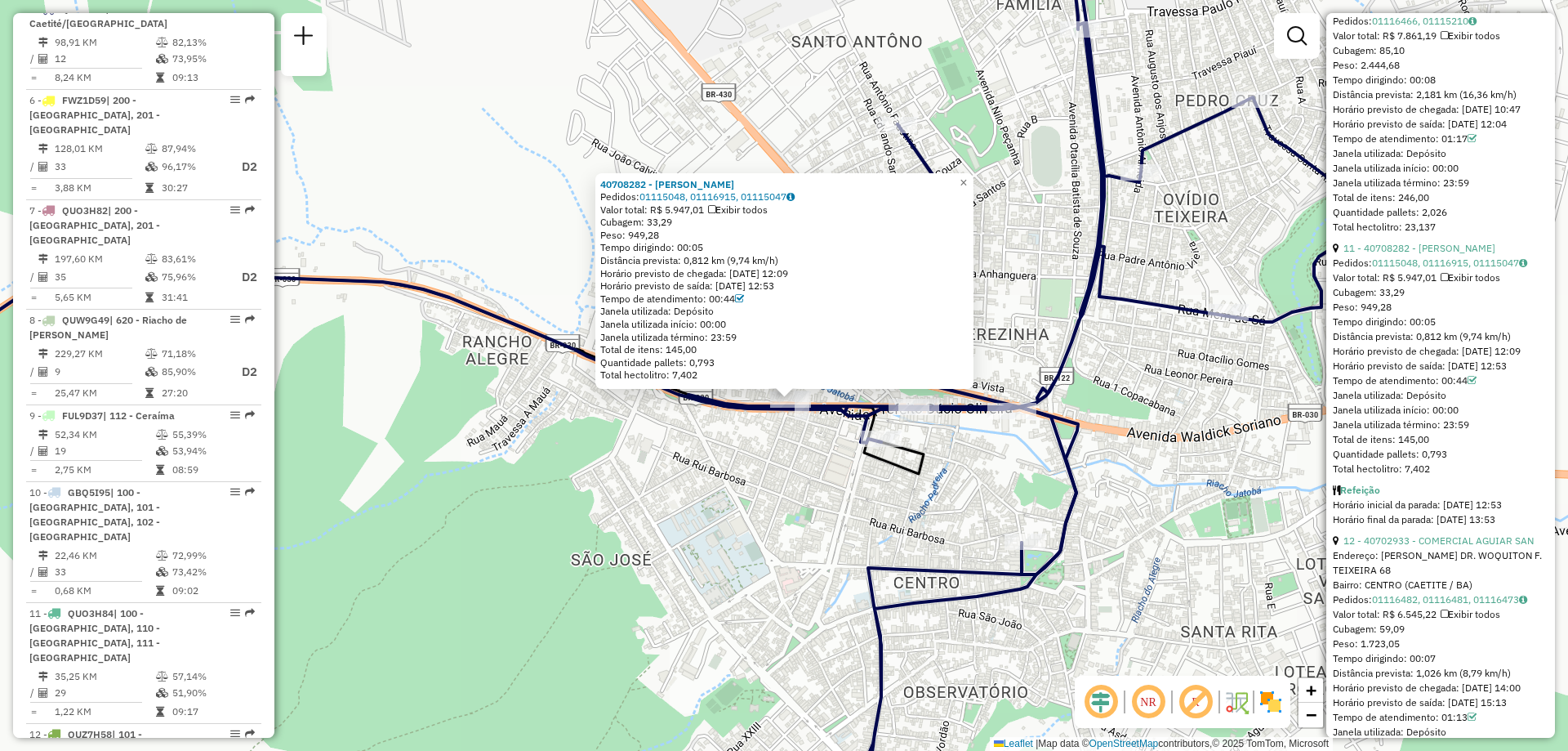
scroll to position [3301, 0]
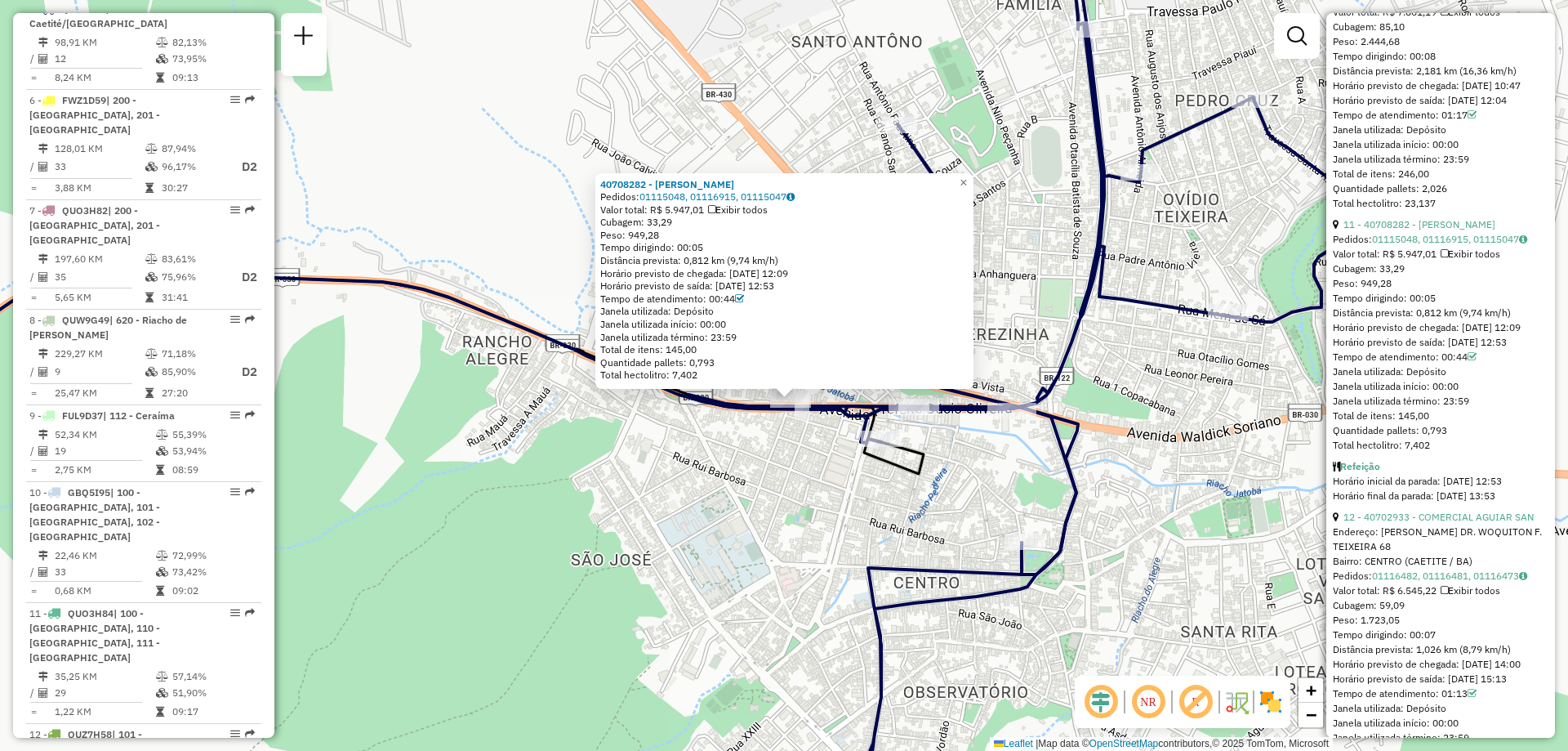
click at [1448, 259] on icon at bounding box center [1444, 254] width 7 height 10
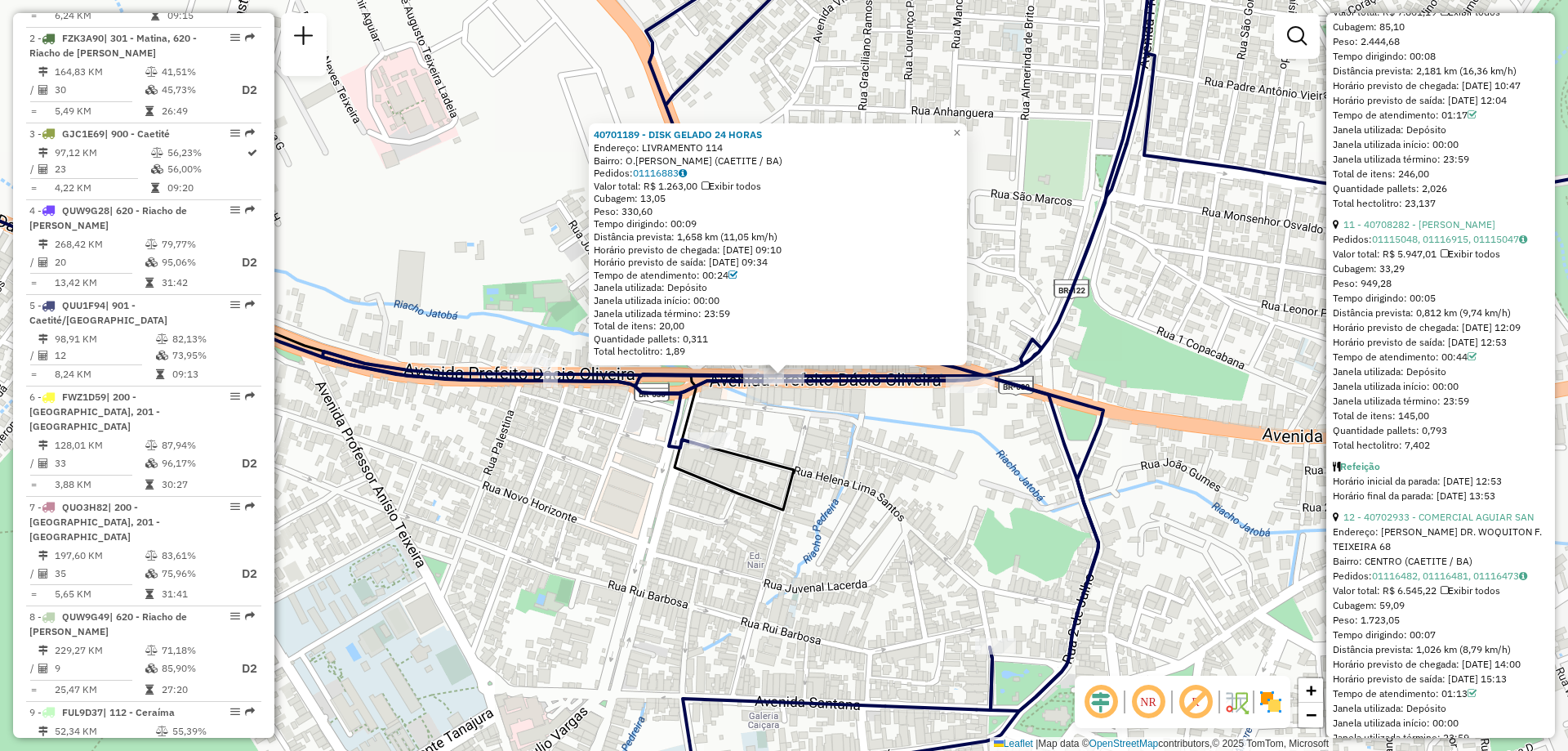
scroll to position [994, 0]
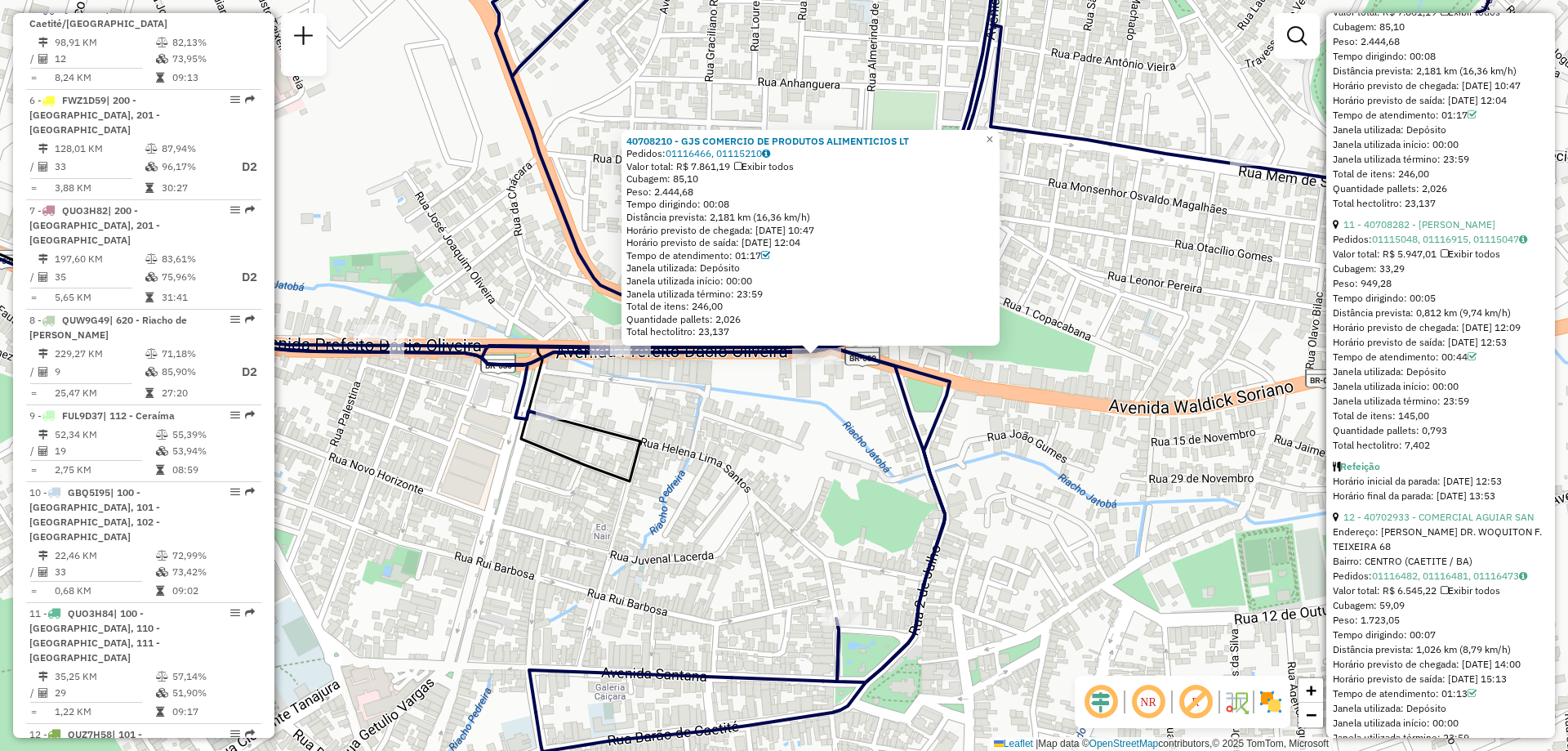
drag, startPoint x: 749, startPoint y: 498, endPoint x: 782, endPoint y: 478, distance: 38.6
click at [782, 478] on div "40708210 - GJS COMERCIO DE PRODUTOS ALIMENTICIOS LT Pedidos: 01116466, 01115210…" at bounding box center [784, 376] width 1568 height 751
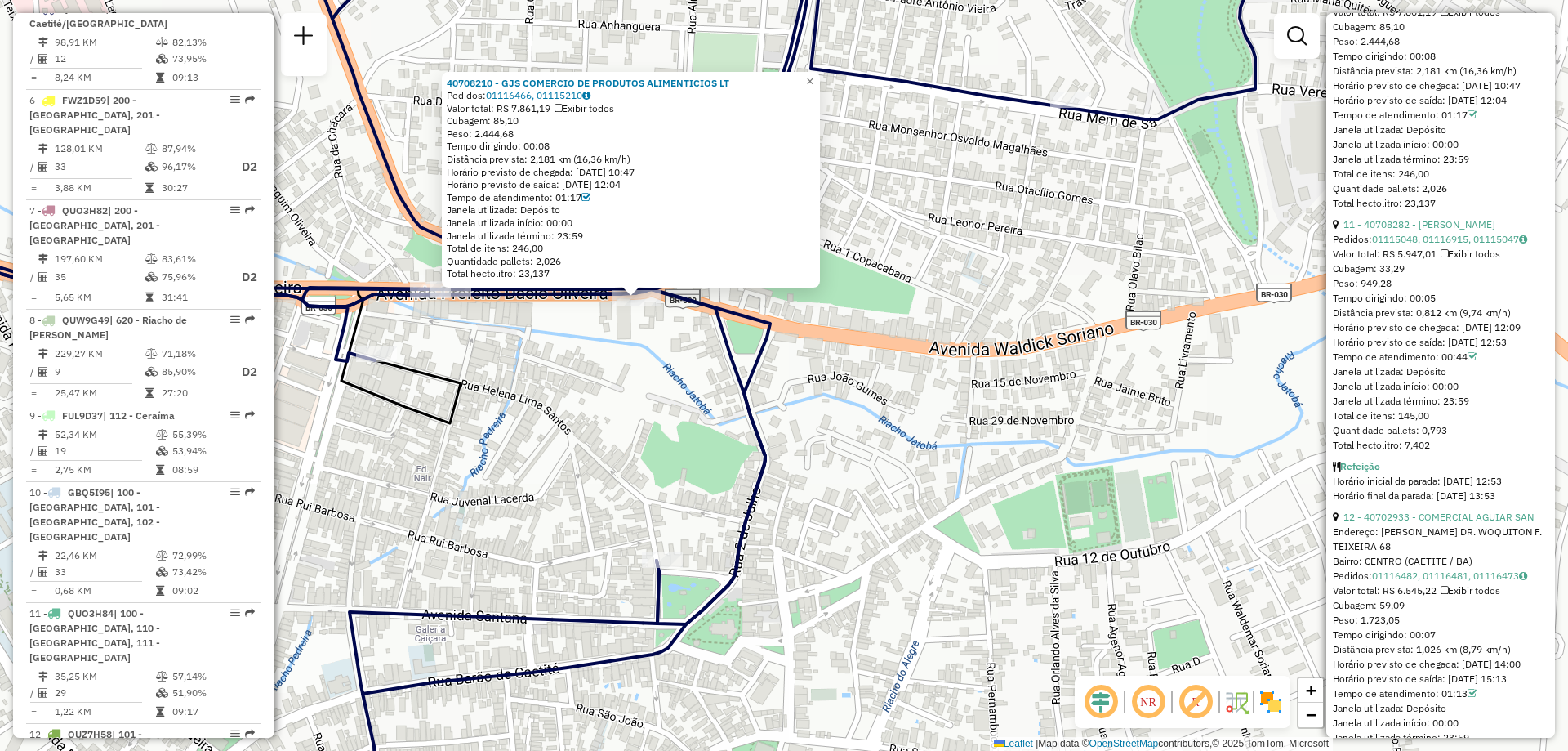
drag, startPoint x: 1091, startPoint y: 511, endPoint x: 935, endPoint y: 434, distance: 174.0
click at [935, 434] on div "40708210 - GJS COMERCIO DE PRODUTOS ALIMENTICIOS LT Pedidos: 01116466, 01115210…" at bounding box center [784, 376] width 1568 height 751
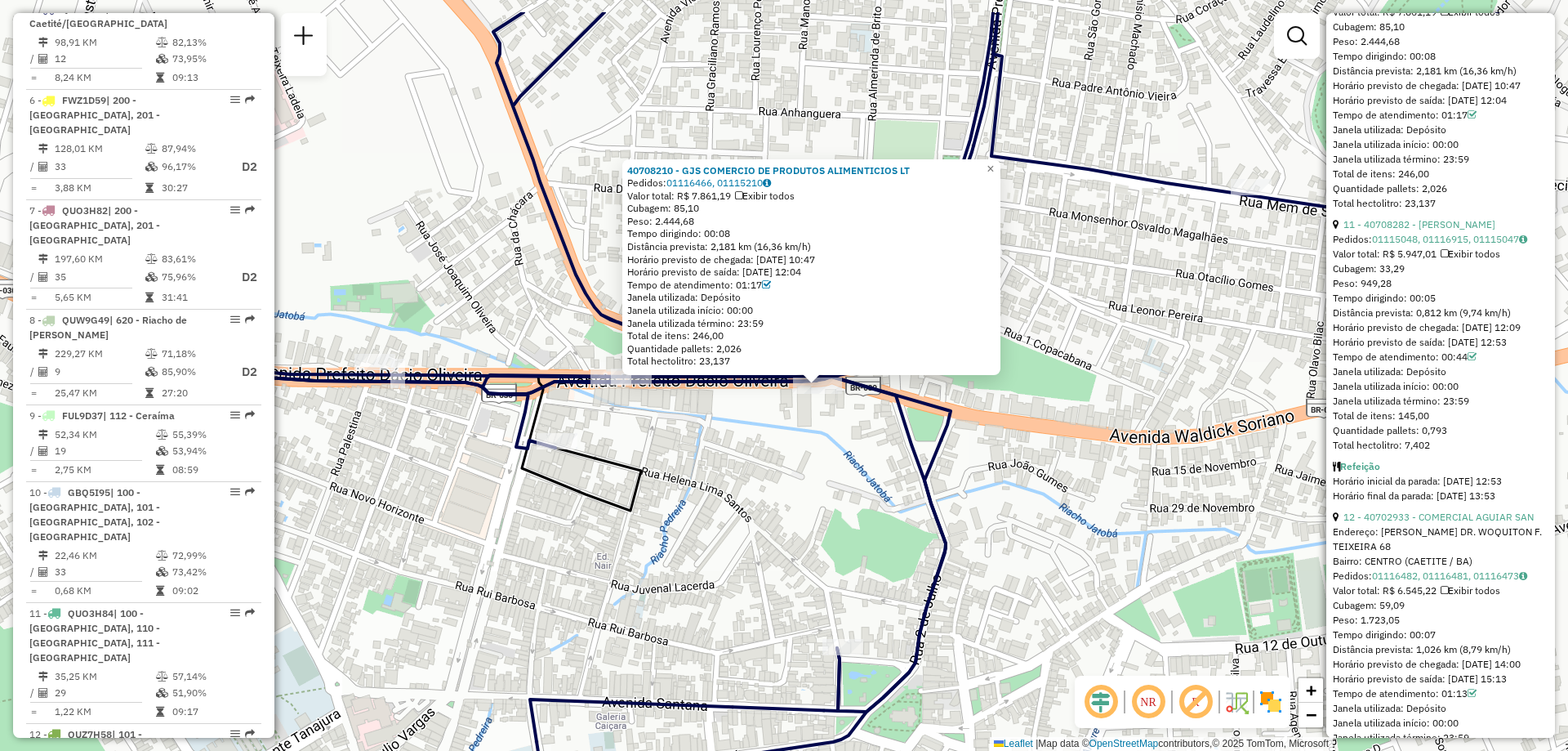
drag, startPoint x: 587, startPoint y: 425, endPoint x: 769, endPoint y: 513, distance: 202.2
click at [769, 513] on div "40708210 - GJS COMERCIO DE PRODUTOS ALIMENTICIOS LT Pedidos: 01116466, 01115210…" at bounding box center [784, 376] width 1568 height 751
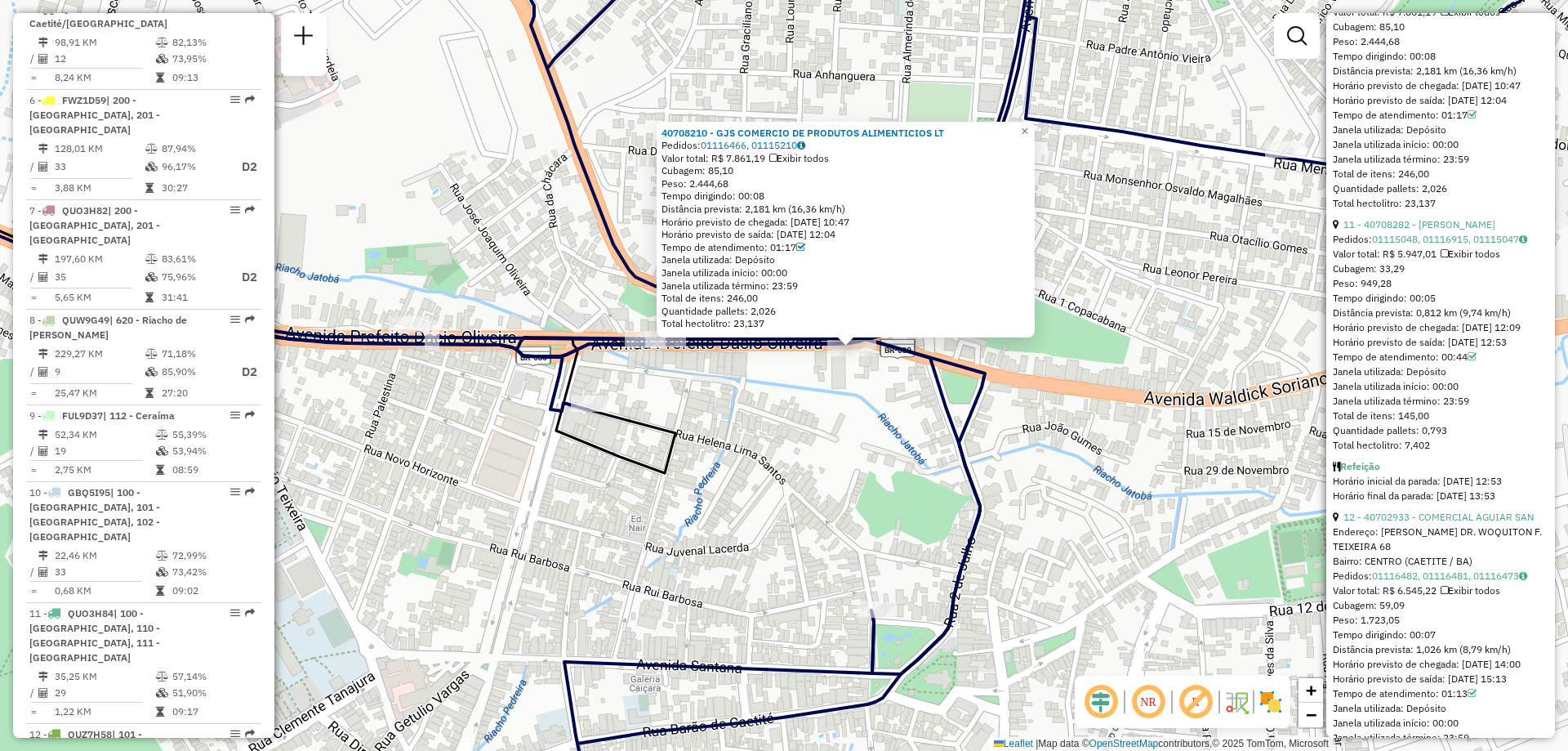
drag, startPoint x: 475, startPoint y: 320, endPoint x: 509, endPoint y: 281, distance: 51.7
click at [509, 281] on div "40708210 - GJS COMERCIO DE PRODUTOS ALIMENTICIOS LT Pedidos: 01116466, 01115210…" at bounding box center [784, 376] width 1568 height 751
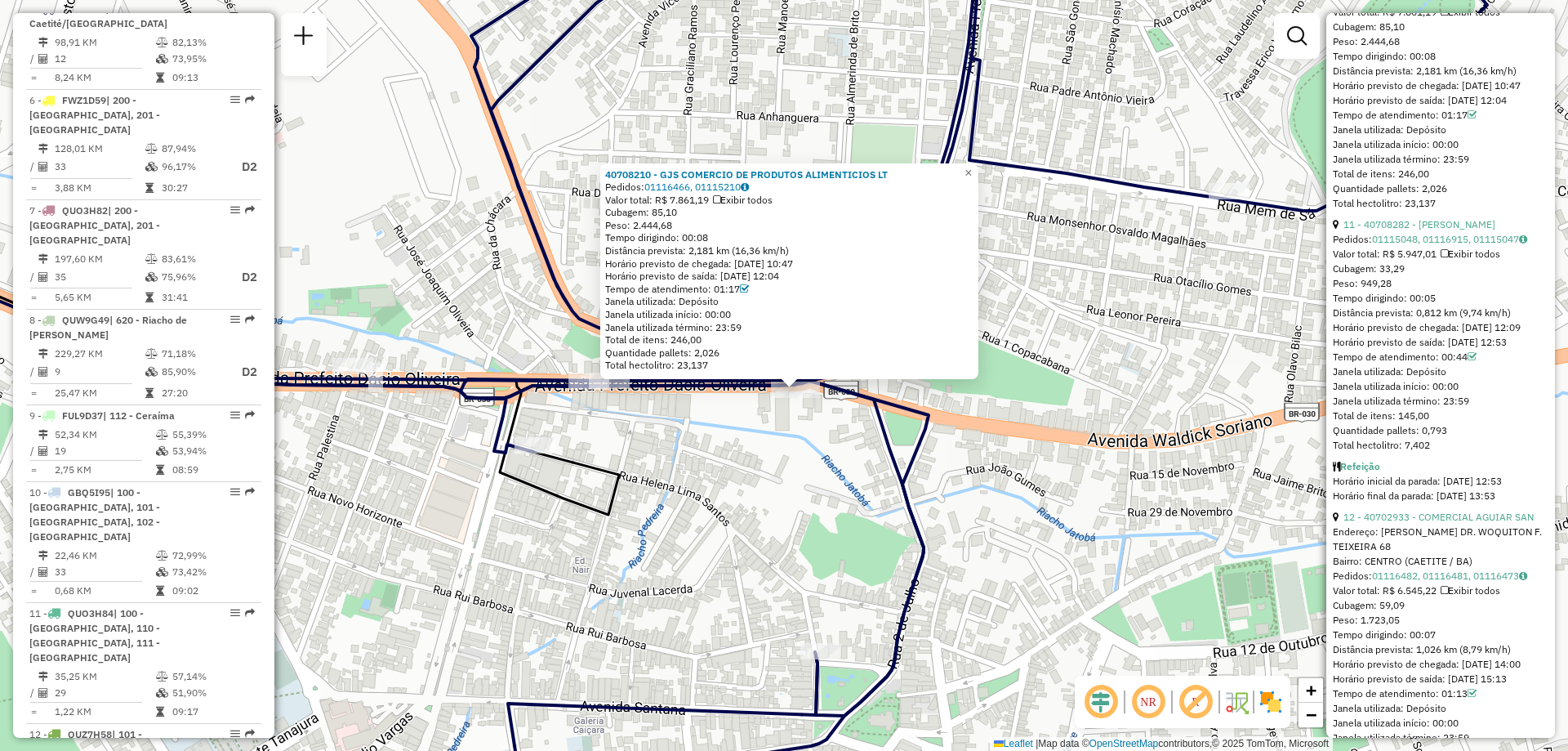
drag, startPoint x: 977, startPoint y: 374, endPoint x: 874, endPoint y: 436, distance: 120.2
click at [879, 434] on icon at bounding box center [817, 417] width 1339 height 901
